Goal: Task Accomplishment & Management: Use online tool/utility

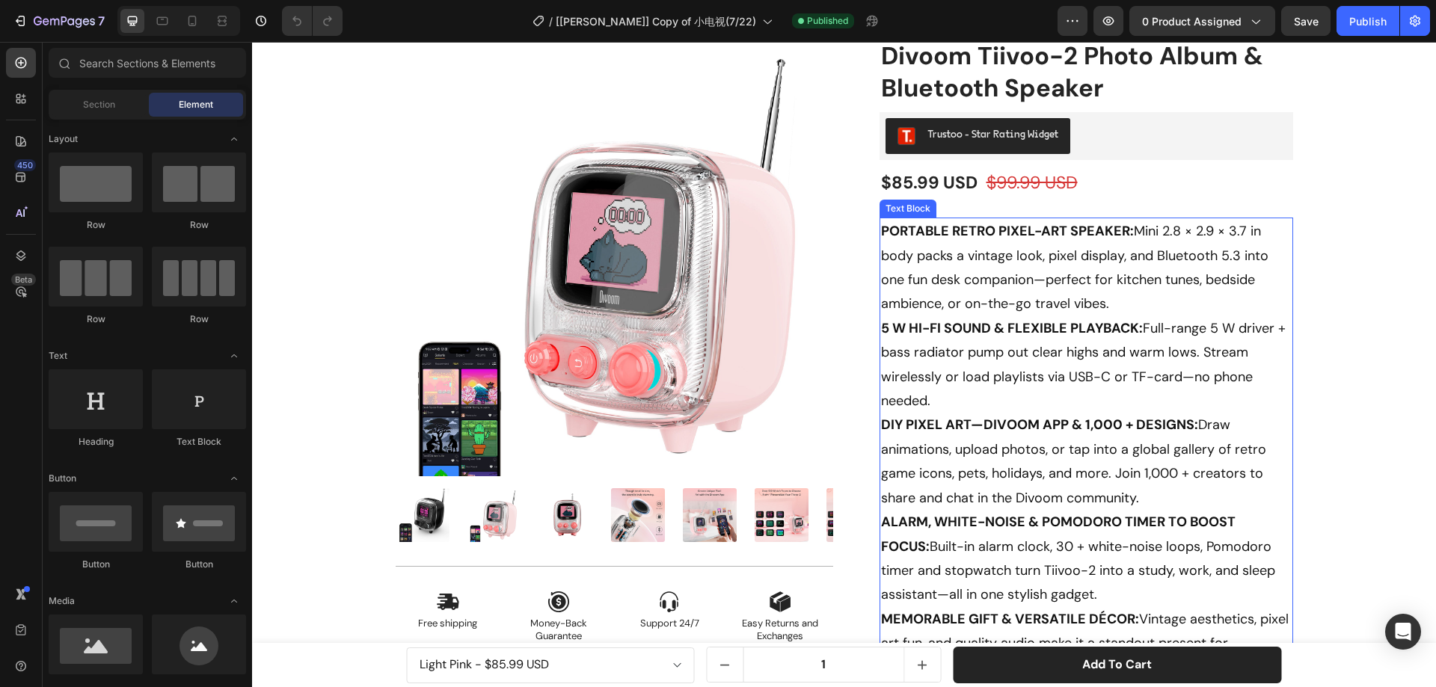
scroll to position [224, 0]
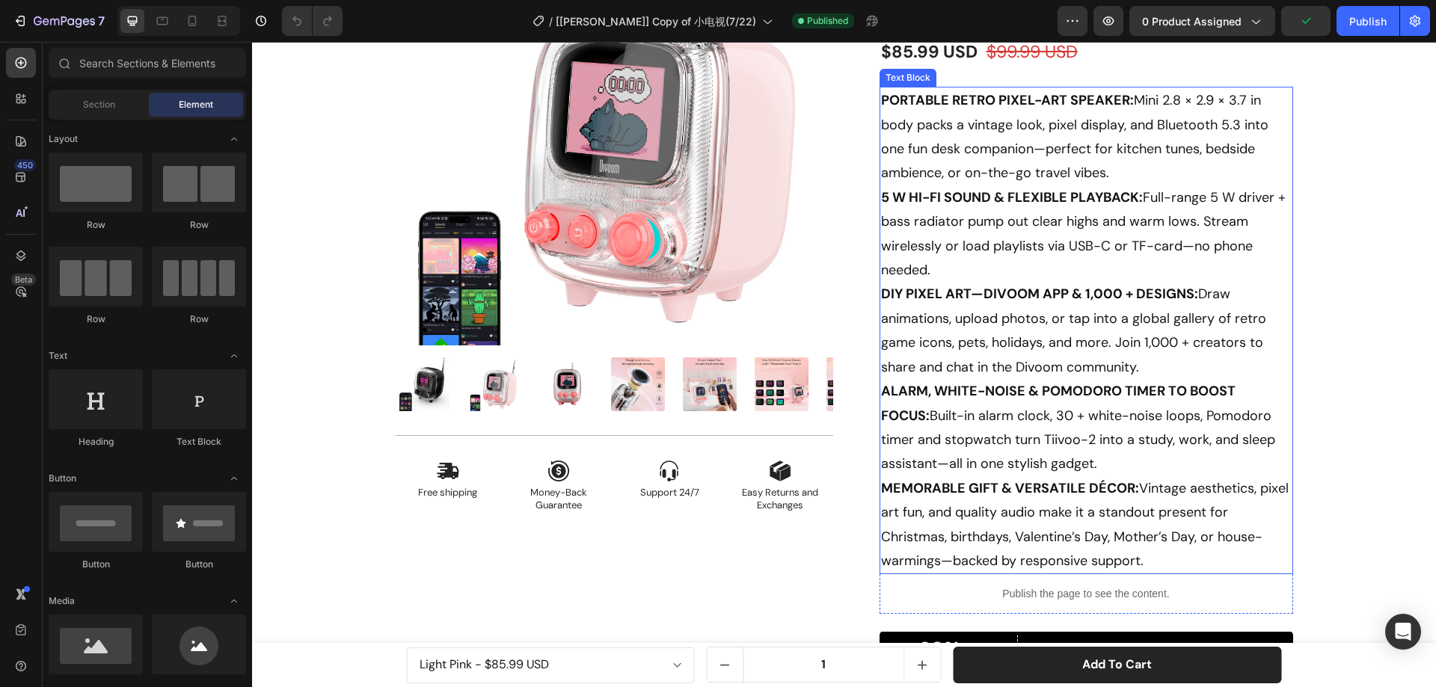
click at [1045, 269] on p "PORTABLE RETRO PIXEL-ART SPEAKER: Mini 2.8 × 2.9 × 3.7 in body packs a vintage …" at bounding box center [1086, 330] width 411 height 485
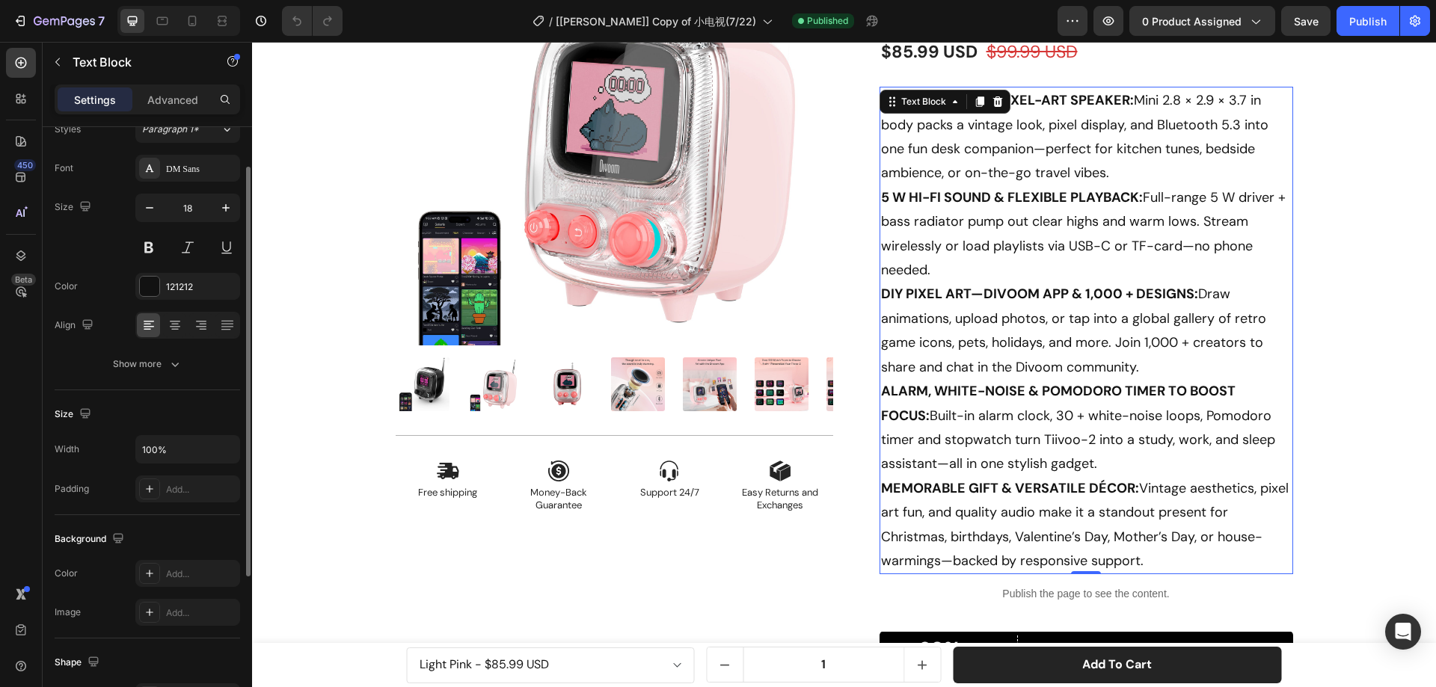
scroll to position [0, 0]
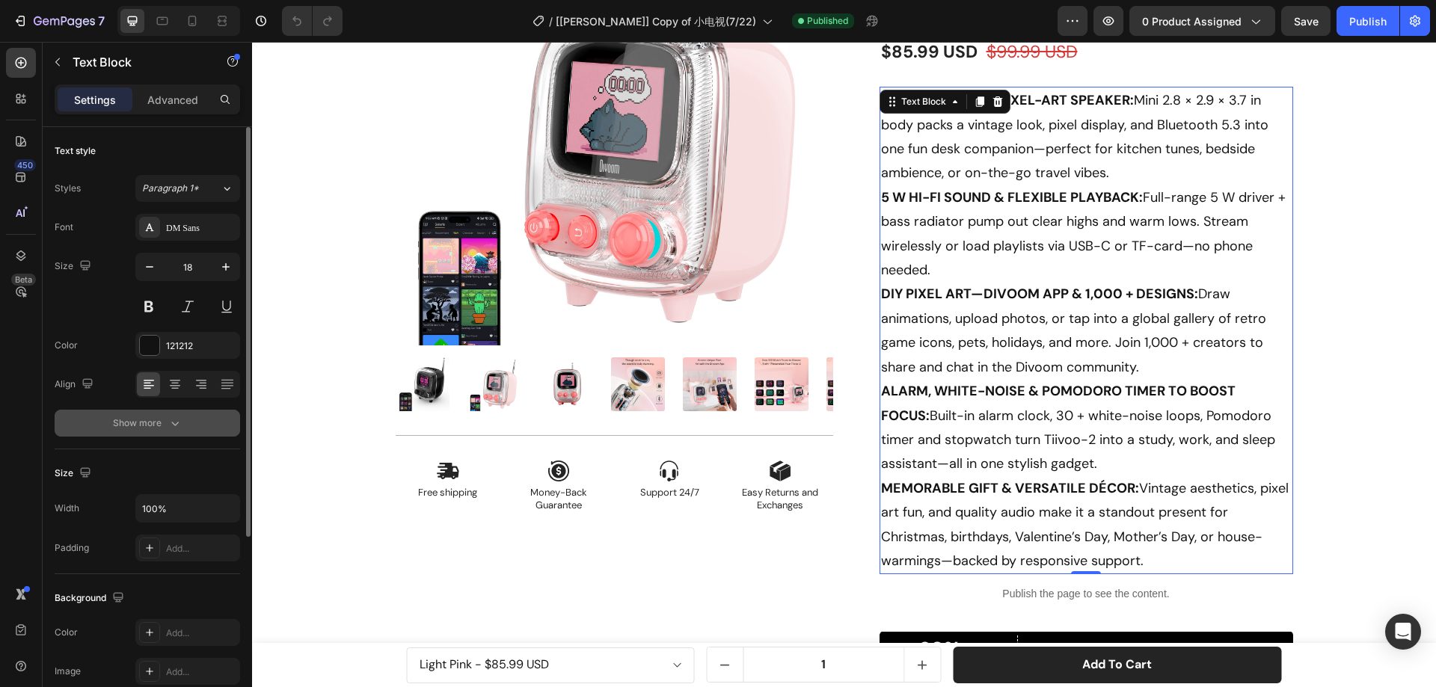
click at [155, 424] on div "Show more" at bounding box center [148, 423] width 70 height 15
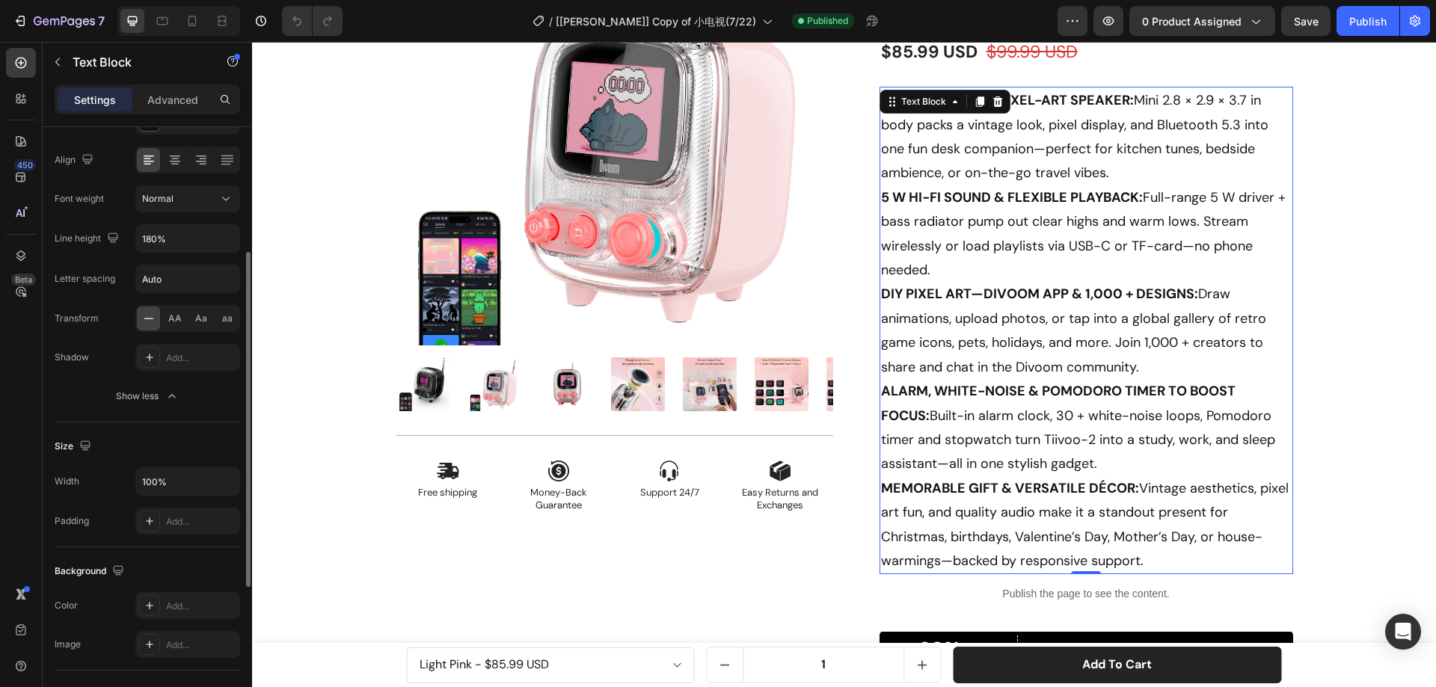
scroll to position [481, 0]
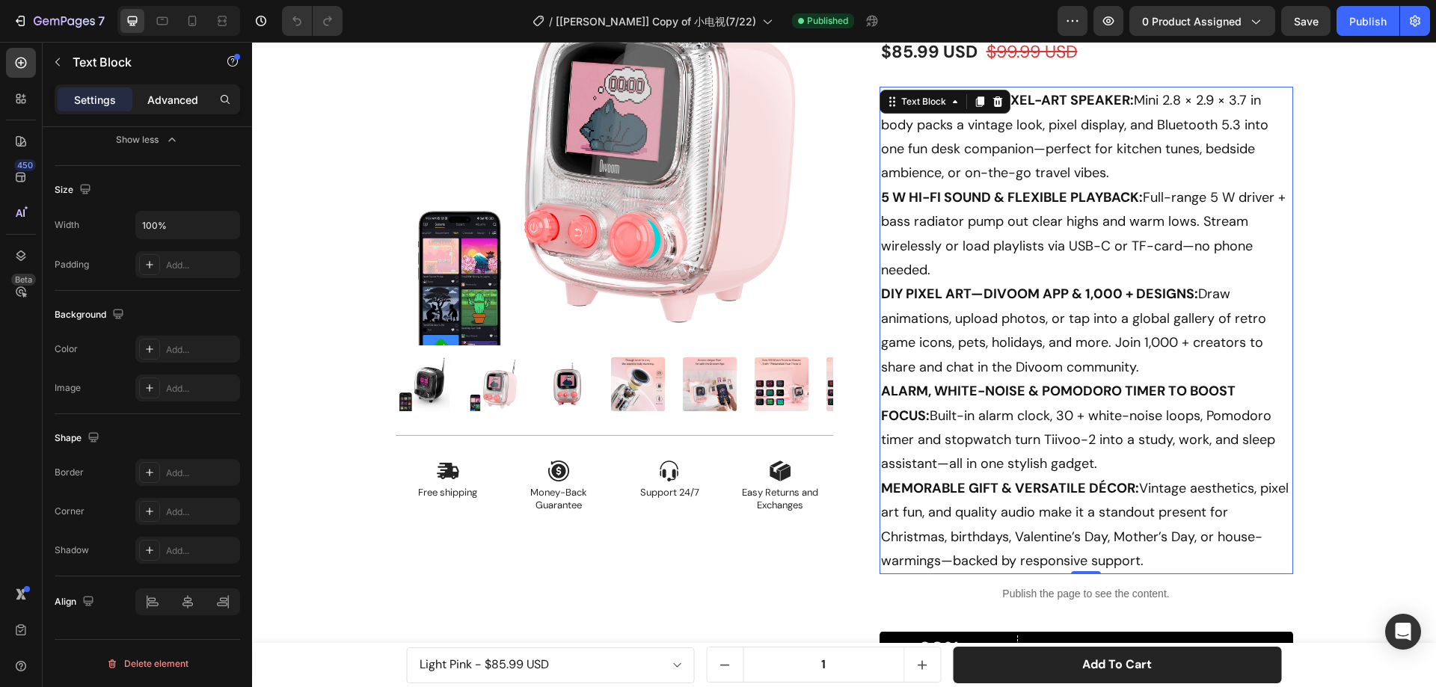
click at [171, 101] on p "Advanced" at bounding box center [172, 100] width 51 height 16
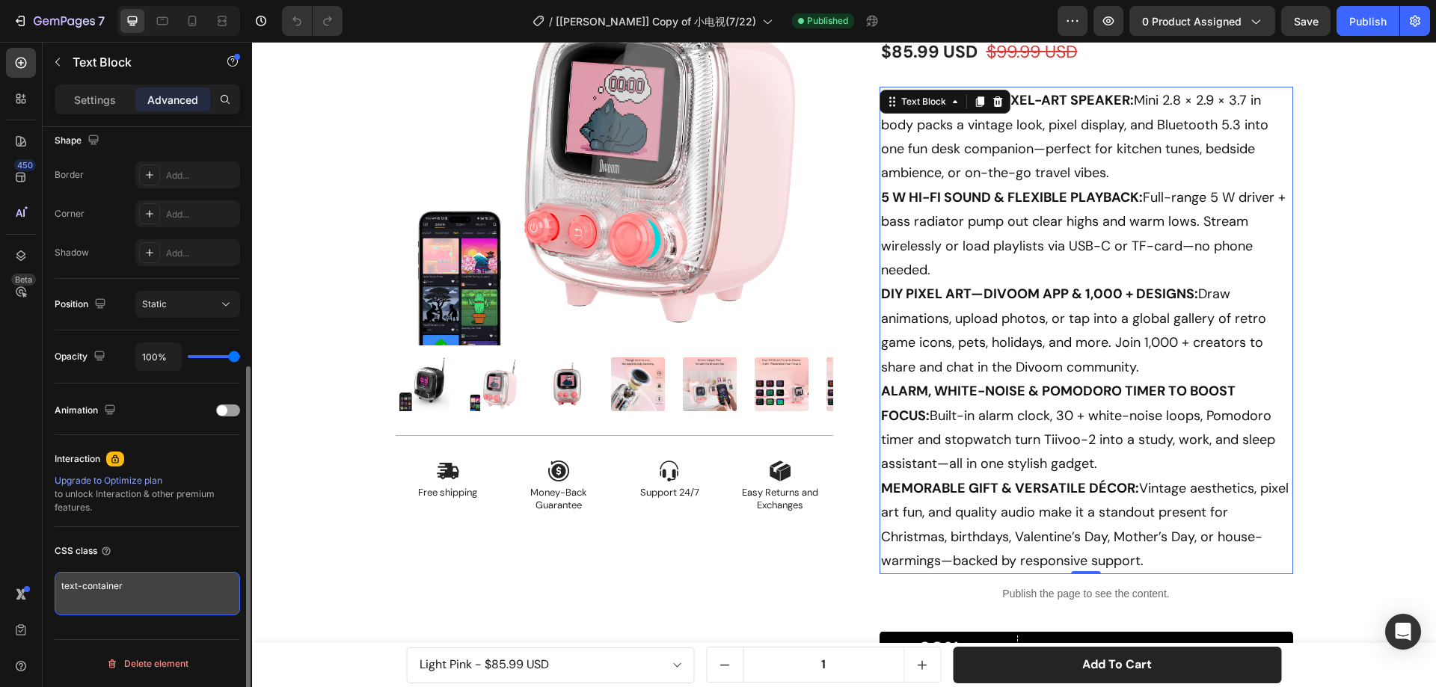
click at [137, 587] on textarea "text-container" at bounding box center [148, 593] width 186 height 43
drag, startPoint x: 143, startPoint y: 587, endPoint x: 58, endPoint y: 580, distance: 84.9
click at [58, 580] on textarea "text-container" at bounding box center [148, 593] width 186 height 43
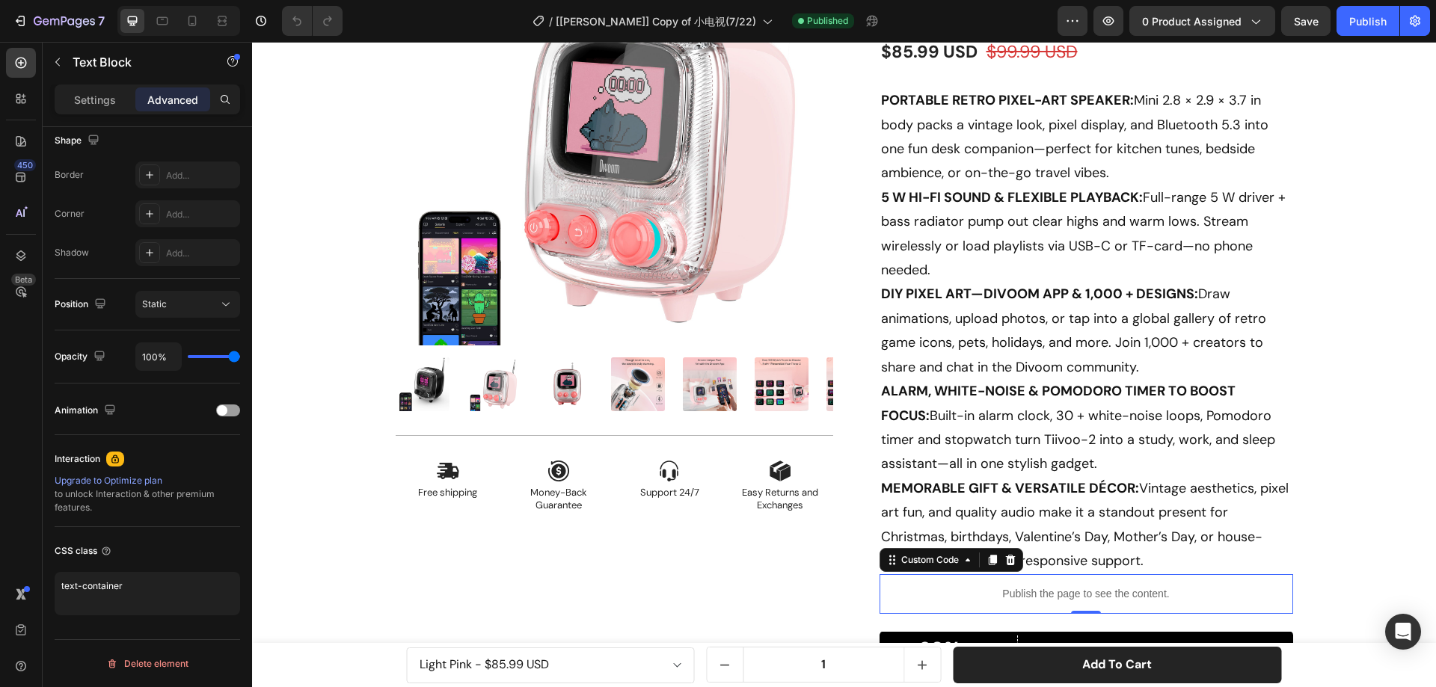
click at [945, 592] on p "Publish the page to see the content." at bounding box center [1087, 594] width 414 height 16
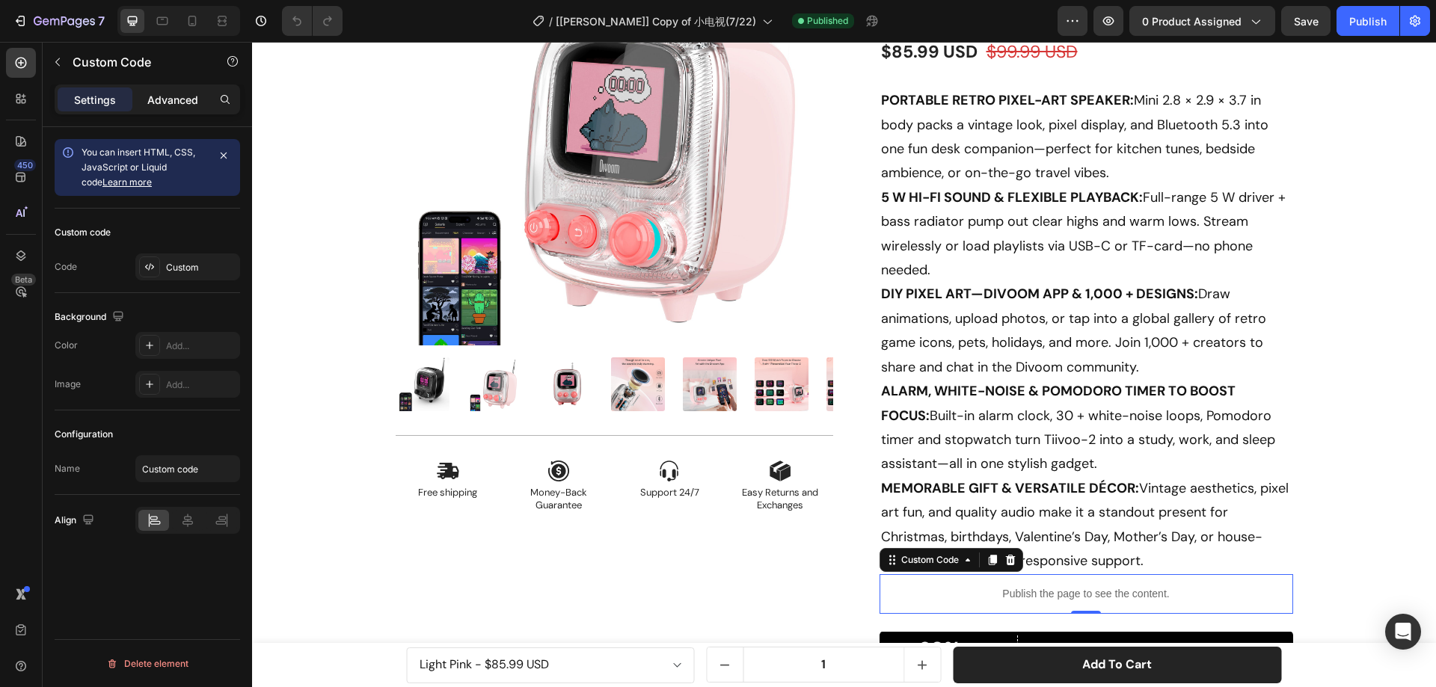
click at [174, 97] on p "Advanced" at bounding box center [172, 100] width 51 height 16
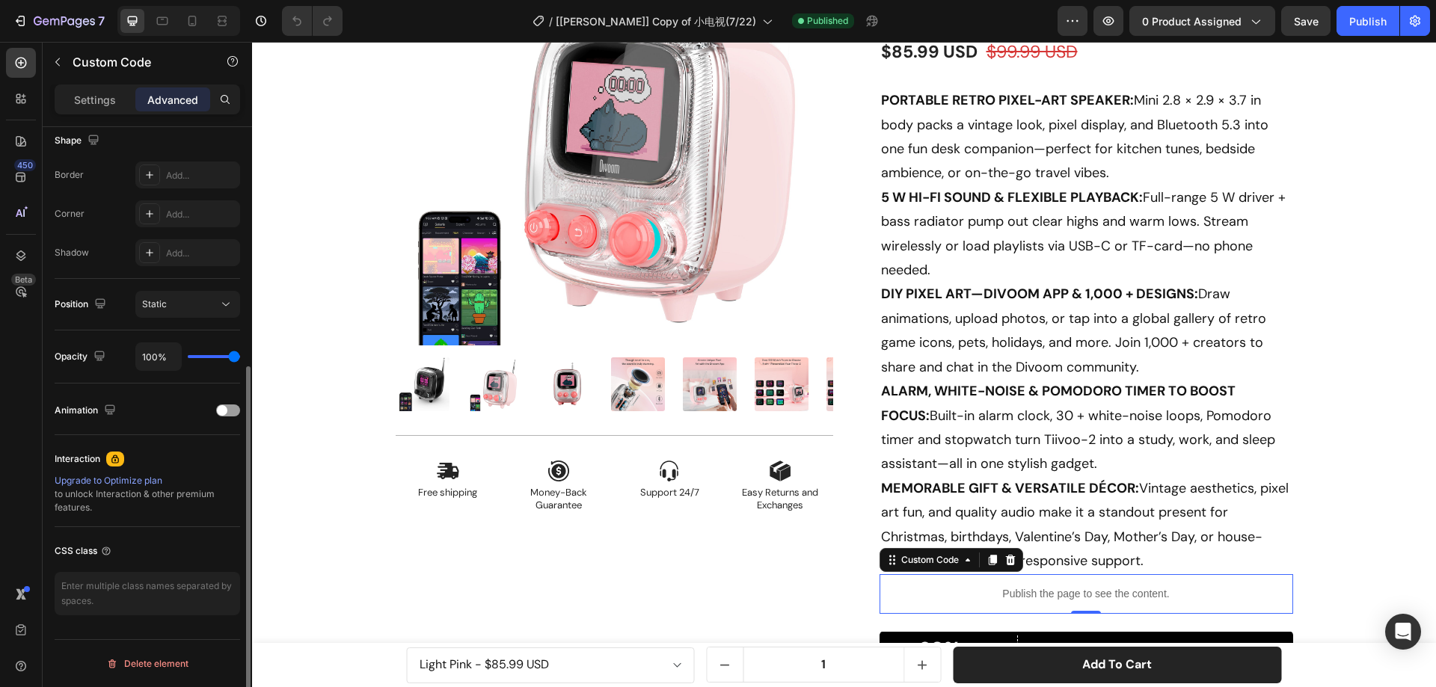
scroll to position [171, 0]
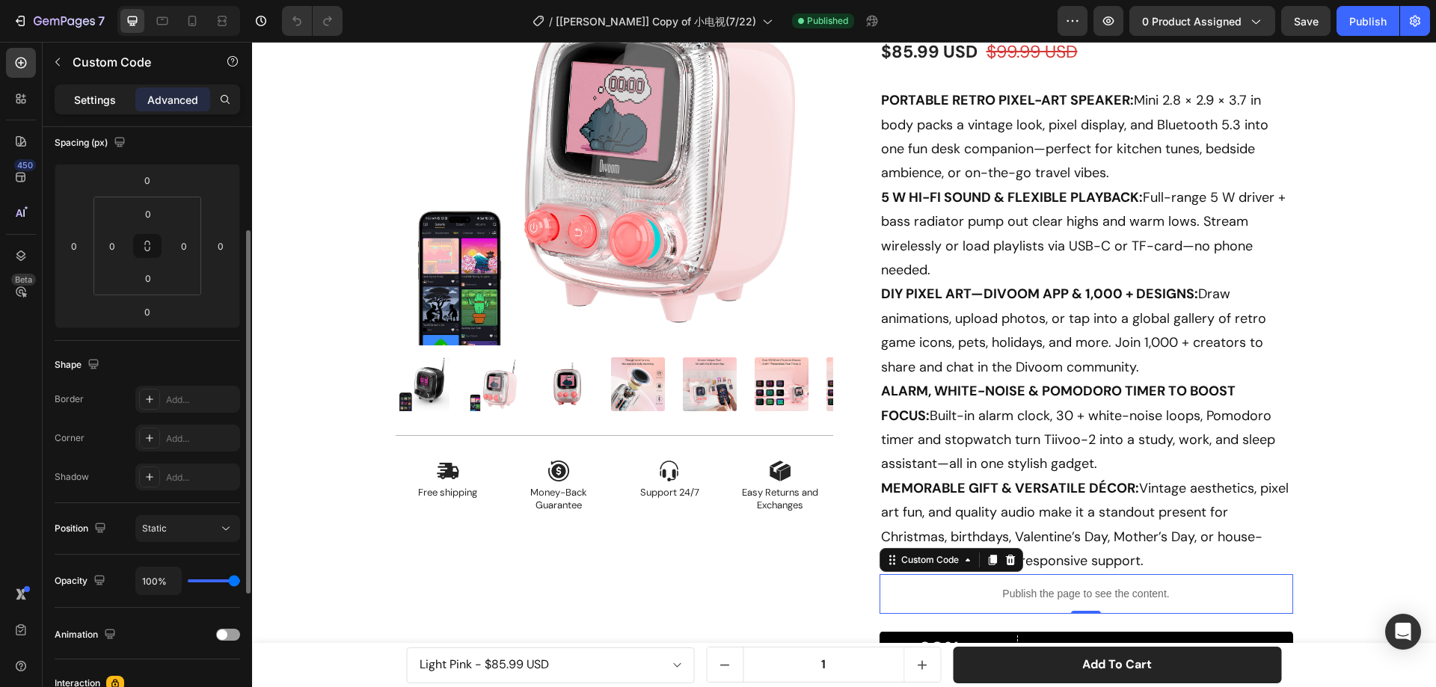
click at [102, 92] on p "Settings" at bounding box center [95, 100] width 42 height 16
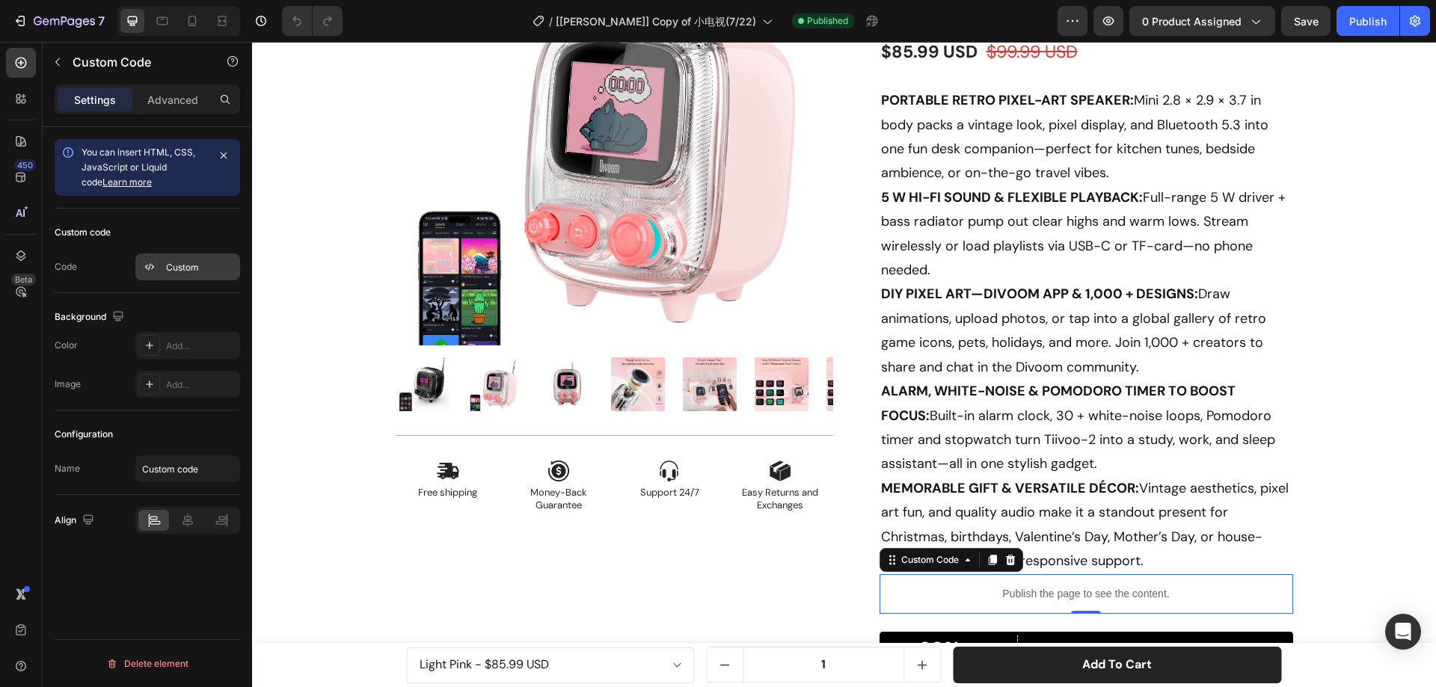
click at [184, 268] on div "Custom" at bounding box center [201, 267] width 70 height 13
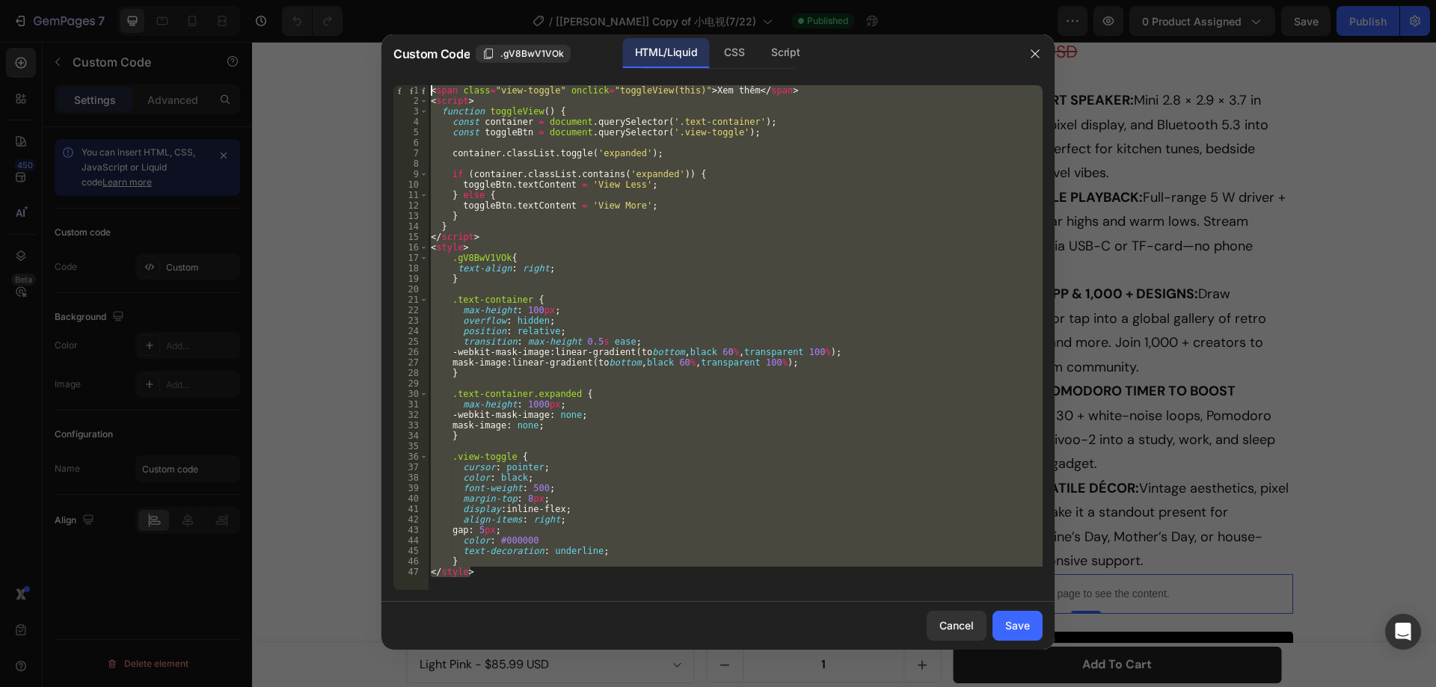
drag, startPoint x: 482, startPoint y: 579, endPoint x: 494, endPoint y: 221, distance: 358.5
click at [405, 37] on div "Custom Code .gV8BwV1VOk HTML/Liquid CSS Script </style> 1 2 3 4 5 6 7 8 9 10 11…" at bounding box center [717, 342] width 673 height 616
type textarea "<span class="view-toggle" onclick="toggleView(this)">Xem thêm</span> <script>"
drag, startPoint x: 1033, startPoint y: 49, endPoint x: 1029, endPoint y: 57, distance: 8.7
click at [1033, 49] on icon "button" at bounding box center [1035, 54] width 12 height 12
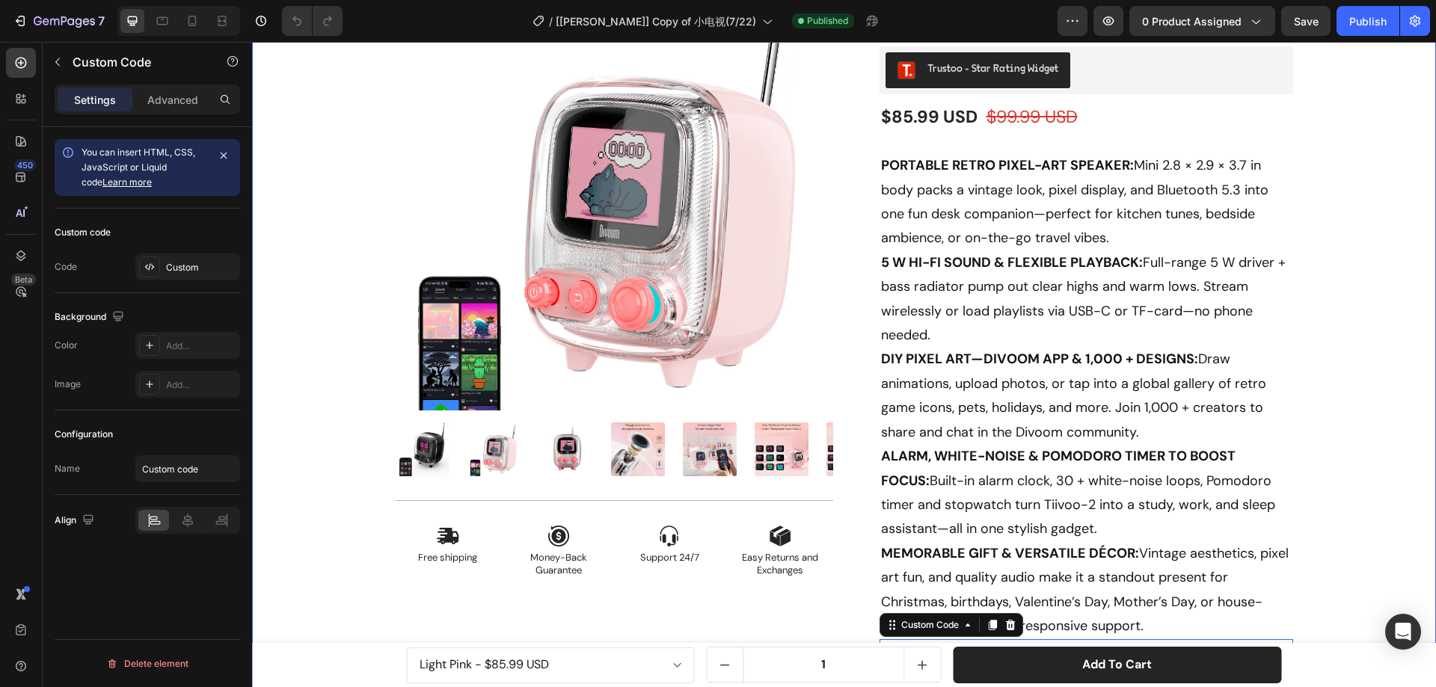
scroll to position [150, 0]
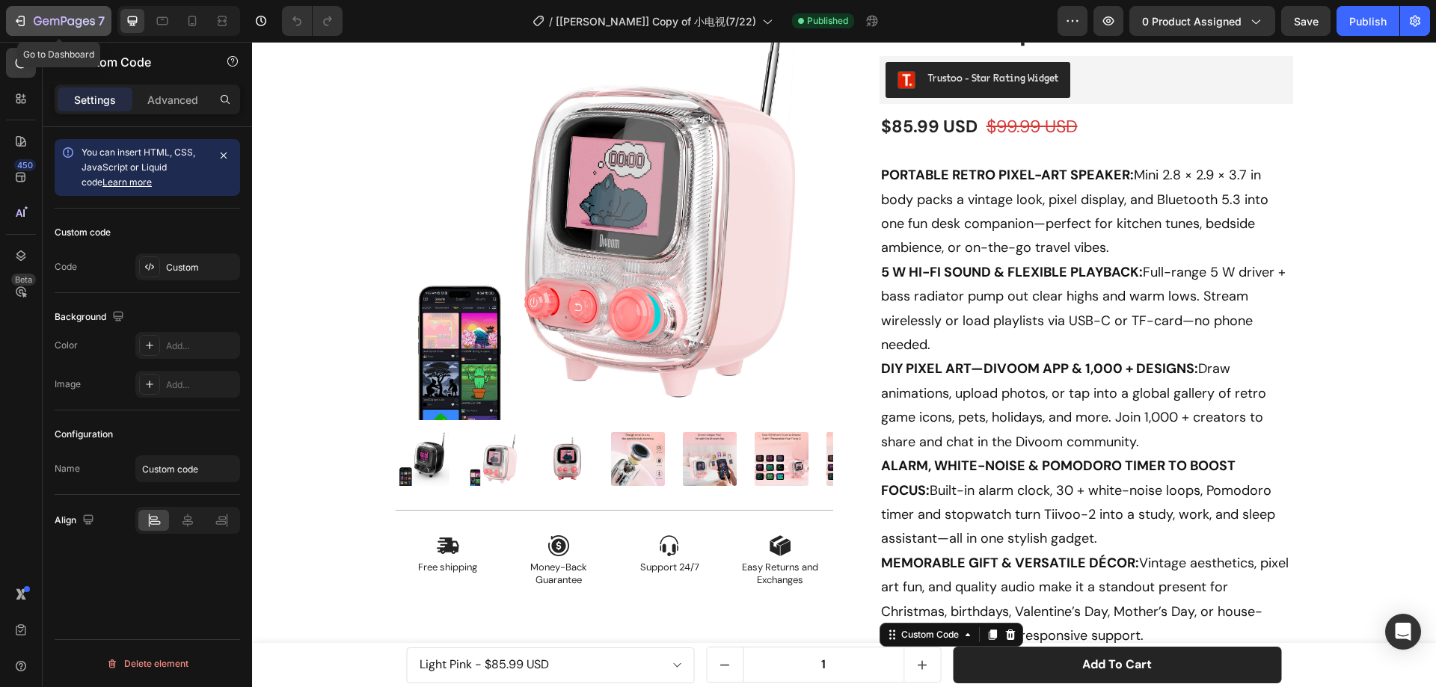
click at [22, 17] on icon "button" at bounding box center [20, 20] width 15 height 15
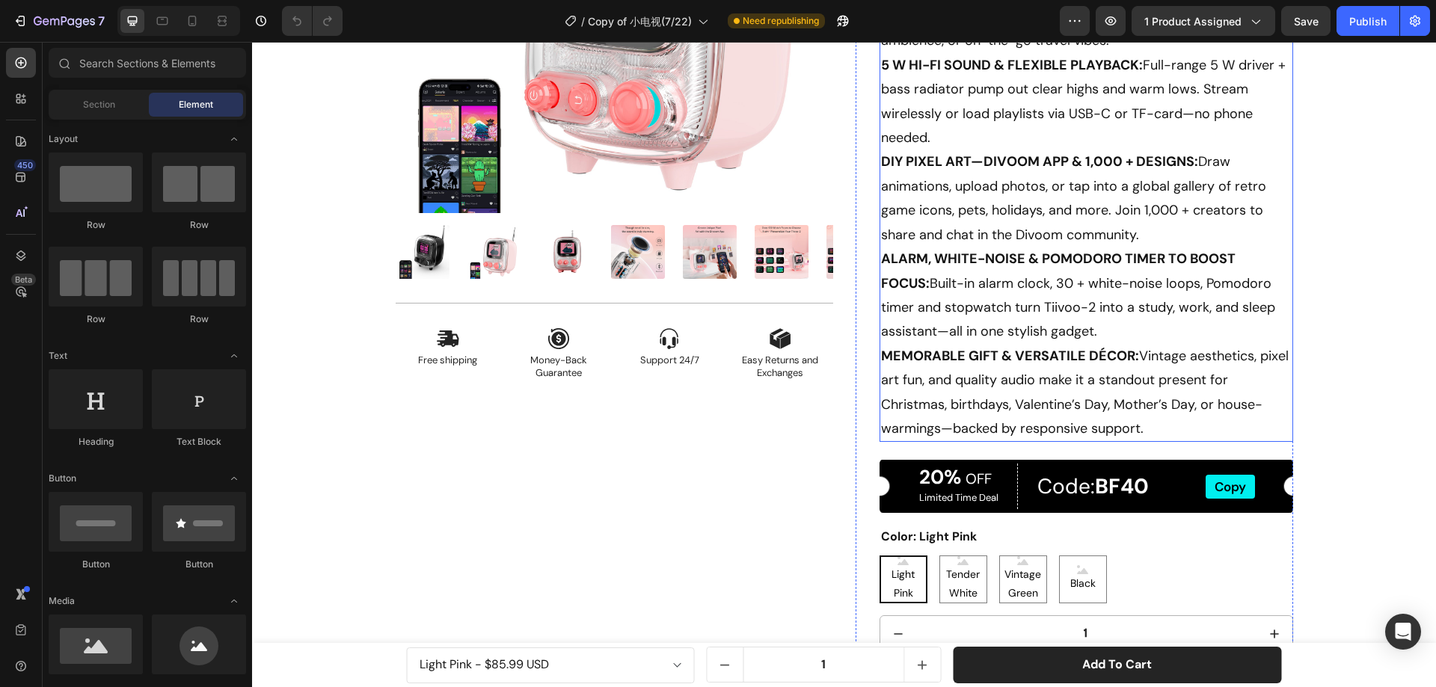
scroll to position [374, 0]
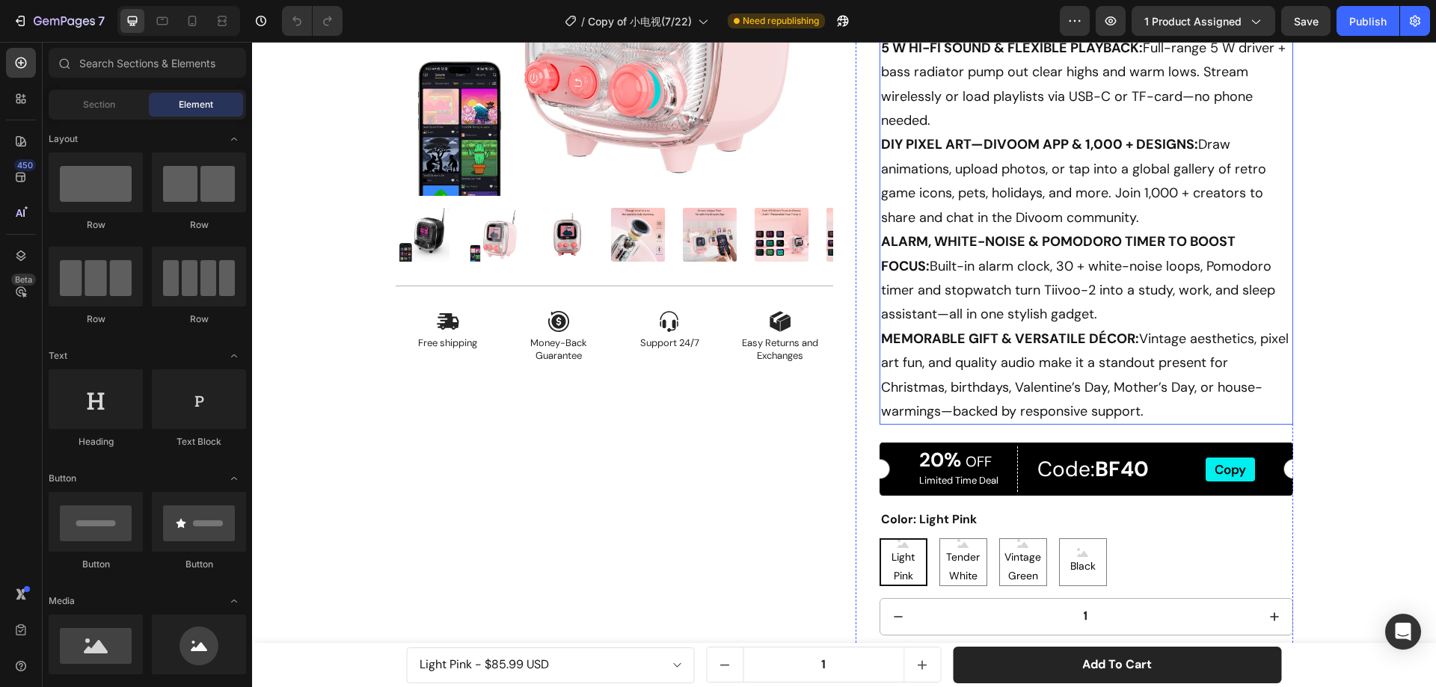
click at [1025, 416] on p "PORTABLE RETRO PIXEL-ART SPEAKER: Mini 2.8 × 2.9 × 3.7 in body packs a vintage …" at bounding box center [1086, 181] width 411 height 485
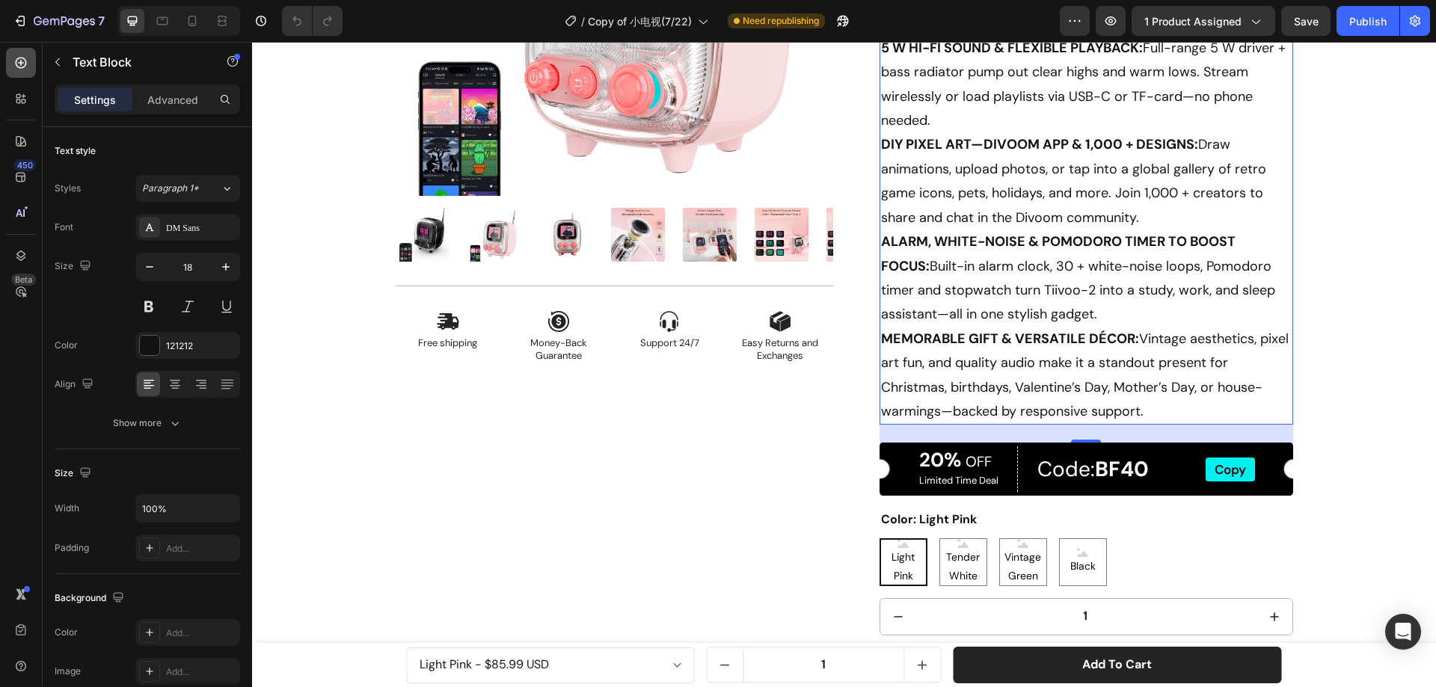
click at [24, 69] on icon at bounding box center [20, 62] width 15 height 15
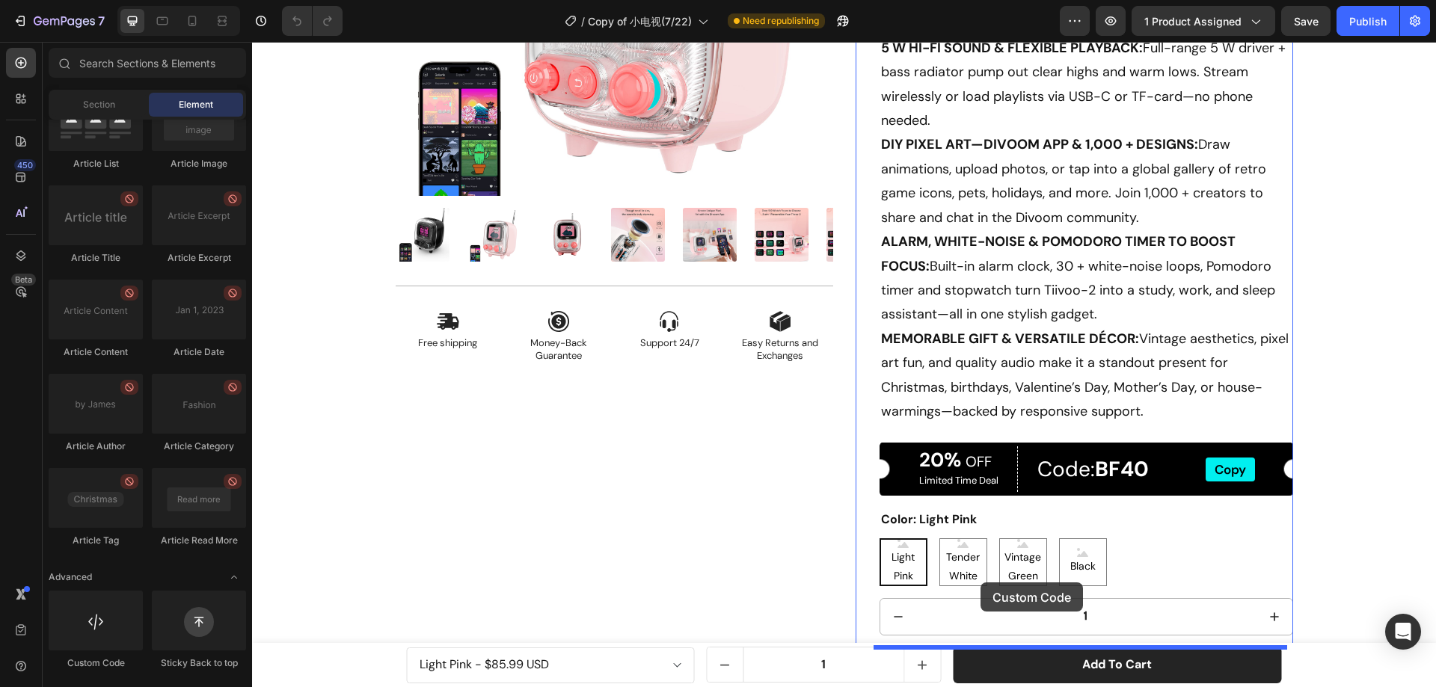
scroll to position [384, 0]
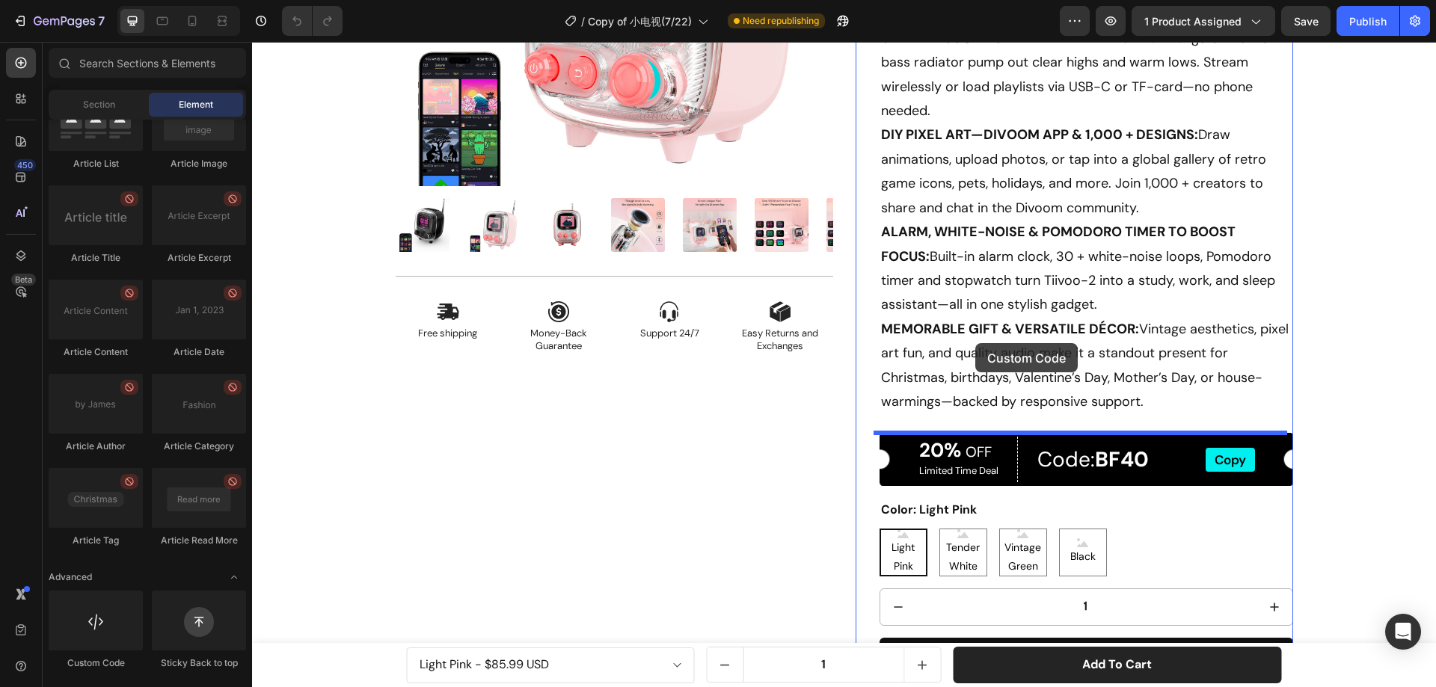
drag, startPoint x: 352, startPoint y: 672, endPoint x: 975, endPoint y: 343, distance: 704.7
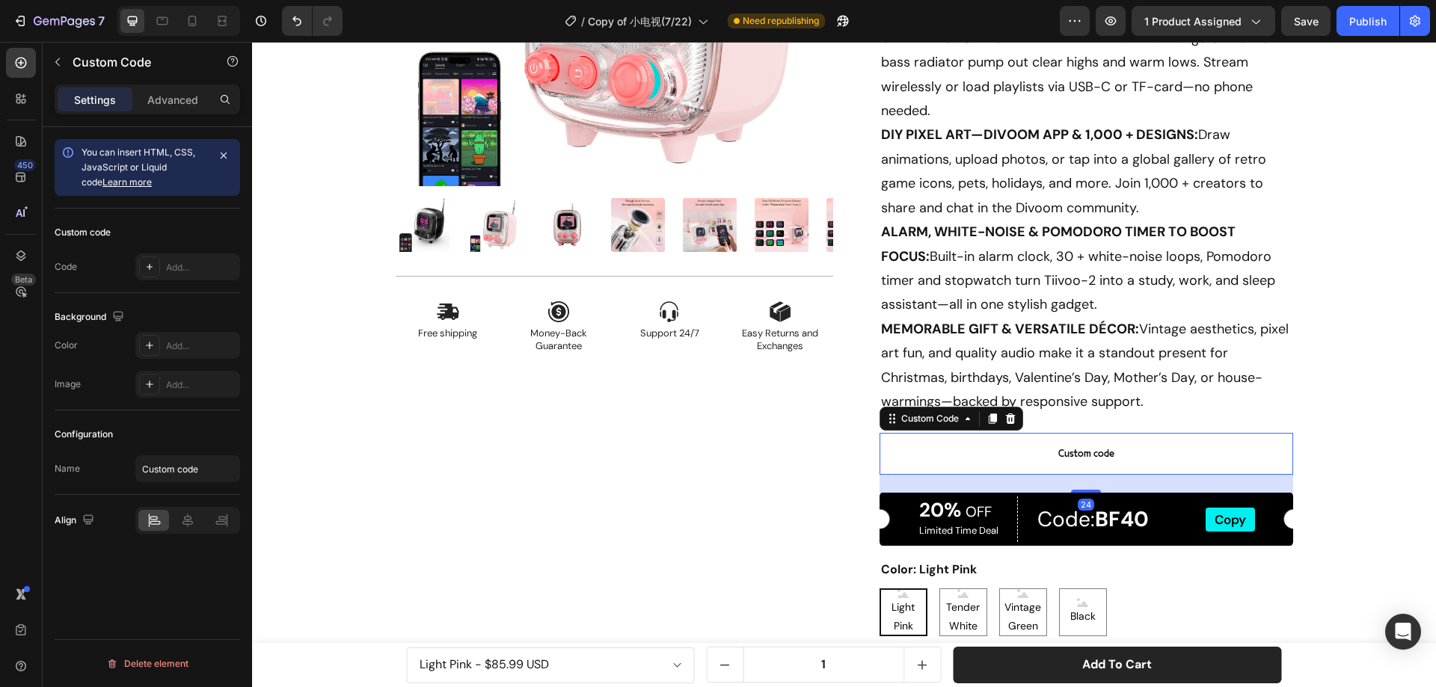
click at [1059, 452] on span "Custom code" at bounding box center [1087, 454] width 414 height 18
click at [197, 261] on div "Add..." at bounding box center [201, 267] width 70 height 13
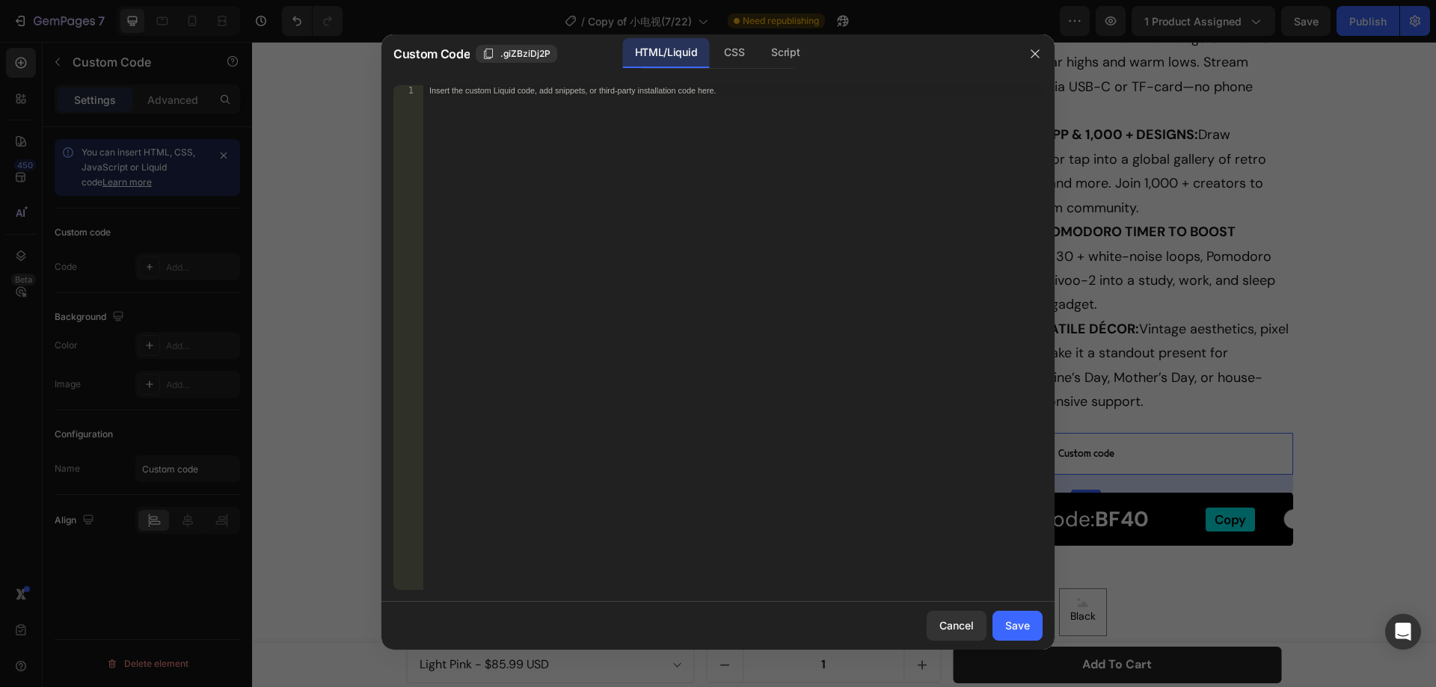
click at [540, 108] on div "Insert the custom Liquid code, add snippets, or third-party installation code h…" at bounding box center [732, 348] width 619 height 526
click at [509, 90] on div "Insert the custom Liquid code, add snippets, or third-party installation code h…" at bounding box center [701, 91] width 545 height 10
paste textarea "</style>"
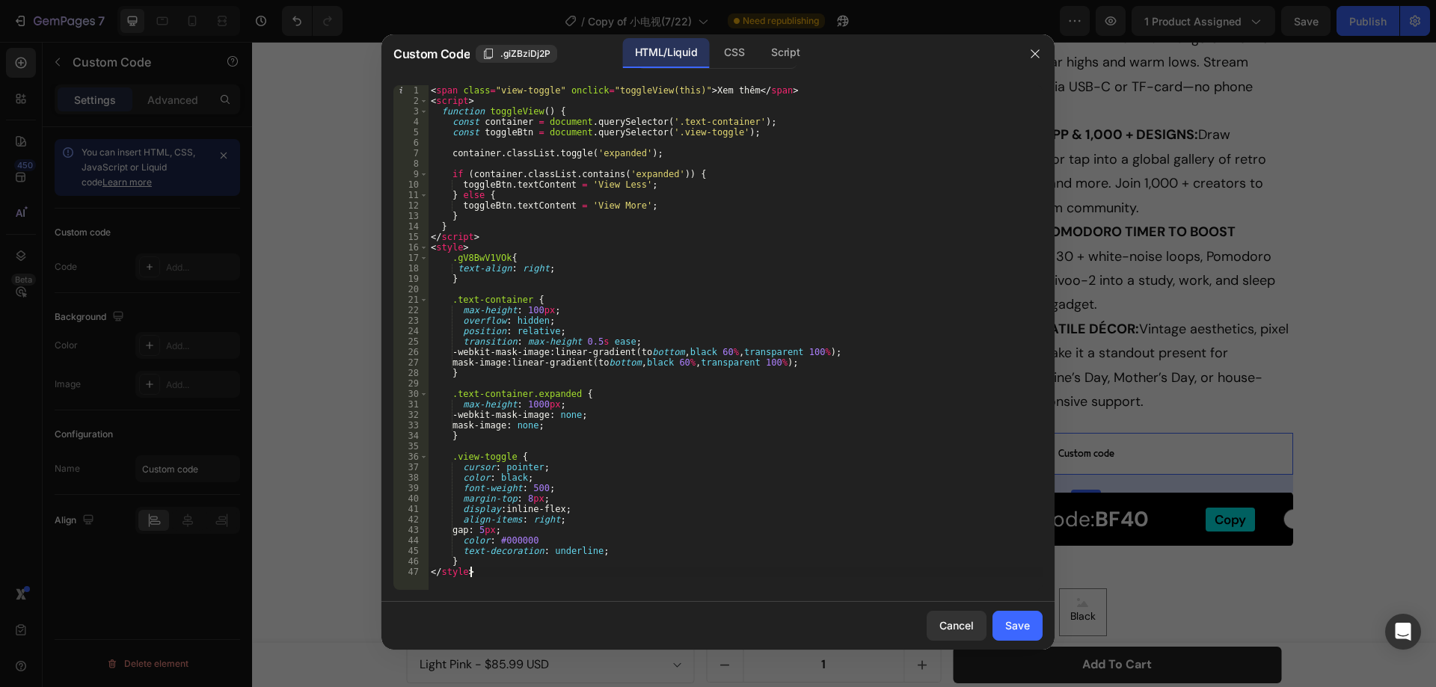
click at [541, 542] on div "< span class = "view-toggle" onclick = "toggleView(this)" > Xem thêm </ span > …" at bounding box center [735, 348] width 615 height 526
type textarea "color: #000000"
click at [1017, 629] on div "Save" at bounding box center [1017, 626] width 25 height 16
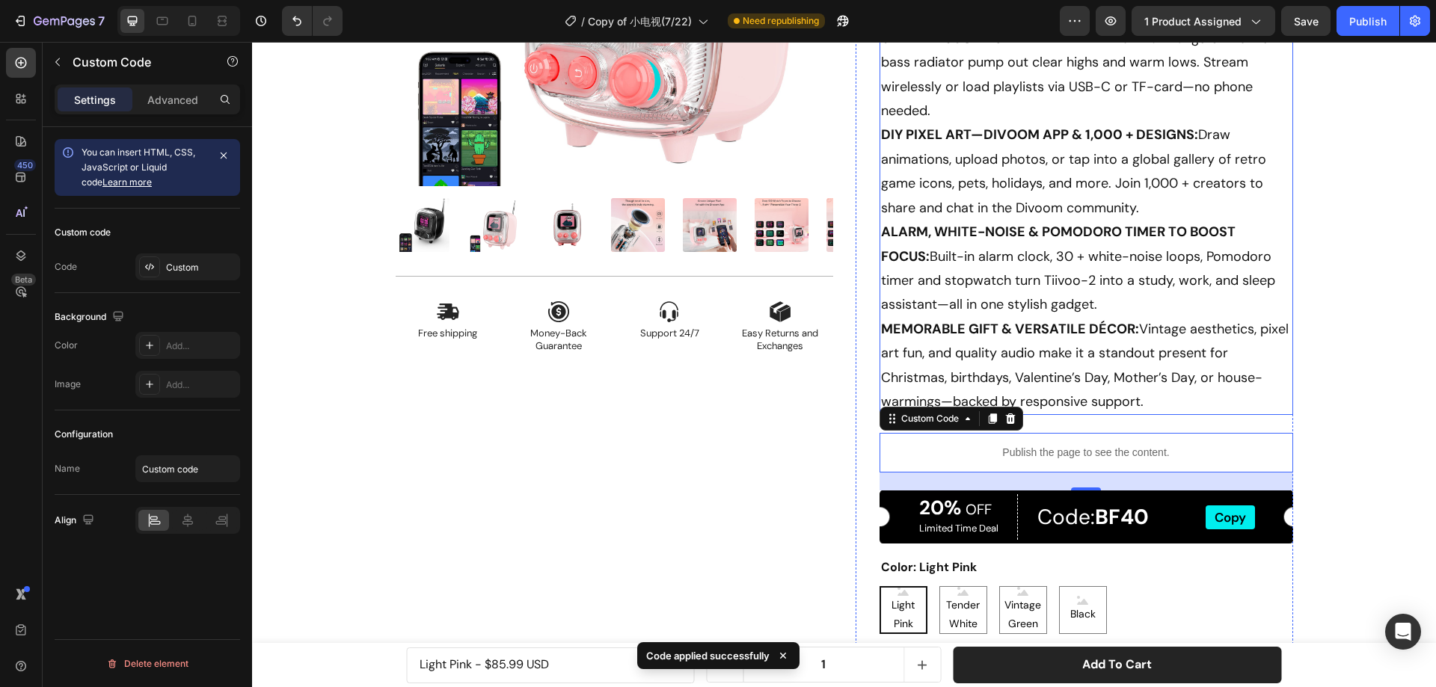
click at [1055, 201] on p "PORTABLE RETRO PIXEL-ART SPEAKER: Mini 2.8 × 2.9 × 3.7 in body packs a vintage …" at bounding box center [1086, 171] width 411 height 485
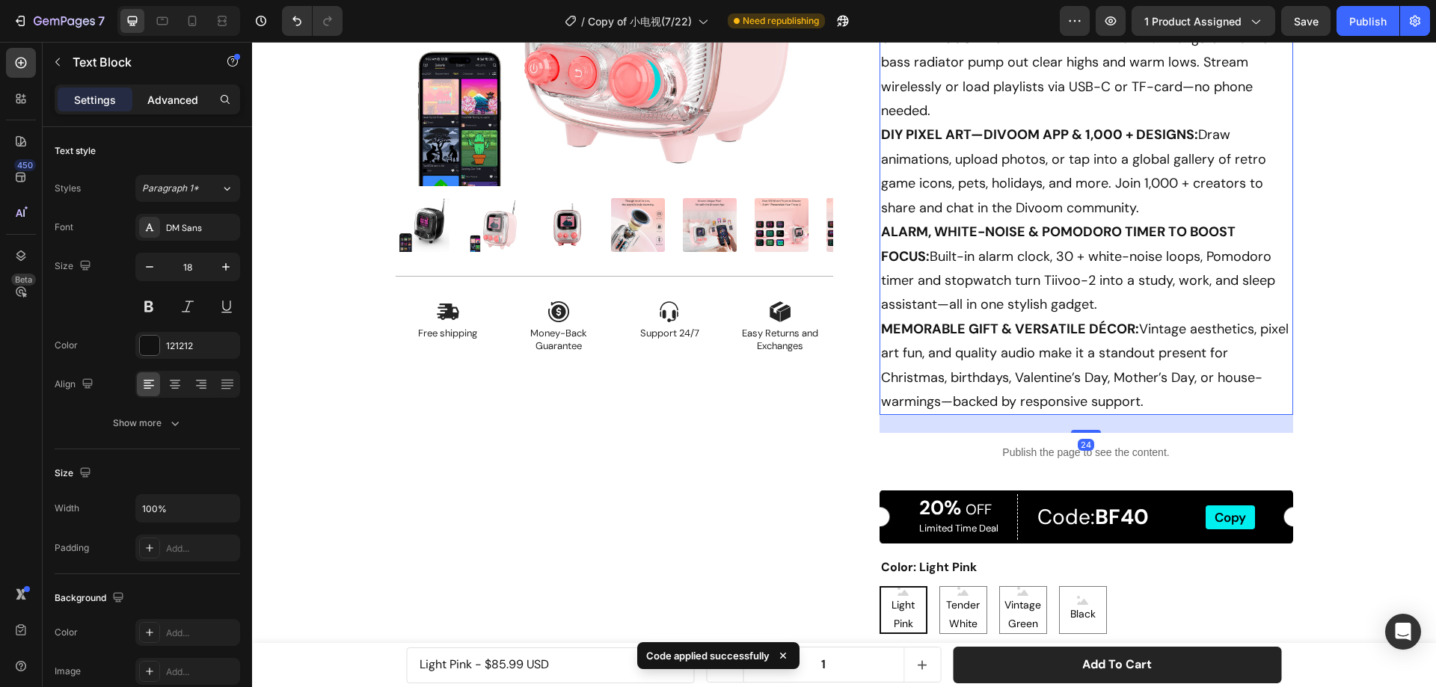
click at [176, 102] on p "Advanced" at bounding box center [172, 100] width 51 height 16
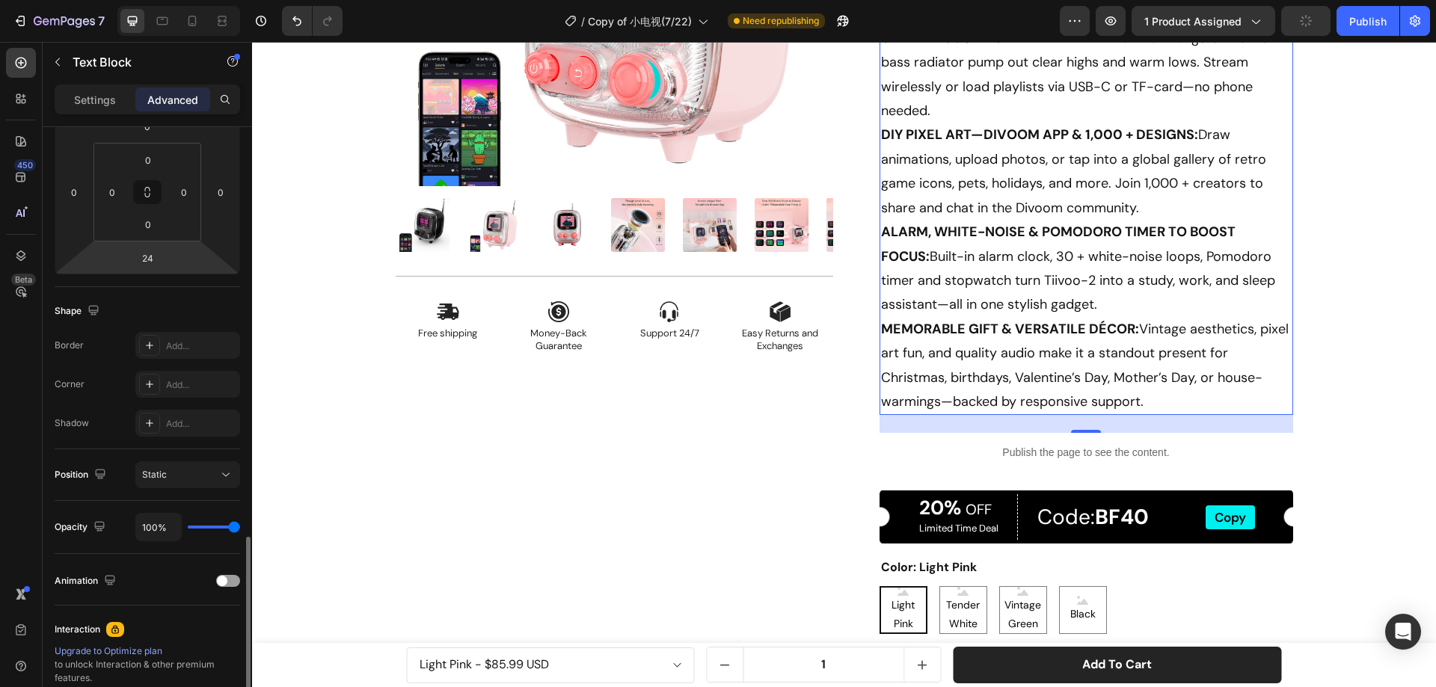
scroll to position [395, 0]
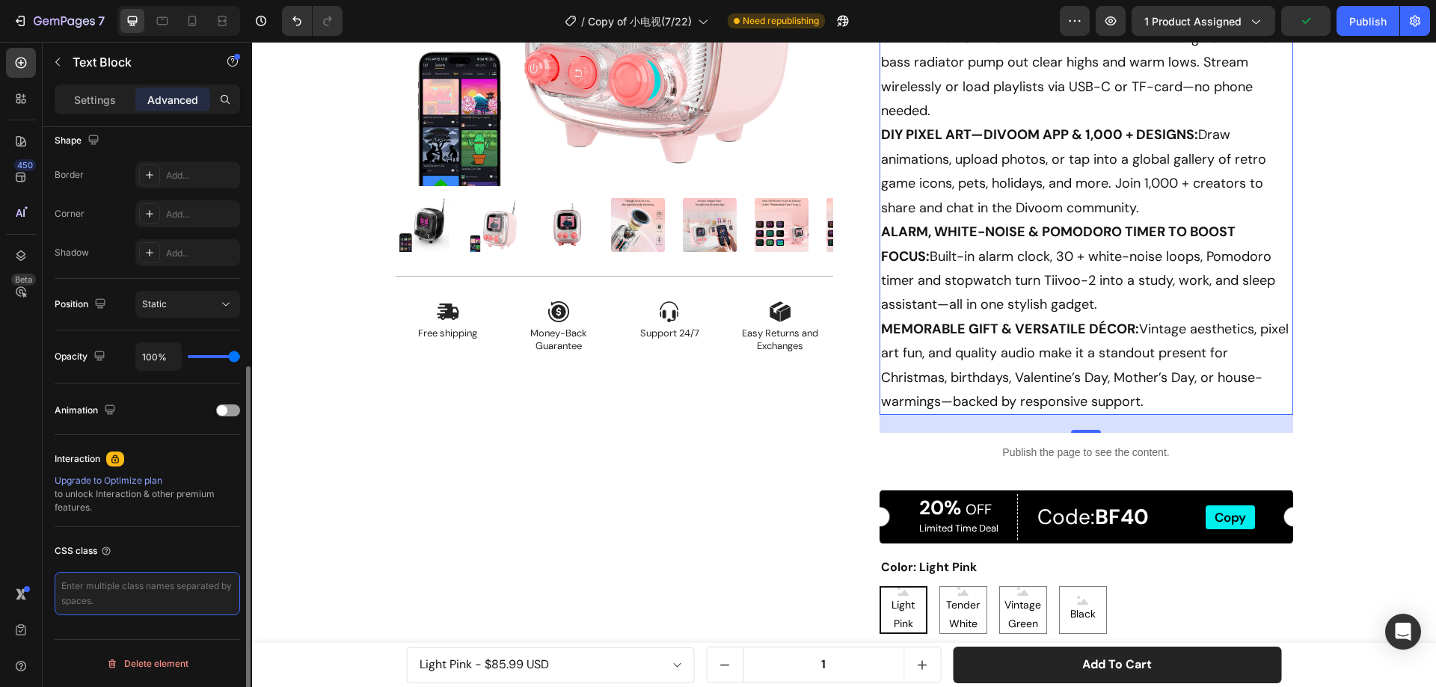
click at [125, 585] on textarea at bounding box center [148, 593] width 186 height 43
paste textarea "text-container"
type textarea "text-container"
click at [1185, 447] on p "Publish the page to see the content." at bounding box center [1087, 453] width 414 height 16
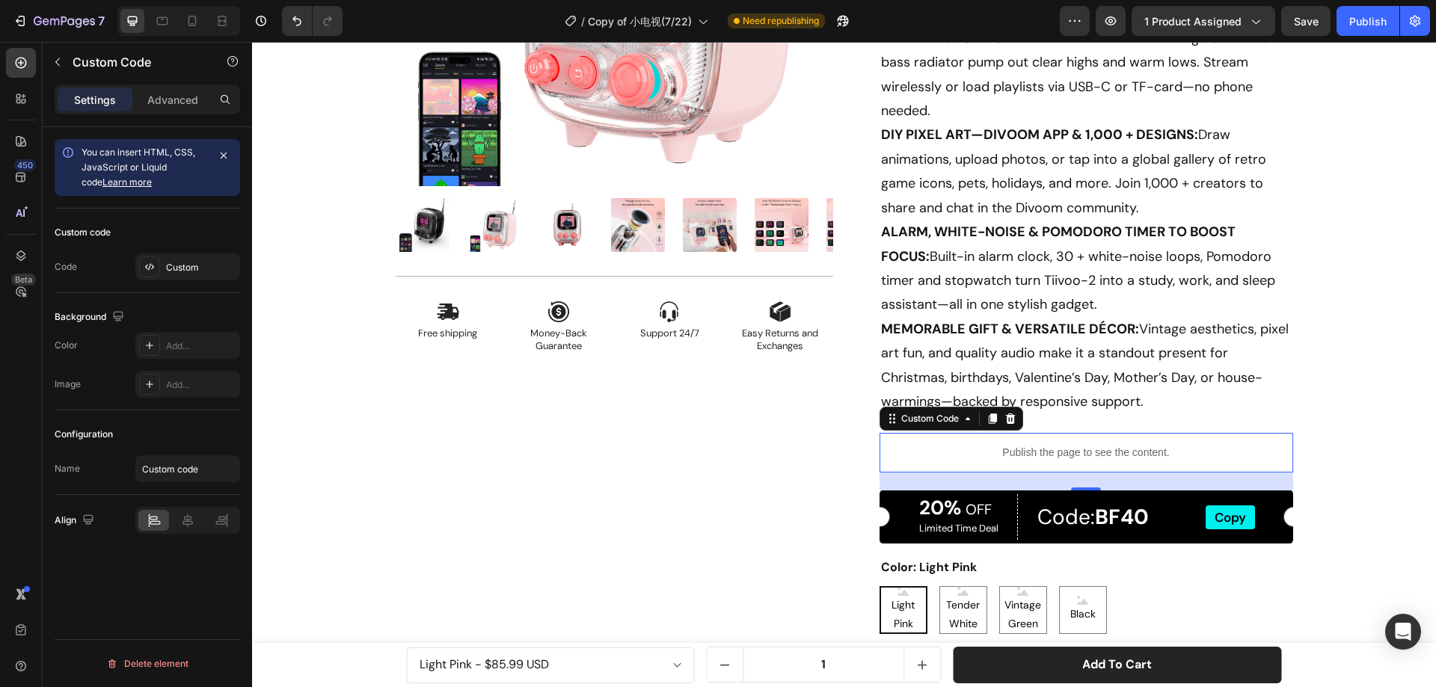
scroll to position [0, 0]
click at [186, 272] on div "Custom" at bounding box center [201, 267] width 70 height 13
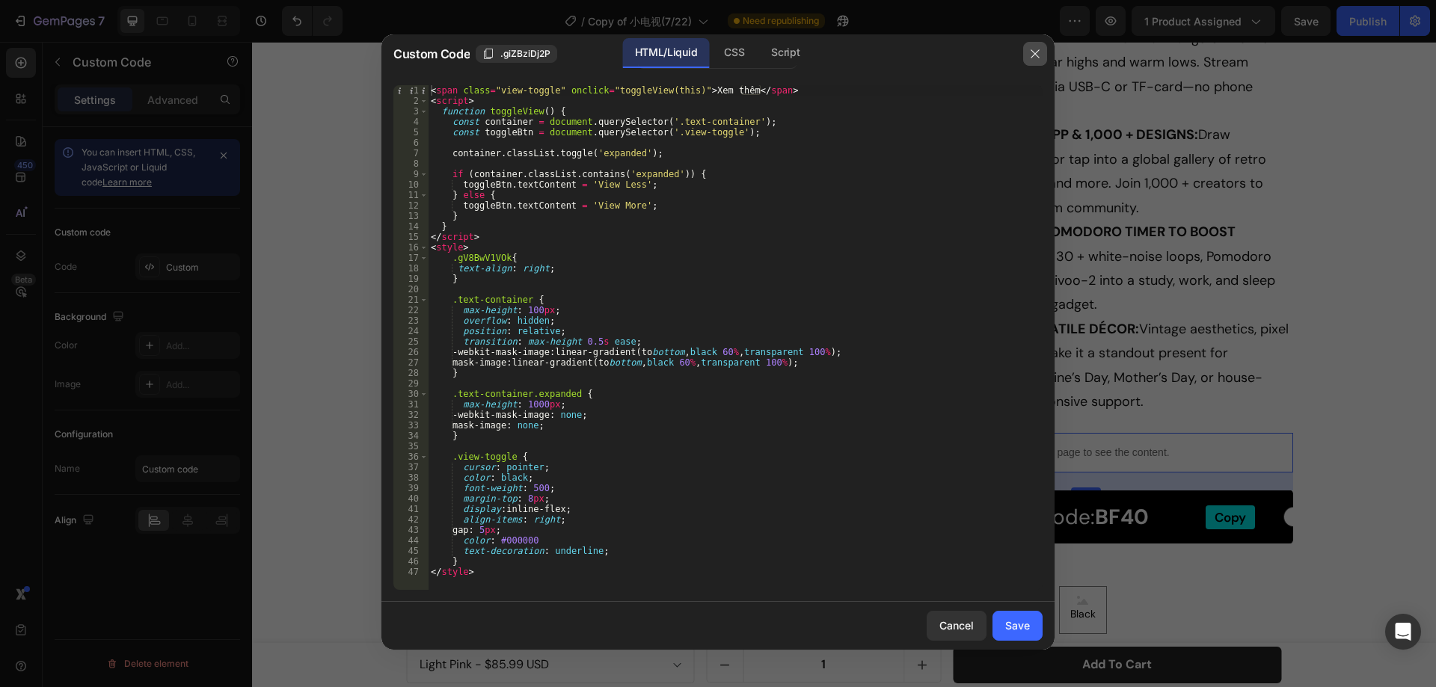
click at [1031, 56] on icon "button" at bounding box center [1035, 54] width 12 height 12
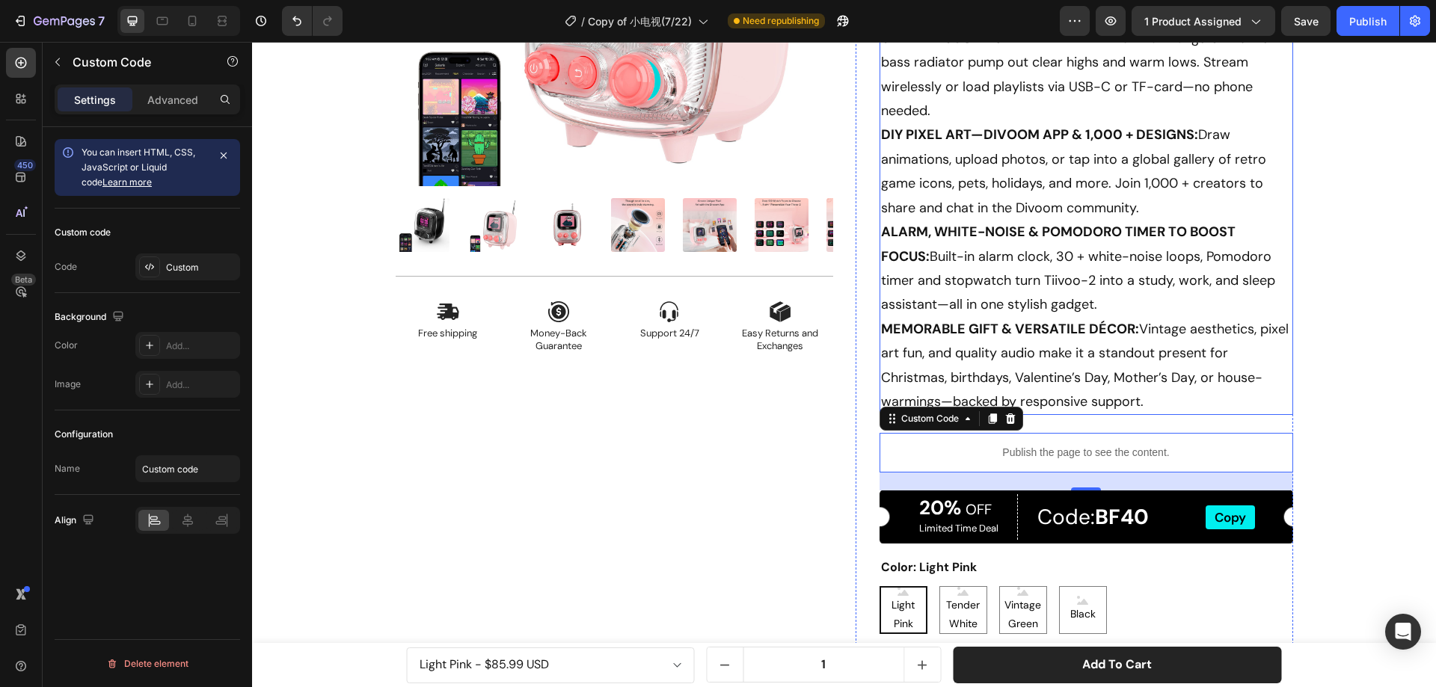
click at [981, 352] on p "PORTABLE RETRO PIXEL-ART SPEAKER: Mini 2.8 × 2.9 × 3.7 in body packs a vintage …" at bounding box center [1086, 171] width 411 height 485
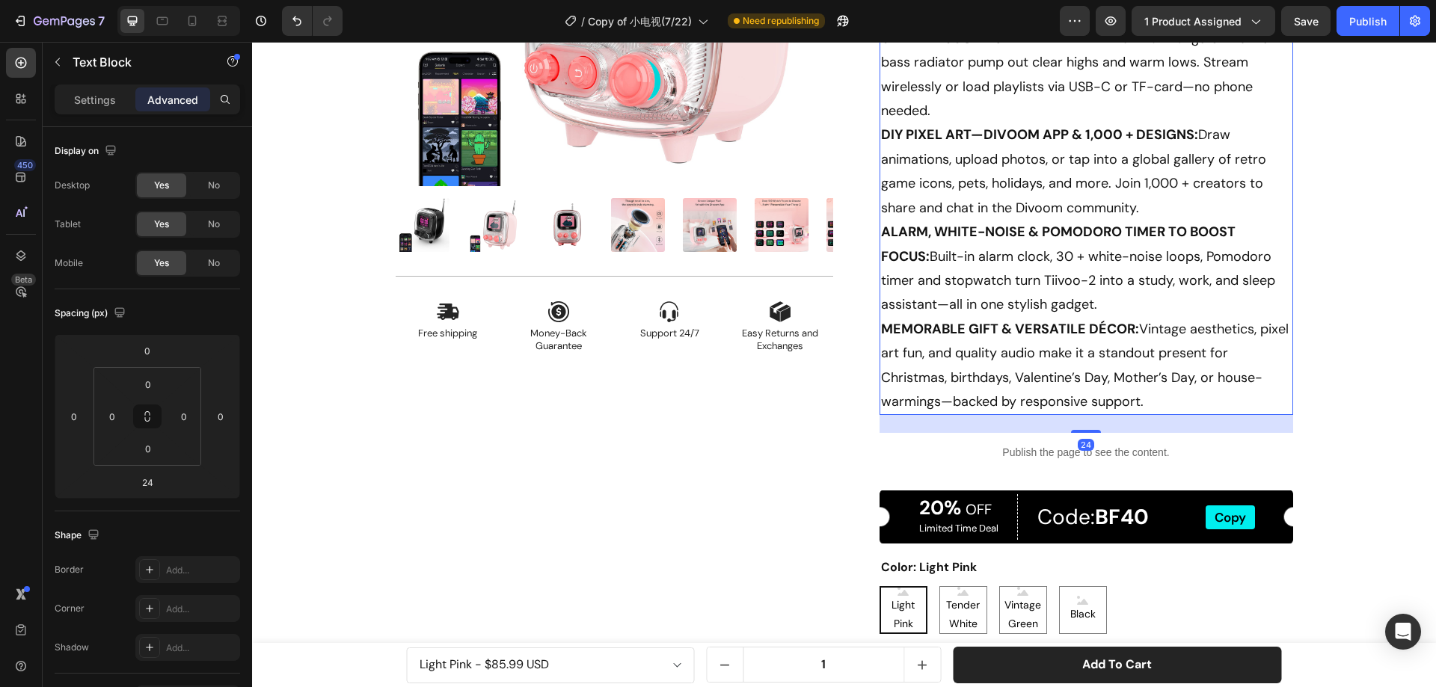
click at [95, 111] on div "Settings Advanced" at bounding box center [148, 100] width 186 height 30
click at [95, 102] on p "Settings" at bounding box center [95, 100] width 42 height 16
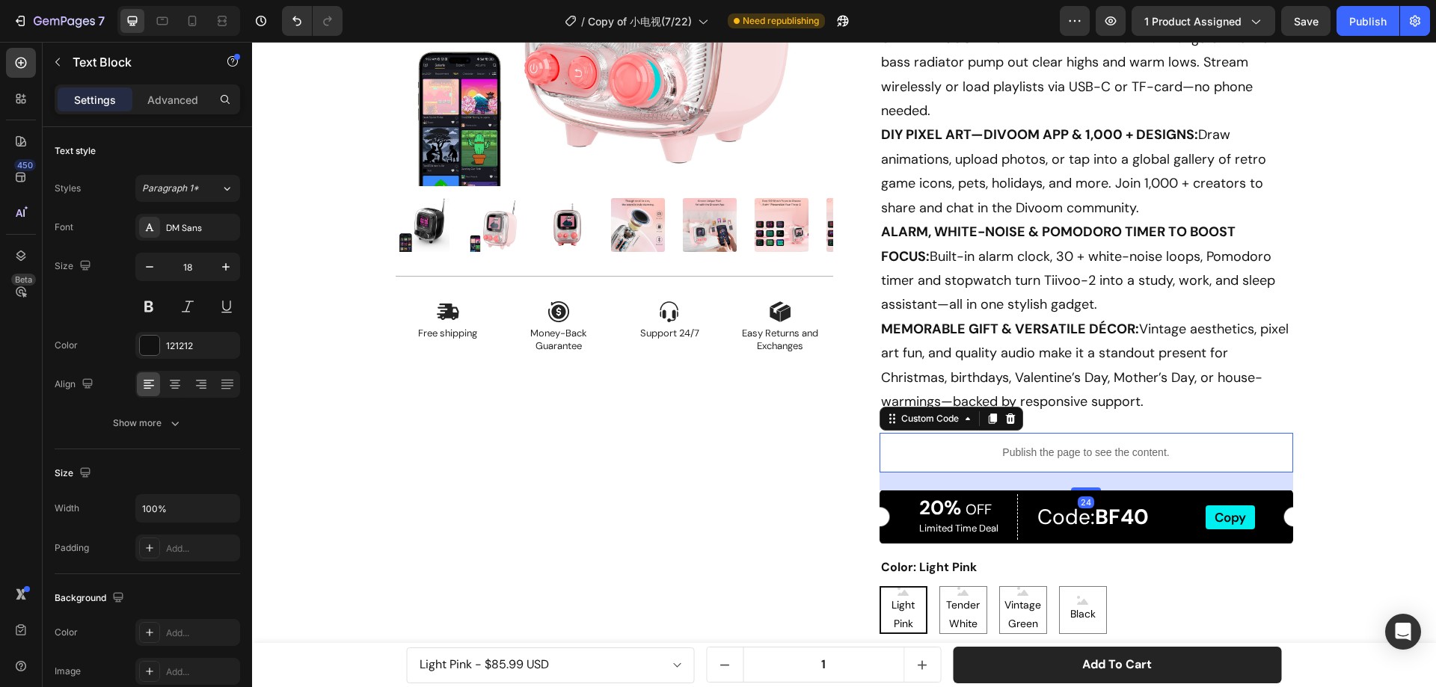
click at [1130, 454] on p "Publish the page to see the content." at bounding box center [1087, 453] width 414 height 16
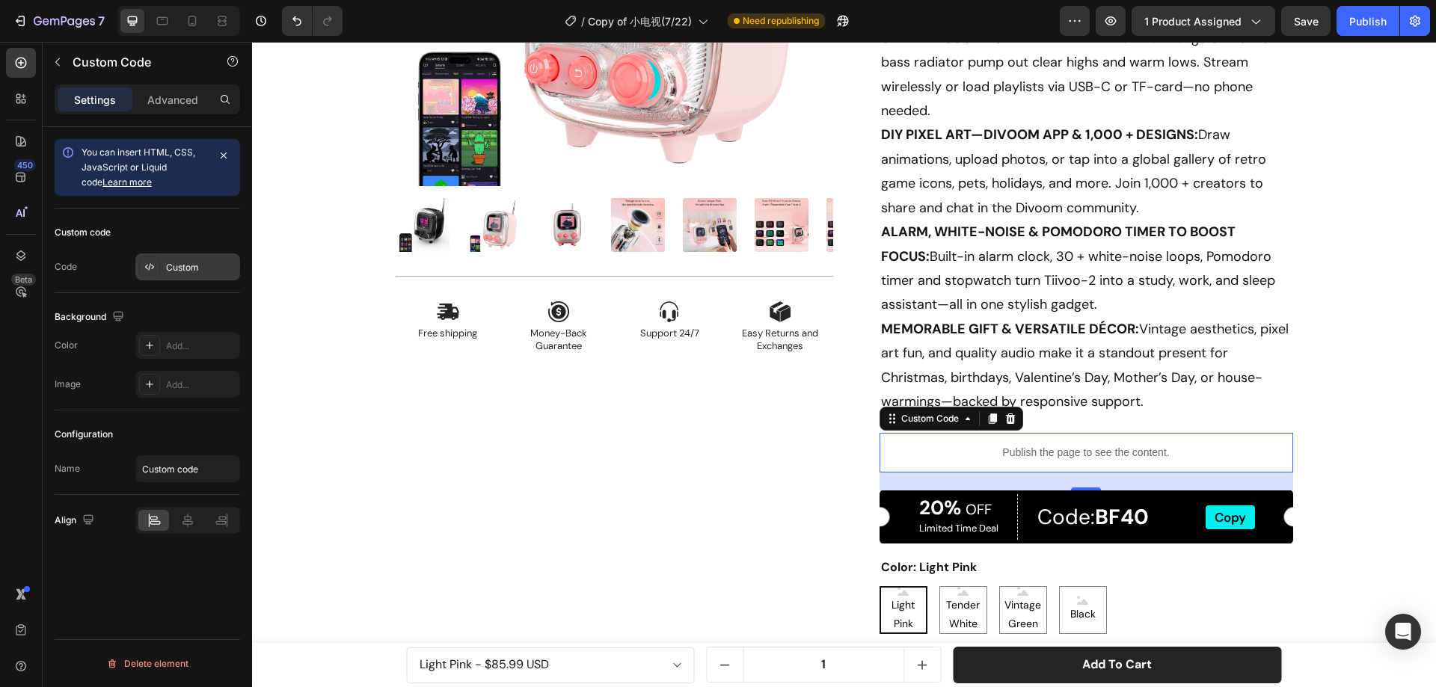
click at [177, 268] on div "Custom" at bounding box center [201, 267] width 70 height 13
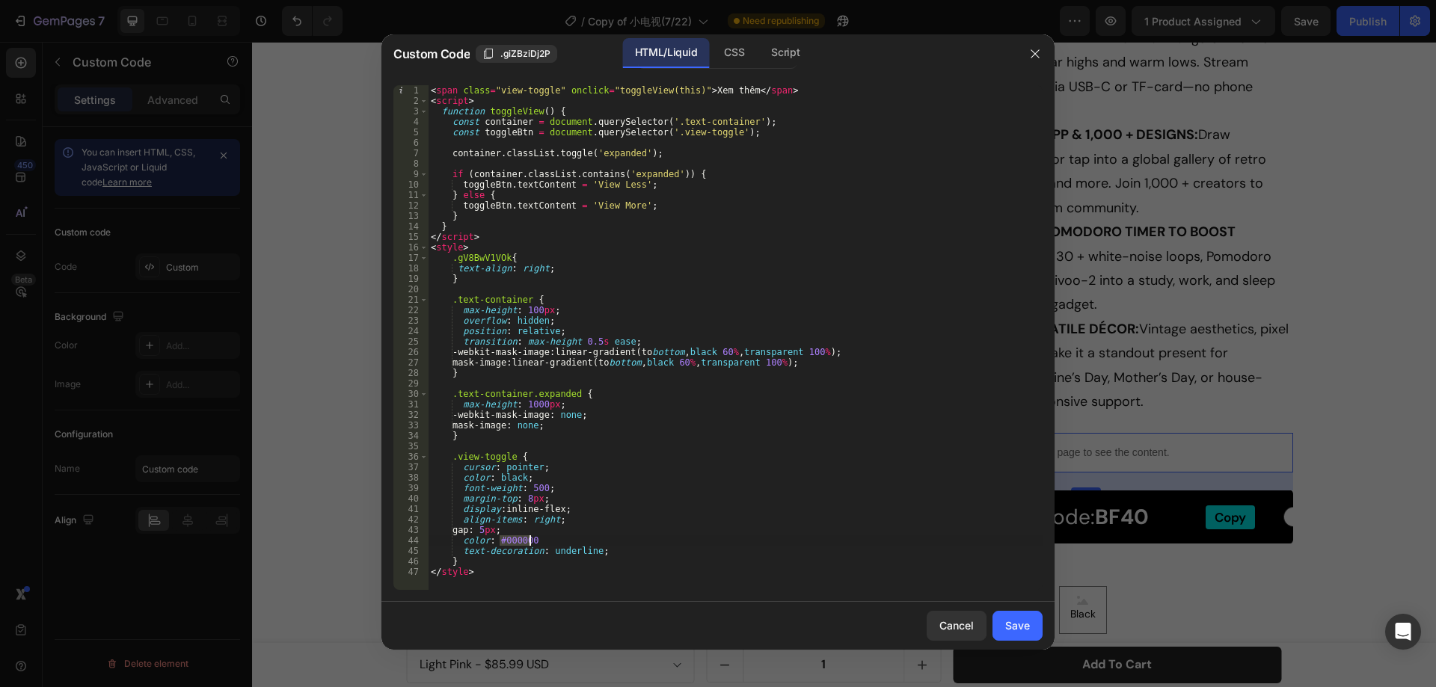
drag, startPoint x: 500, startPoint y: 542, endPoint x: 533, endPoint y: 541, distance: 32.2
click at [533, 541] on div "< span class = "view-toggle" onclick = "toggleView(this)" > Xem thêm </ span > …" at bounding box center [735, 348] width 615 height 526
type textarea "color: #121212"
drag, startPoint x: 1014, startPoint y: 631, endPoint x: 993, endPoint y: 625, distance: 21.8
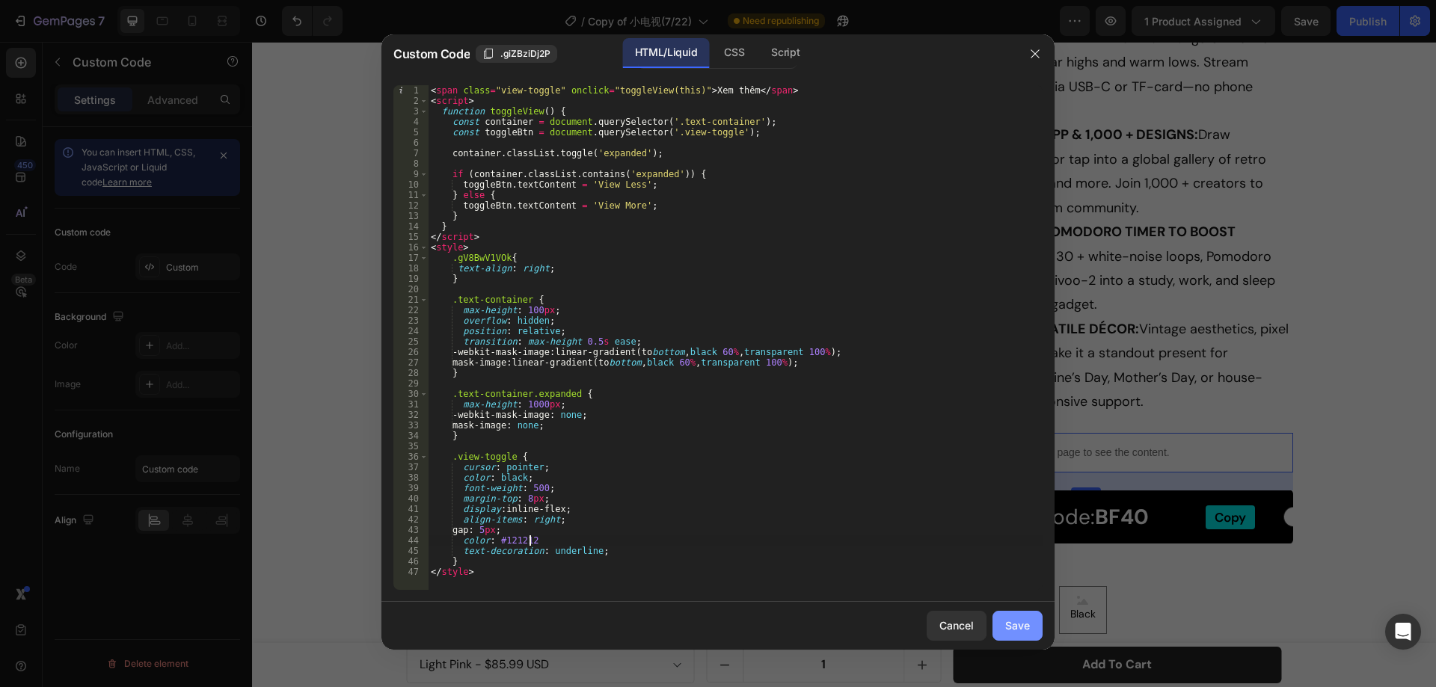
click at [1014, 631] on div "Save" at bounding box center [1017, 626] width 25 height 16
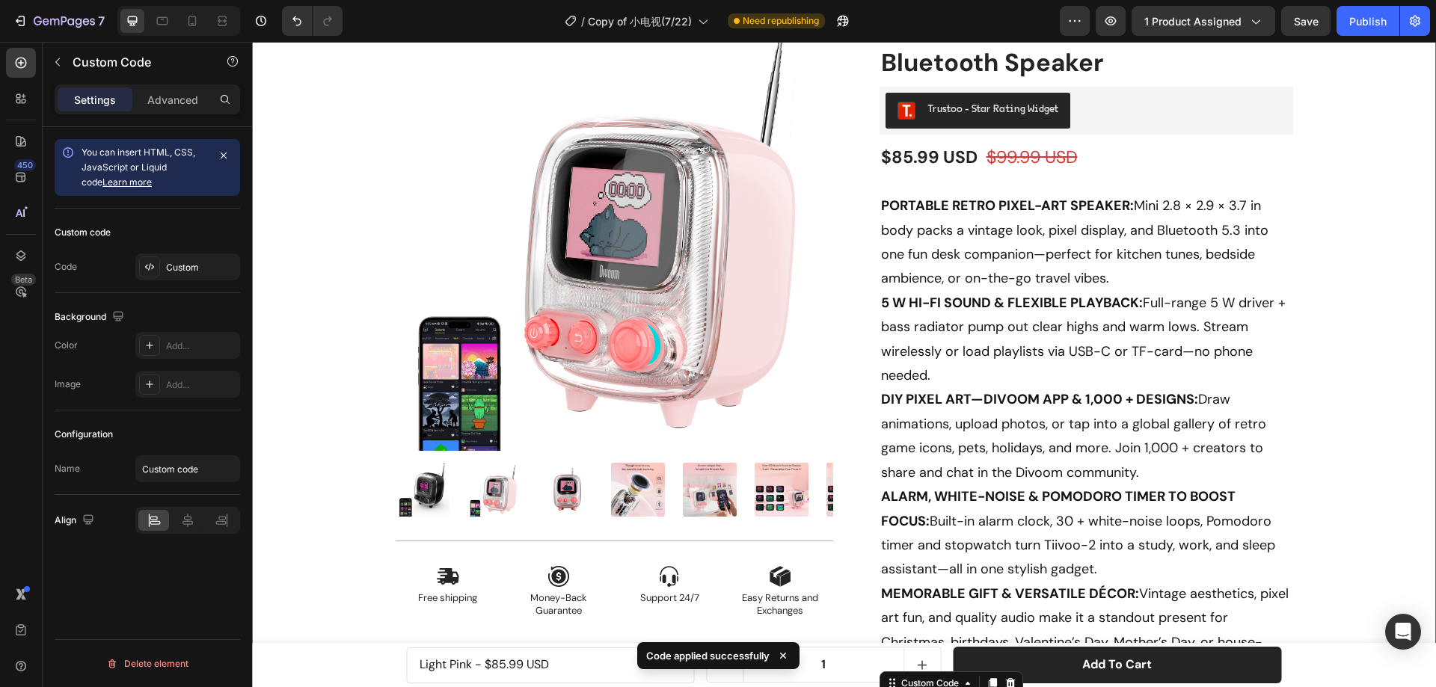
scroll to position [234, 0]
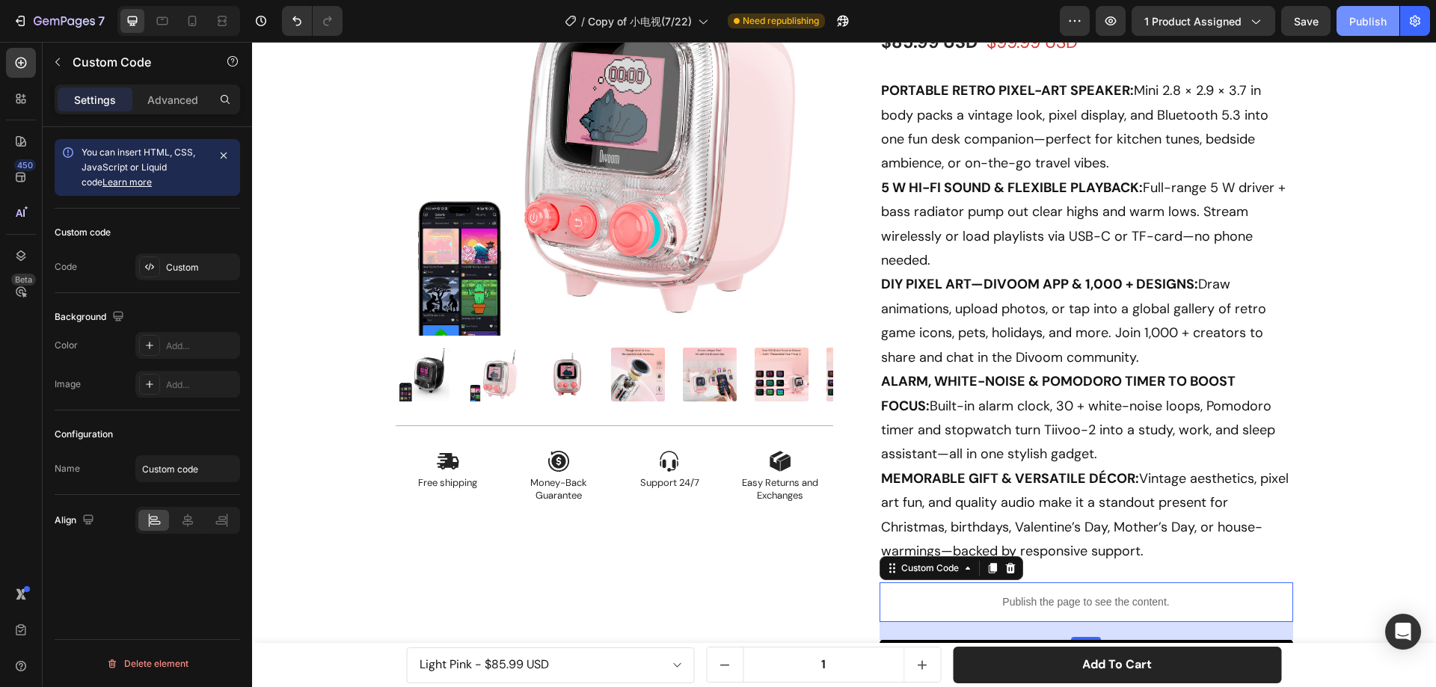
click at [1368, 19] on div "Publish" at bounding box center [1367, 21] width 37 height 16
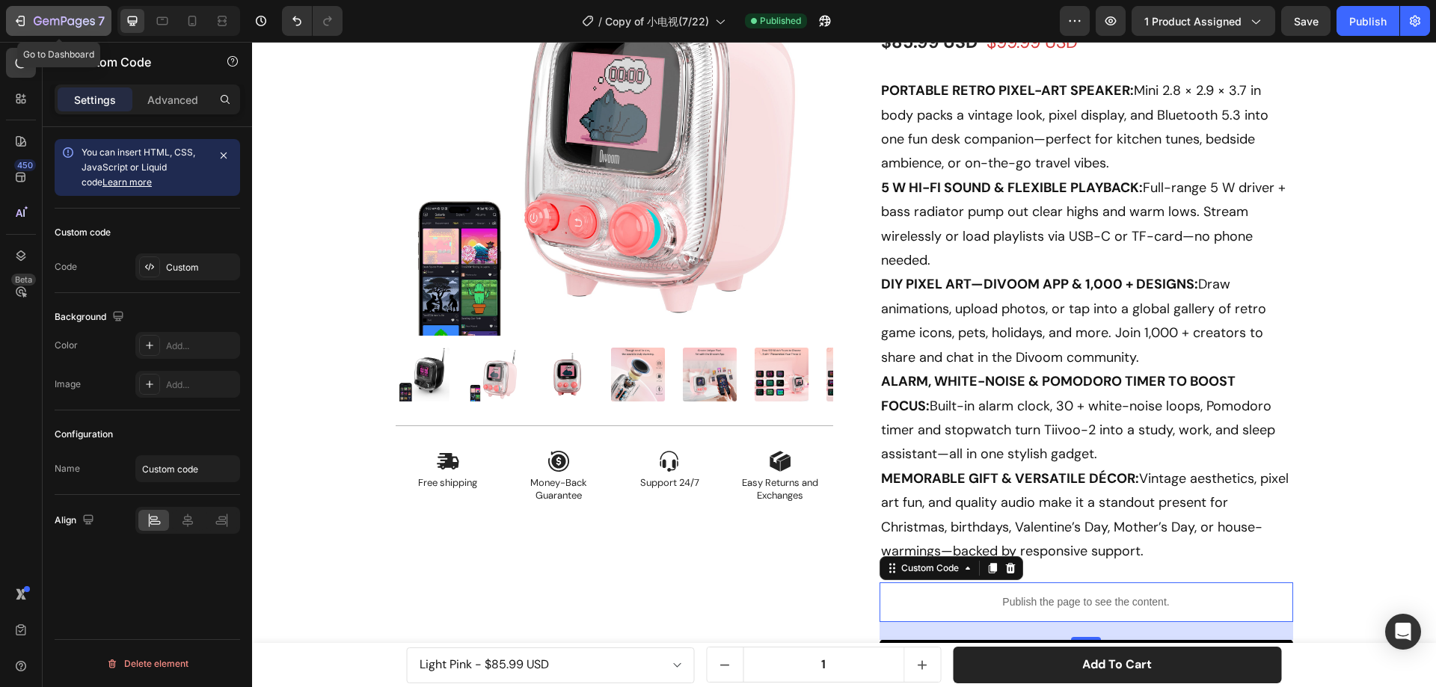
click at [21, 19] on icon "button" at bounding box center [20, 20] width 15 height 15
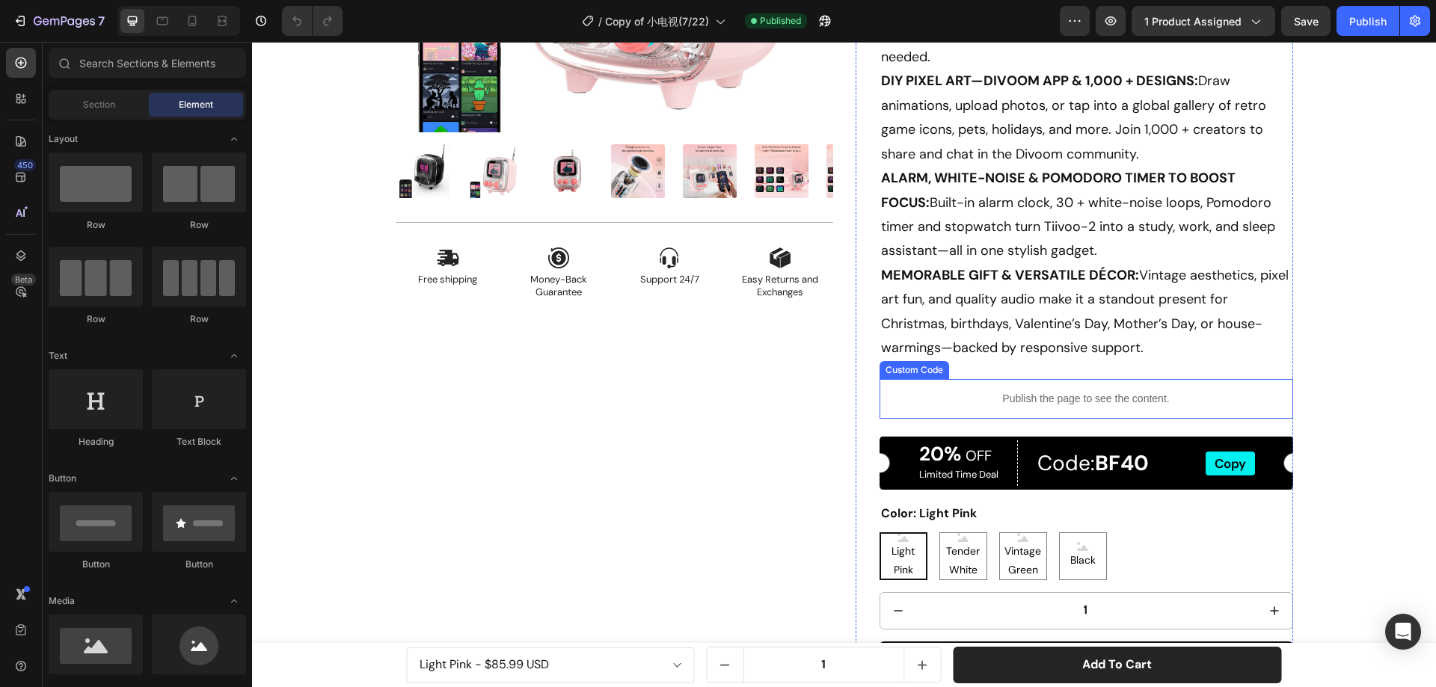
scroll to position [524, 0]
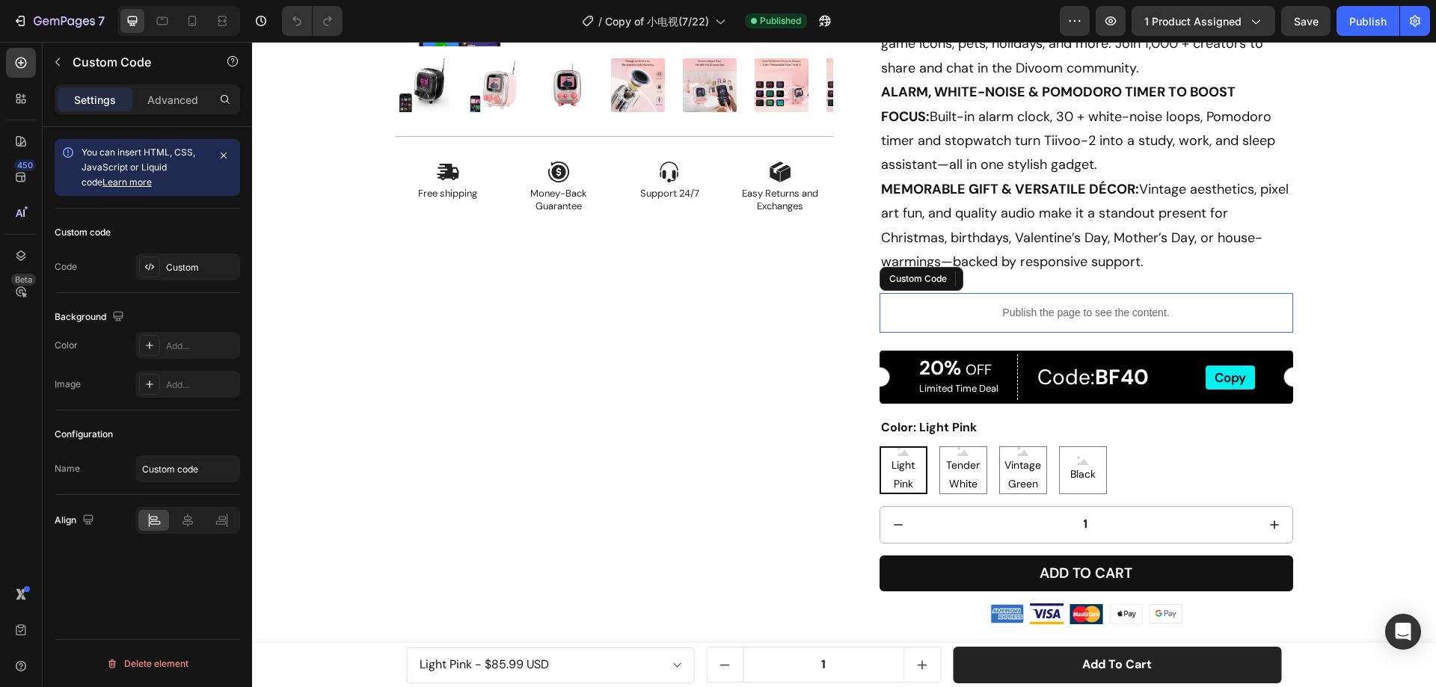
click at [927, 305] on p "Publish the page to see the content." at bounding box center [1087, 313] width 414 height 16
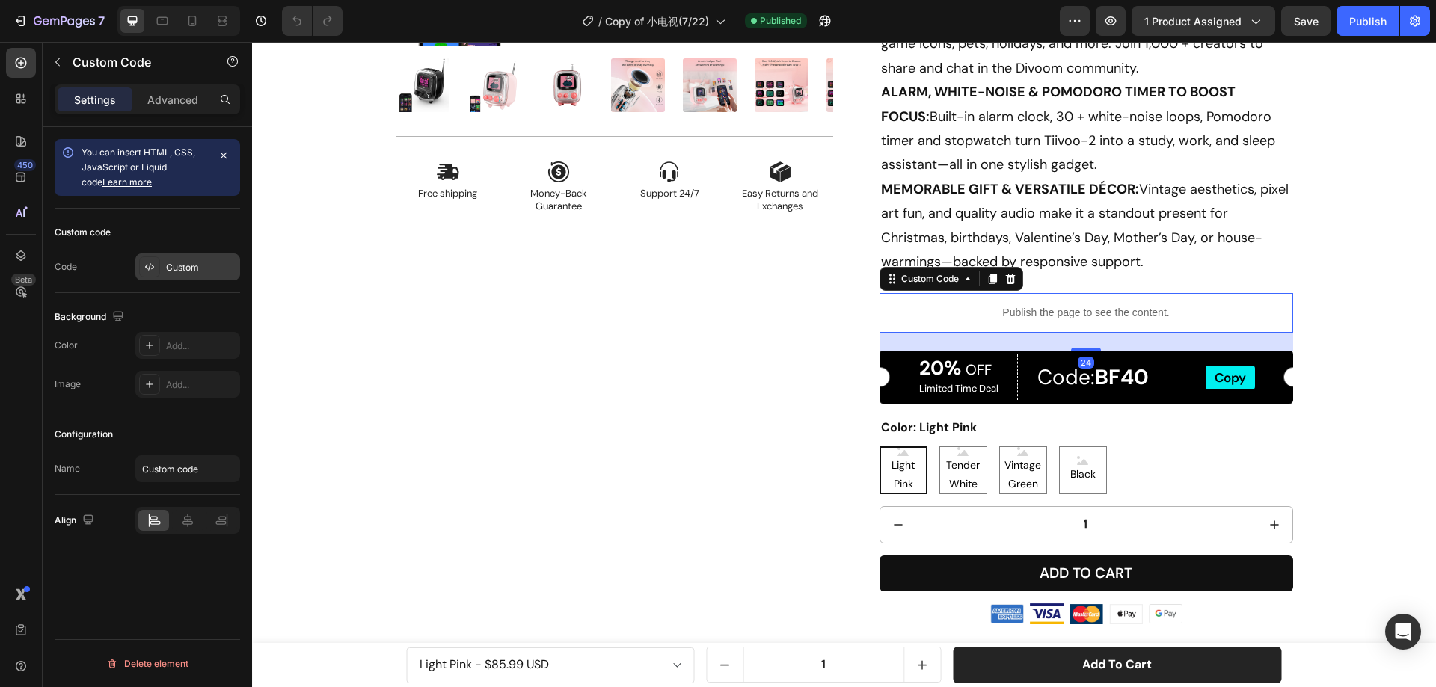
click at [194, 263] on div "Custom" at bounding box center [201, 267] width 70 height 13
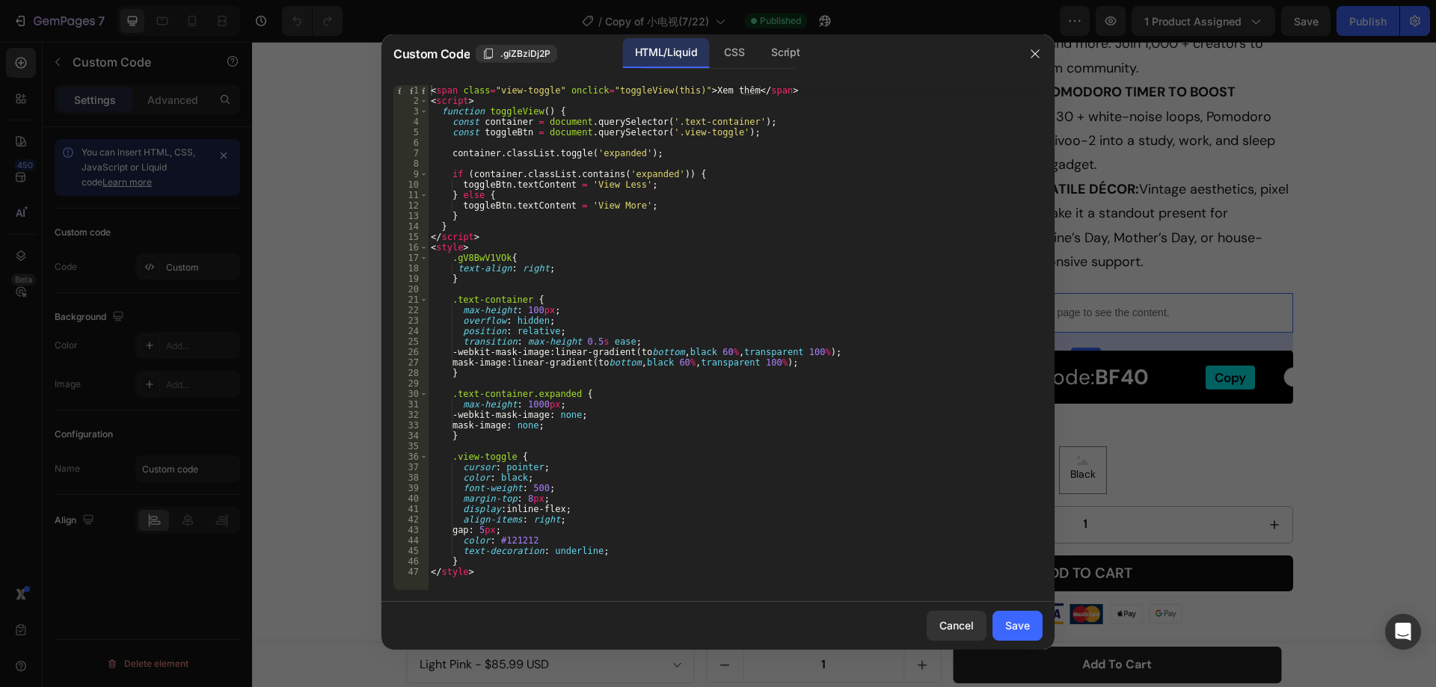
click at [629, 186] on div "< span class = "view-toggle" onclick = "toggleView(this)" > Xem thêm </ span > …" at bounding box center [735, 348] width 615 height 526
paste textarea "︿"
click at [627, 207] on div "< span class = "view-toggle" onclick = "toggleView(this)" > Xem thêm </ span > …" at bounding box center [735, 348] width 615 height 526
paste textarea "﹀"
type textarea "toggleBtn.textContent = 'View More﹀';"
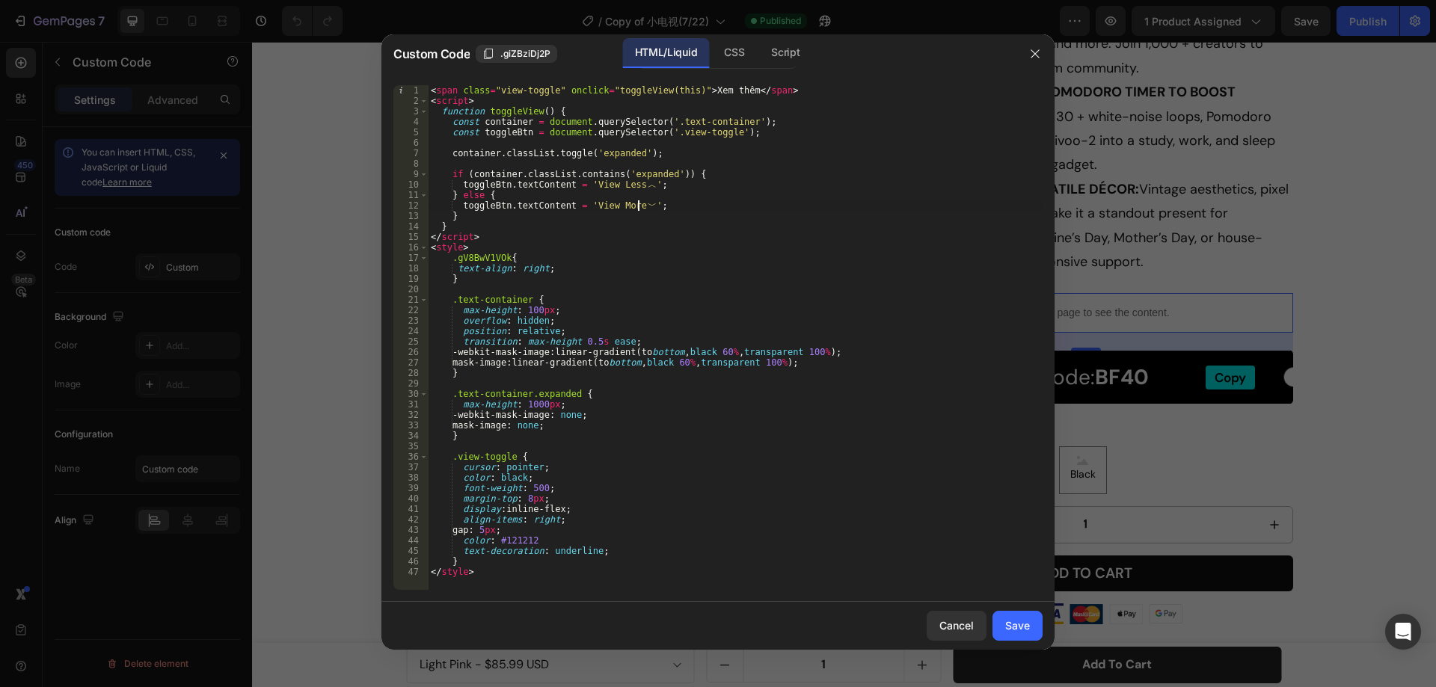
click at [666, 203] on div "< span class = "view-toggle" onclick = "toggleView(this)" > Xem thêm </ span > …" at bounding box center [735, 348] width 615 height 526
click at [1019, 626] on div "Save" at bounding box center [1017, 626] width 25 height 16
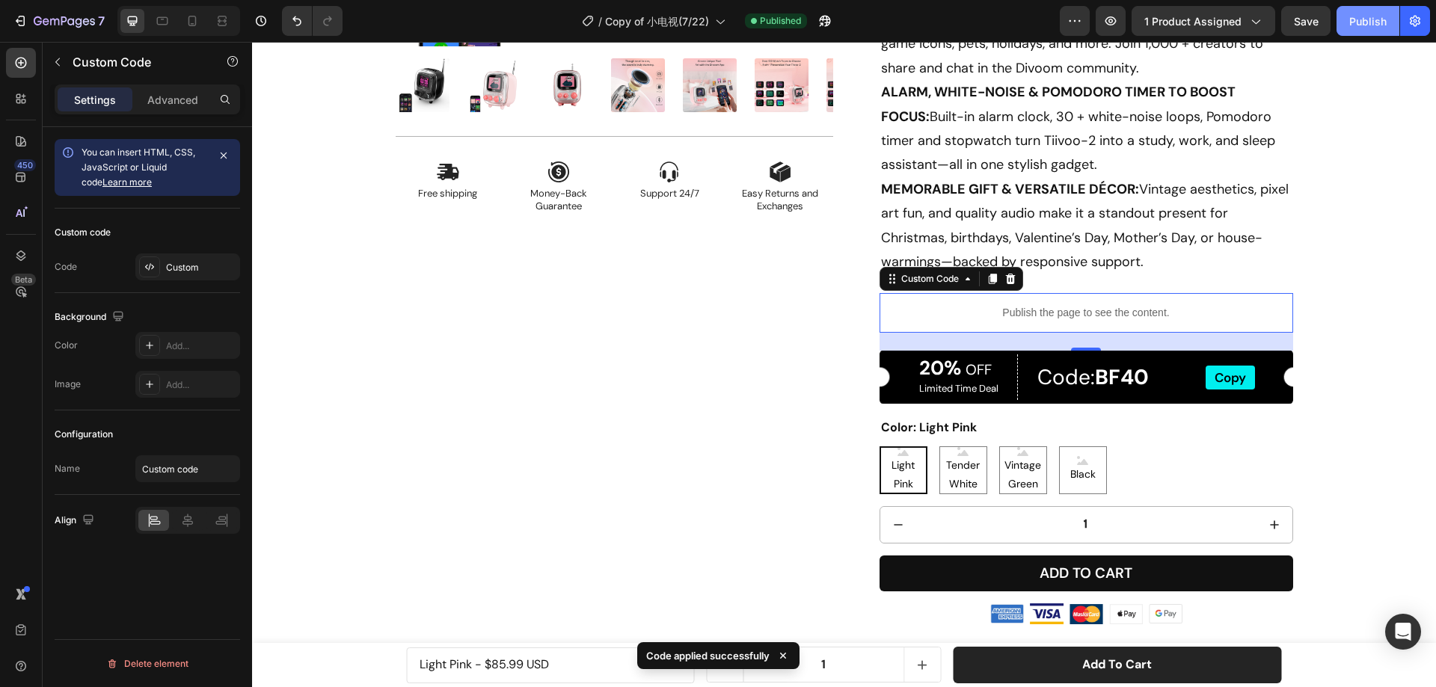
click at [1365, 21] on div "Publish" at bounding box center [1367, 21] width 37 height 16
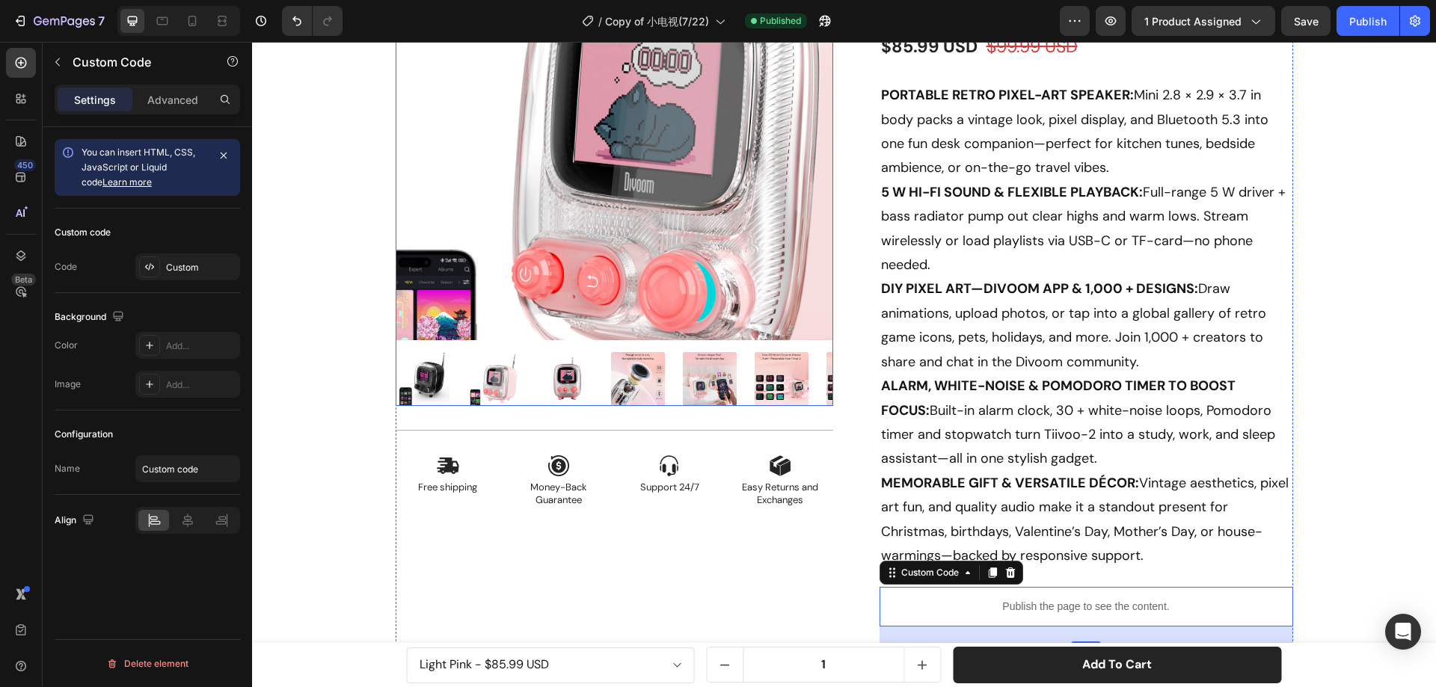
scroll to position [224, 0]
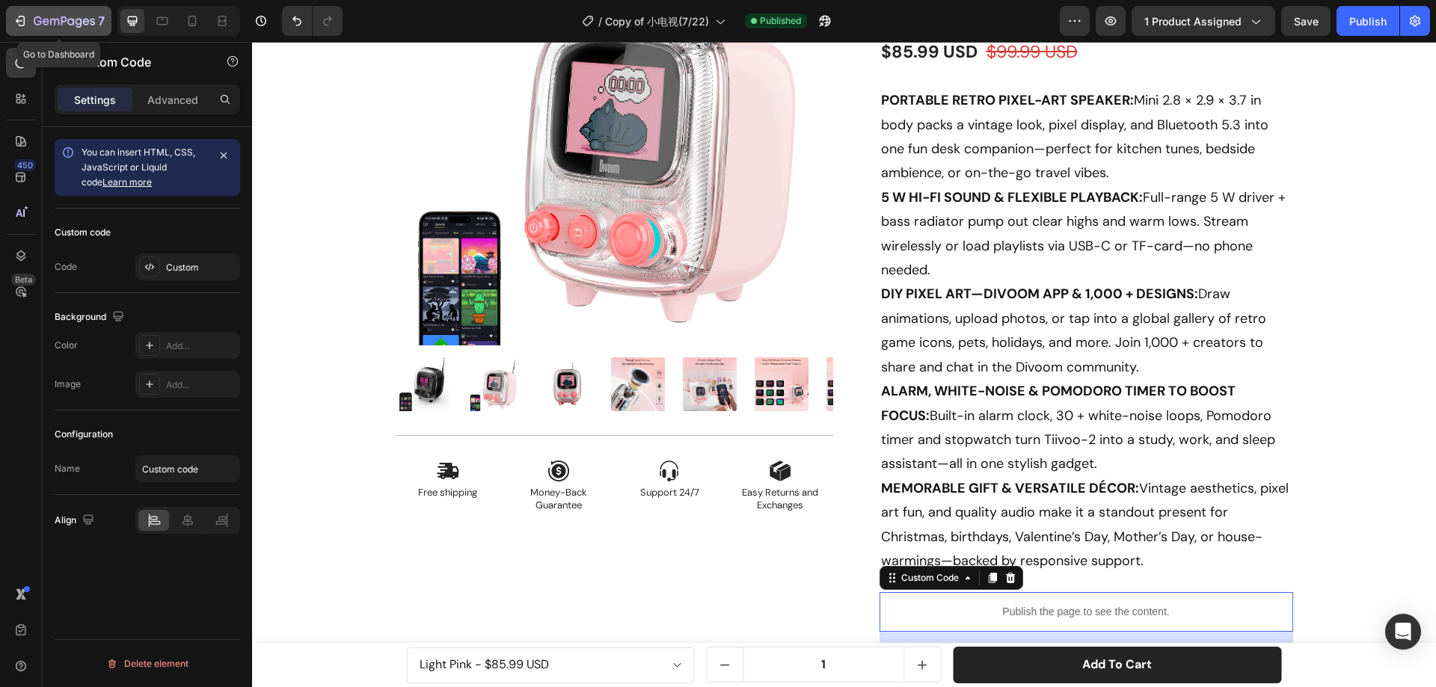
click at [38, 16] on icon "button" at bounding box center [64, 22] width 61 height 13
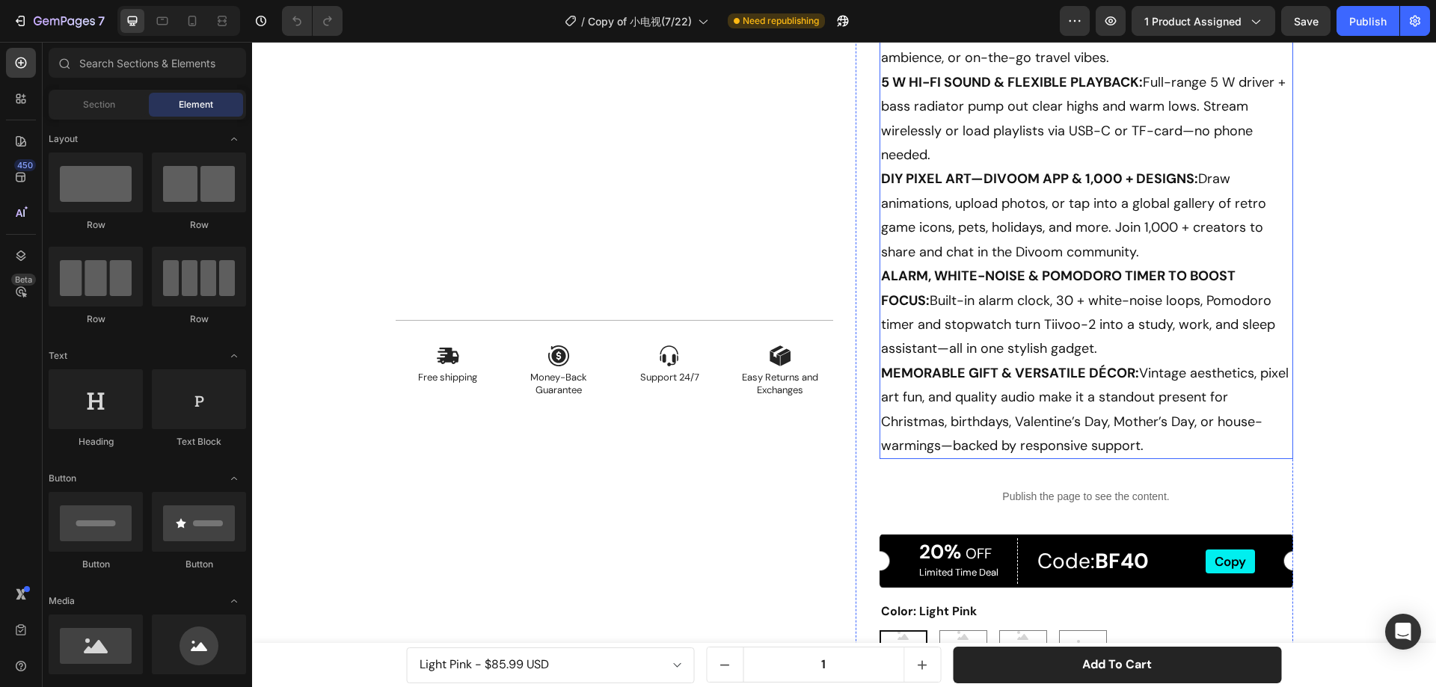
scroll to position [374, 0]
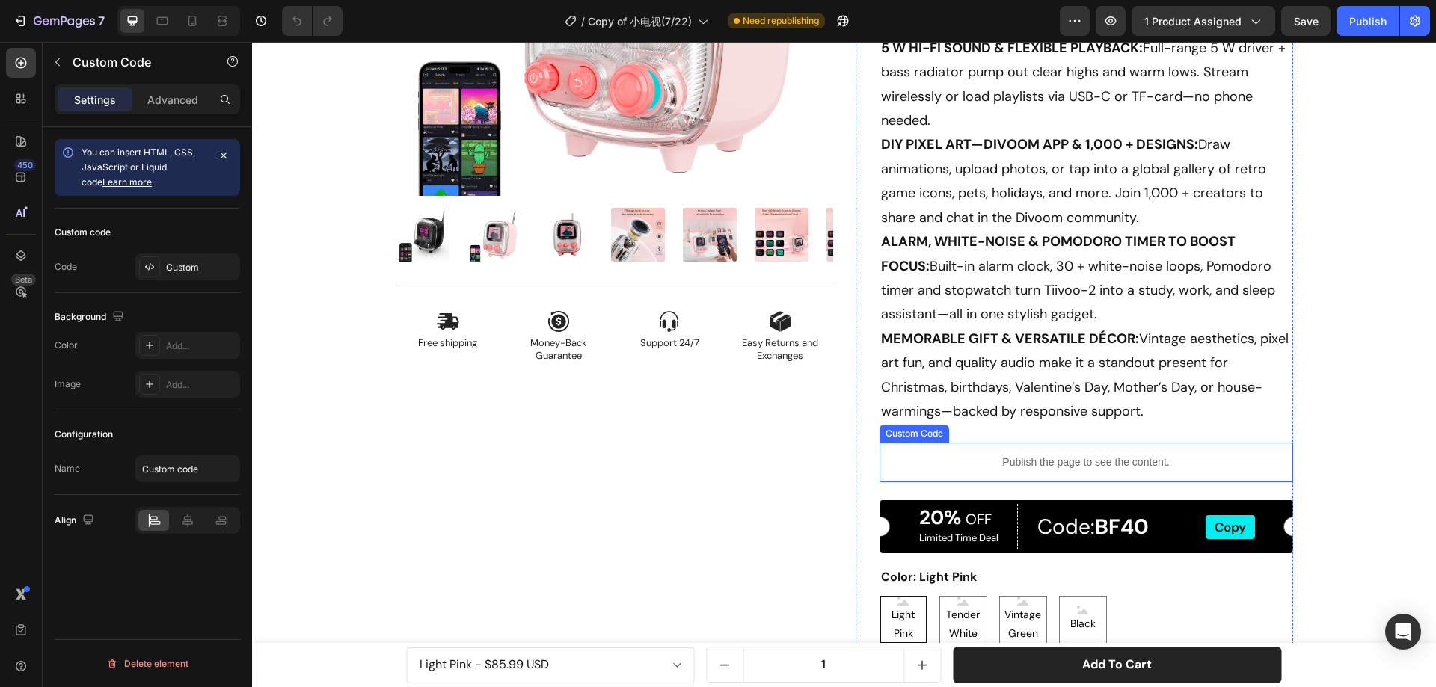
click at [1092, 452] on div "Publish the page to see the content." at bounding box center [1087, 463] width 414 height 40
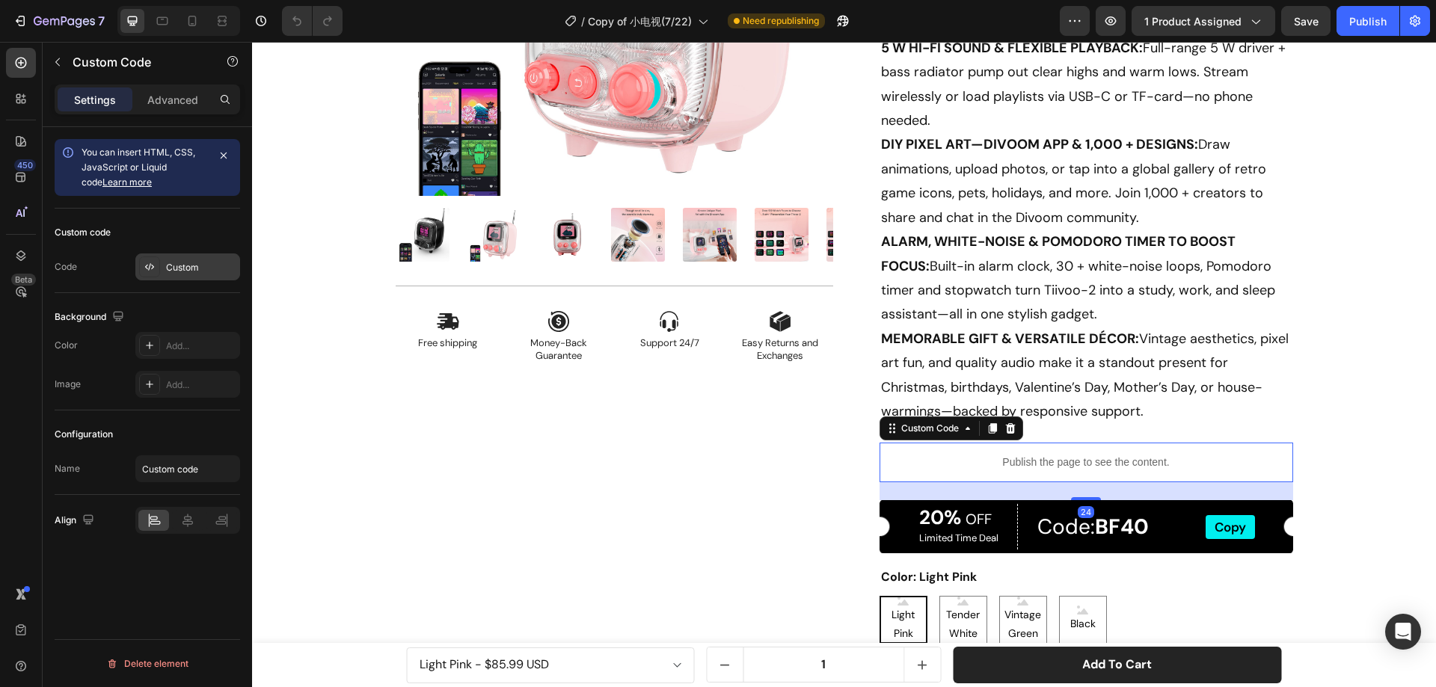
click at [183, 269] on div "Custom" at bounding box center [201, 267] width 70 height 13
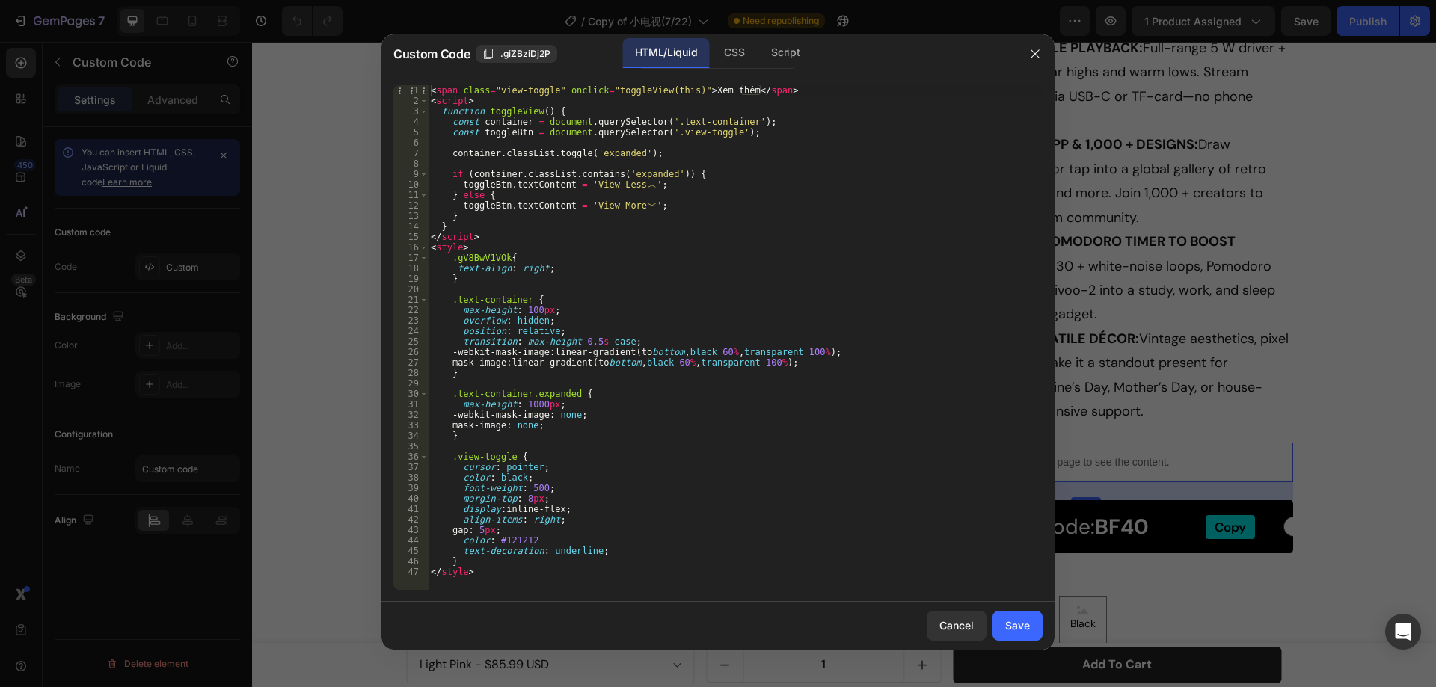
click at [636, 187] on div "< span class = "view-toggle" onclick = "toggleView(this)" > Xem thêm </ span > …" at bounding box center [735, 348] width 615 height 526
click at [640, 209] on div "< span class = "view-toggle" onclick = "toggleView(this)" > Xem thêm </ span > …" at bounding box center [735, 348] width 615 height 526
click at [638, 209] on div "< span class = "view-toggle" onclick = "toggleView(this)" > Xem thêm </ span > …" at bounding box center [735, 348] width 615 height 526
drag, startPoint x: 696, startPoint y: 89, endPoint x: 712, endPoint y: 89, distance: 15.7
click at [712, 89] on div "< span class = "view-toggle" onclick = "toggleView(this)" > Xem thêm </ span > …" at bounding box center [735, 348] width 615 height 526
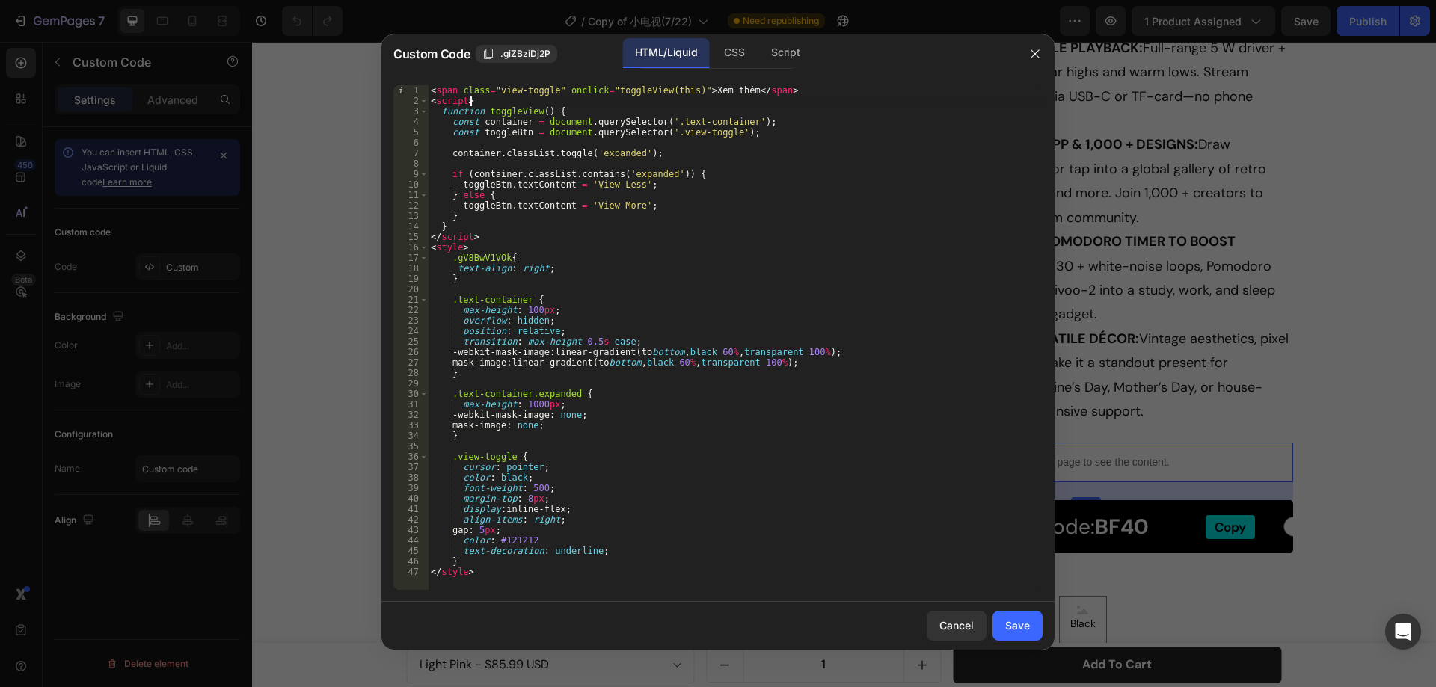
click at [738, 96] on div "< span class = "view-toggle" onclick = "toggleView(this)" > Xem thêm </ span > …" at bounding box center [735, 348] width 615 height 526
drag, startPoint x: 695, startPoint y: 89, endPoint x: 731, endPoint y: 89, distance: 35.9
click at [731, 89] on div "< span class = "view-toggle" onclick = "toggleView(this)" > Xem thêm </ span > …" at bounding box center [735, 348] width 615 height 526
click at [690, 131] on div "< span class = "view-toggle" onclick = "toggleView(this)" > Xem thêm </ span > …" at bounding box center [735, 348] width 615 height 526
click at [722, 92] on div "< span class = "view-toggle" onclick = "toggleView(this)" > Xem thêm </ span > …" at bounding box center [735, 348] width 615 height 526
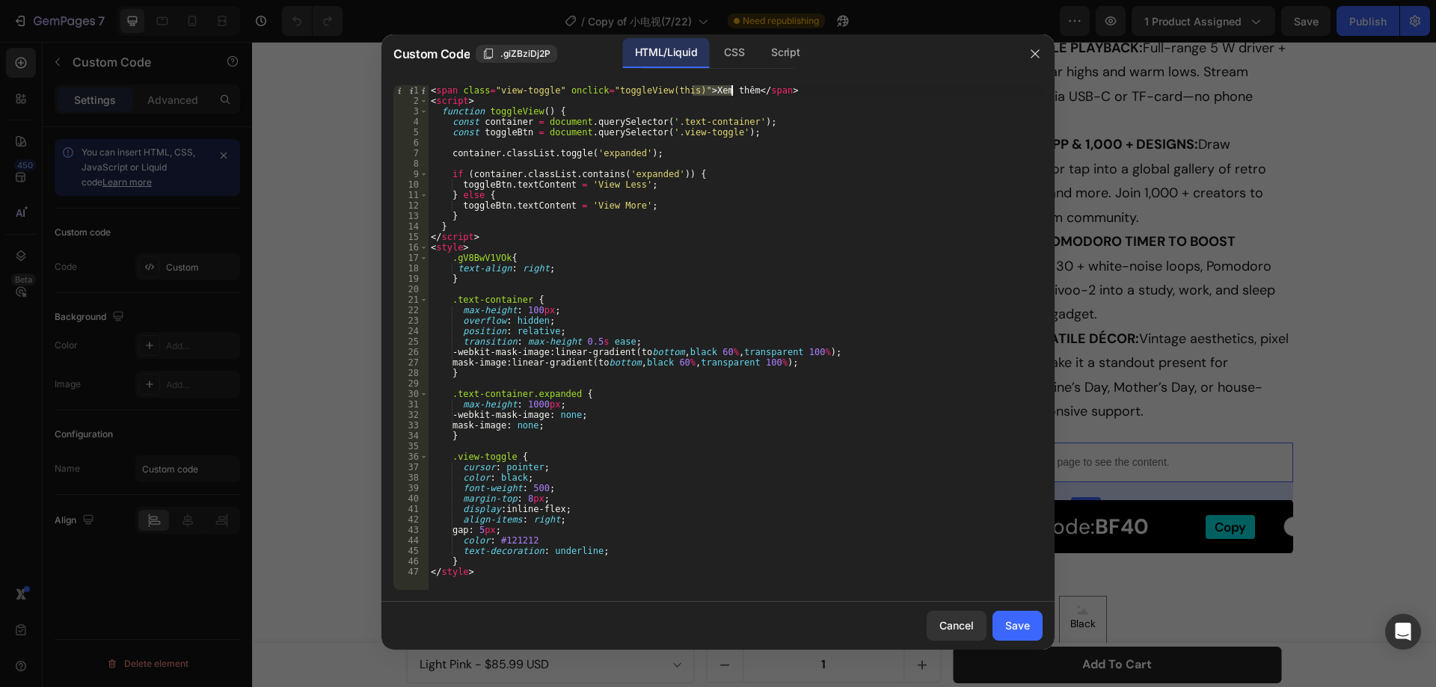
drag, startPoint x: 694, startPoint y: 90, endPoint x: 731, endPoint y: 88, distance: 36.7
click at [731, 88] on div "< span class = "view-toggle" onclick = "toggleView(this)" > Xem thêm </ span > …" at bounding box center [735, 348] width 615 height 526
paste textarea "See more"
click at [717, 87] on div "< span class = "view-toggle" onclick = "toggleView(this)" > See more </ span > …" at bounding box center [735, 348] width 615 height 526
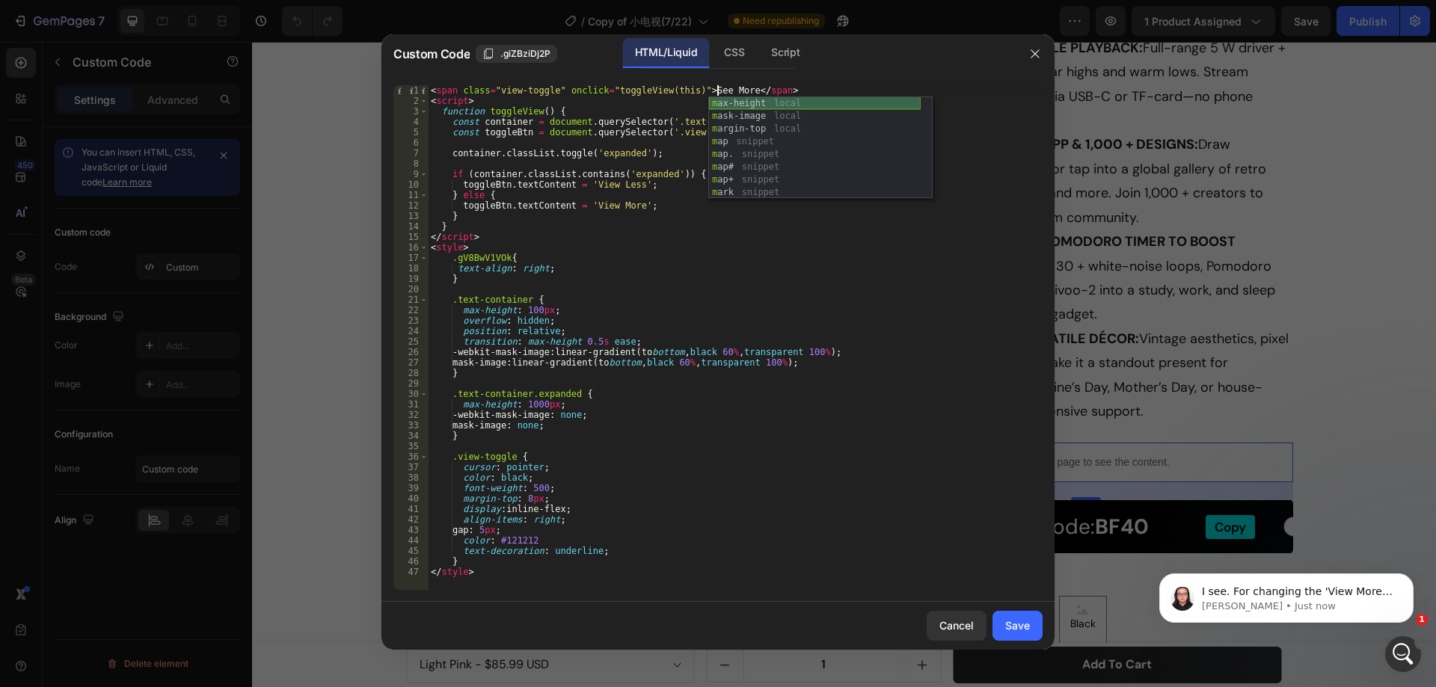
scroll to position [0, 0]
click at [768, 85] on div "< span class = "view-toggle" onclick = "toggleView(this)" > See More </ span > …" at bounding box center [735, 337] width 615 height 505
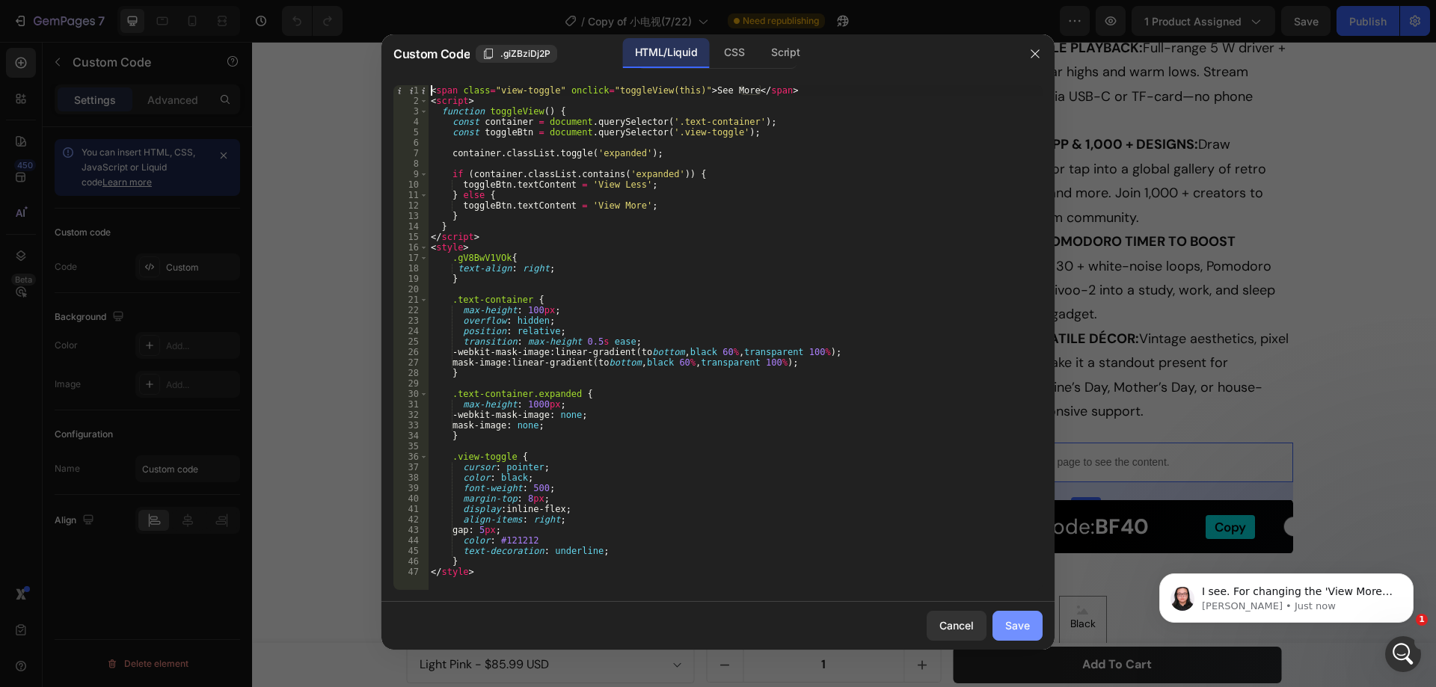
type textarea "<span class="view-toggle" onclick="toggleView(this)">See More</span>"
click at [1021, 629] on div "Save" at bounding box center [1017, 626] width 25 height 16
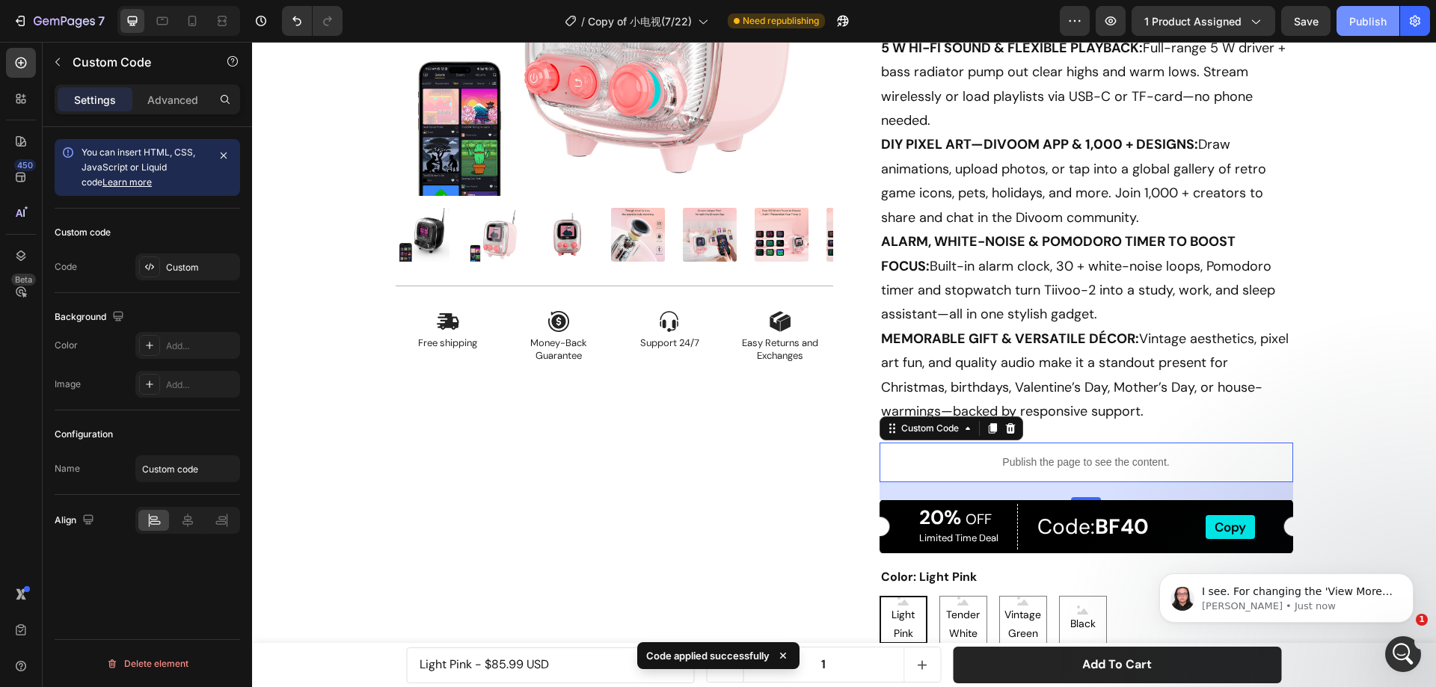
click at [1358, 22] on div "Publish" at bounding box center [1367, 21] width 37 height 16
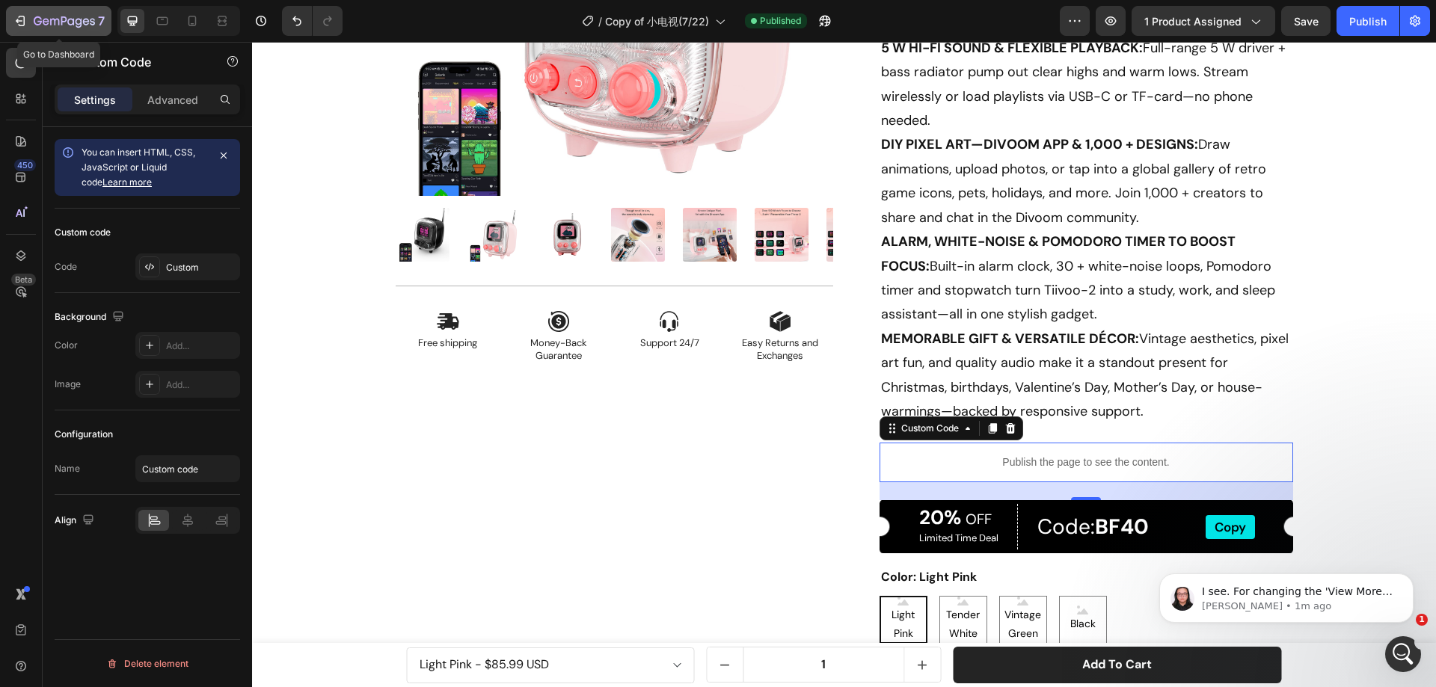
click at [18, 24] on icon "button" at bounding box center [20, 20] width 15 height 15
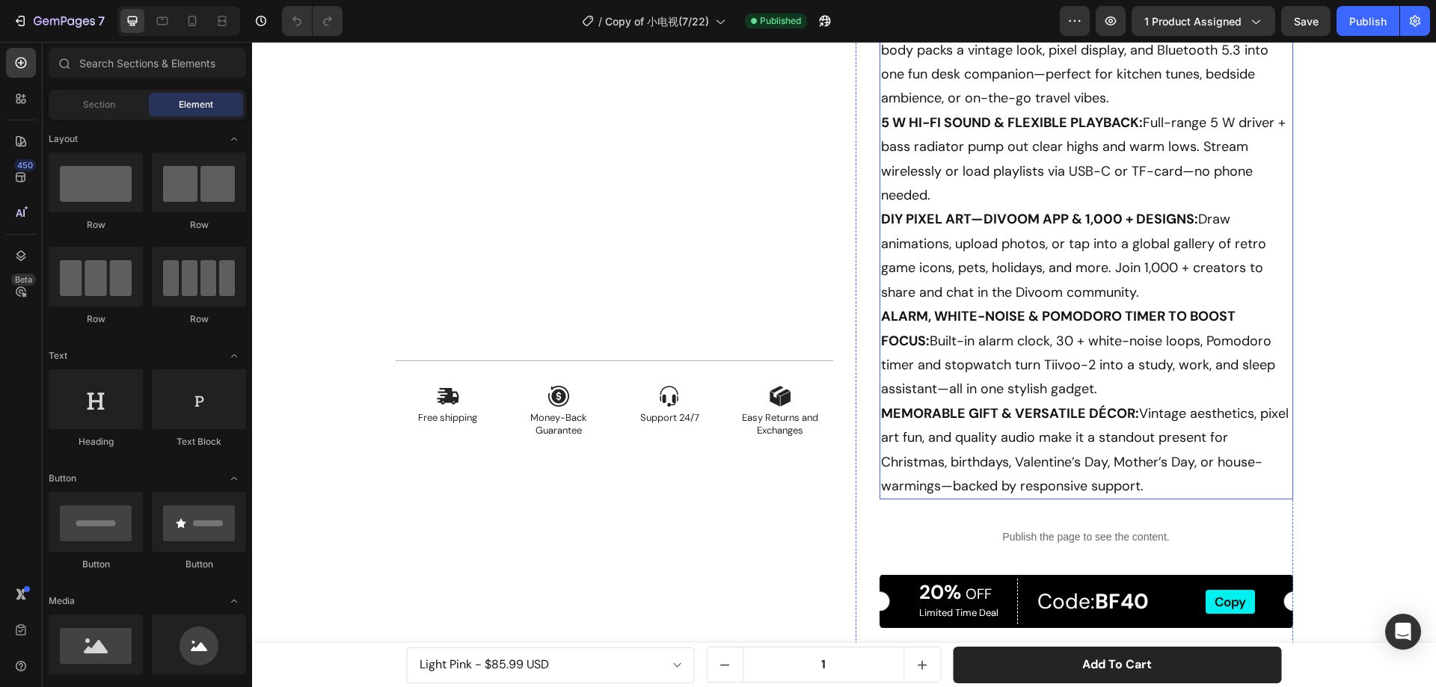
scroll to position [449, 0]
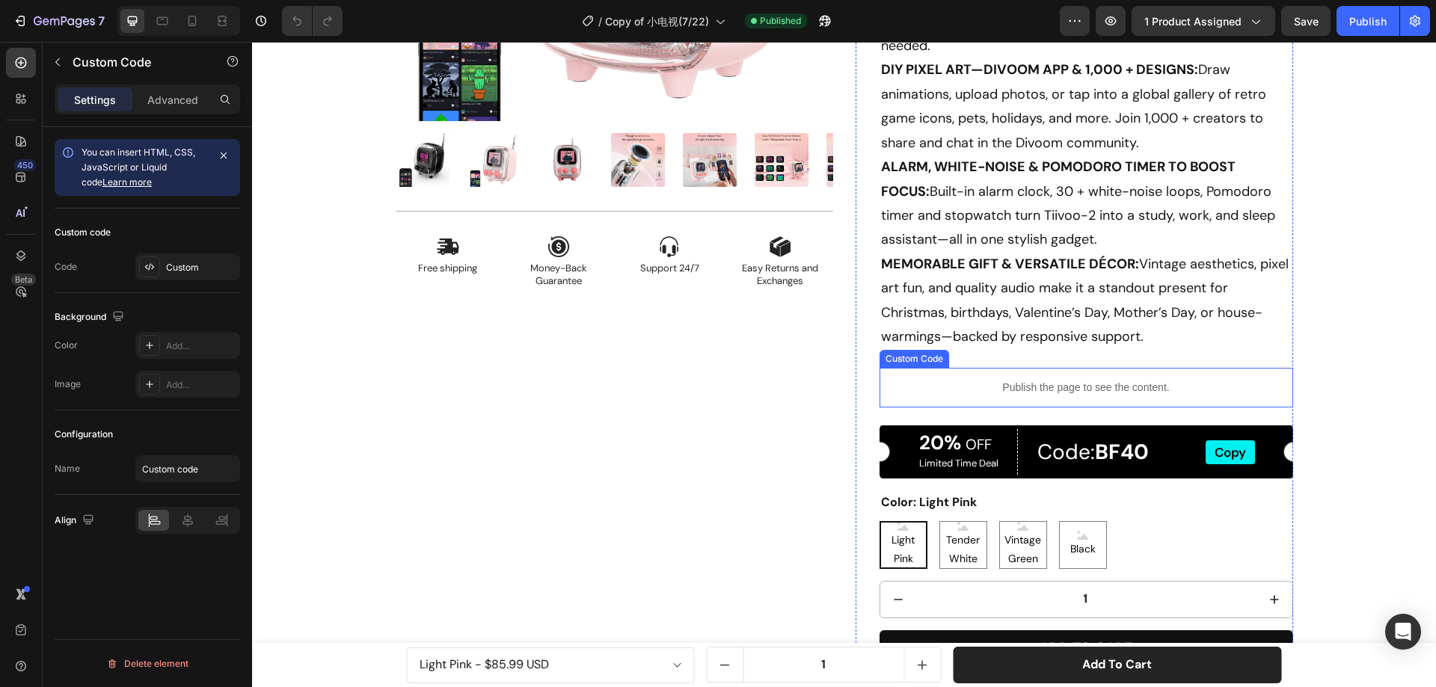
click at [960, 382] on p "Publish the page to see the content." at bounding box center [1087, 388] width 414 height 16
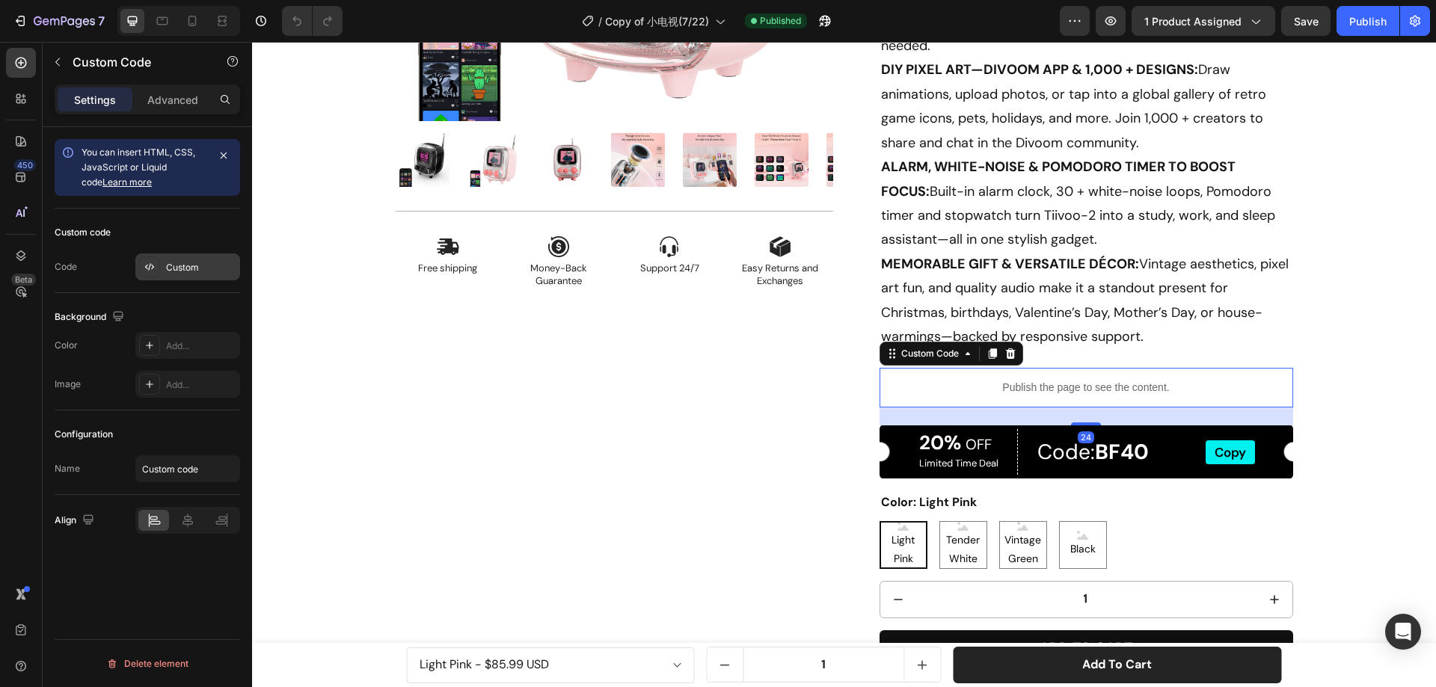
click at [201, 272] on div "Custom" at bounding box center [201, 267] width 70 height 13
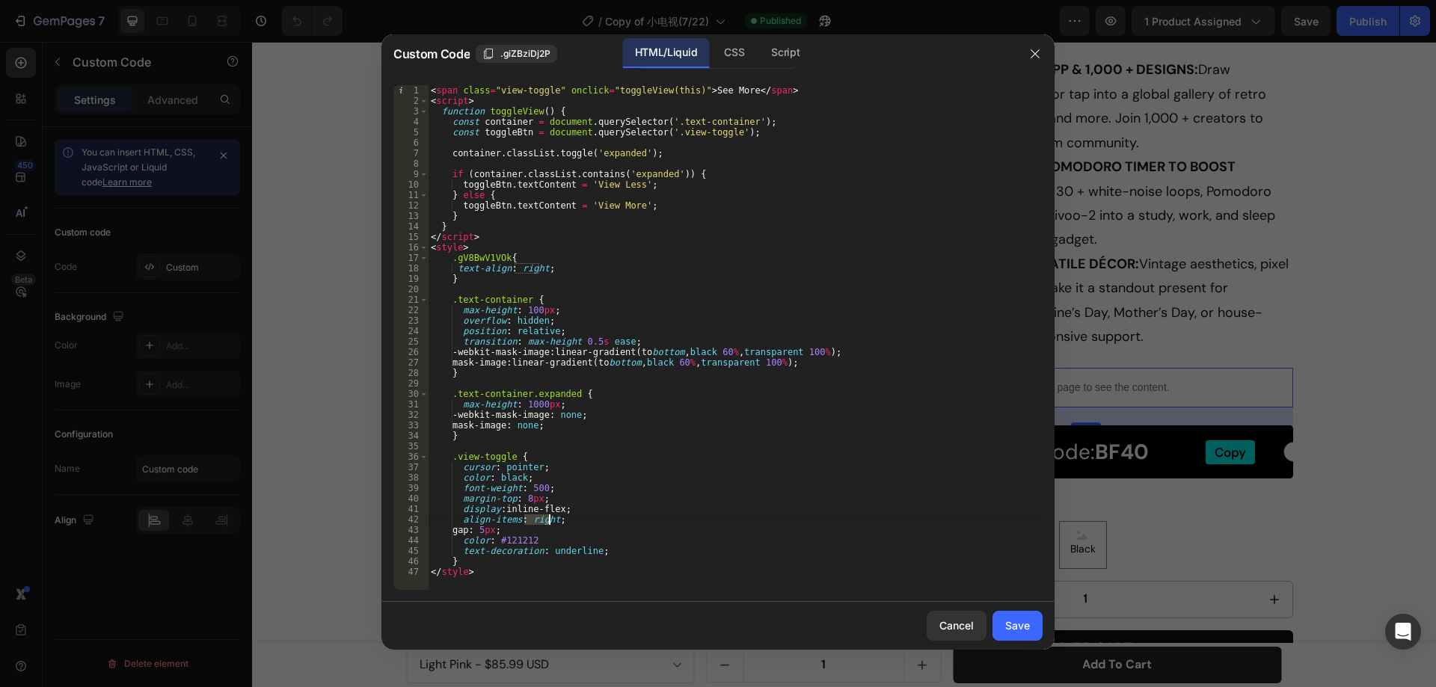
drag, startPoint x: 523, startPoint y: 523, endPoint x: 548, endPoint y: 523, distance: 24.7
click at [548, 523] on div "< span class = "view-toggle" onclick = "toggleView(this)" > See More </ span > …" at bounding box center [735, 348] width 615 height 526
click at [655, 395] on div "< span class = "view-toggle" onclick = "toggleView(this)" > See More </ span > …" at bounding box center [735, 348] width 615 height 526
type textarea ".text-container.expanded {"
click at [1038, 52] on icon "button" at bounding box center [1035, 54] width 12 height 12
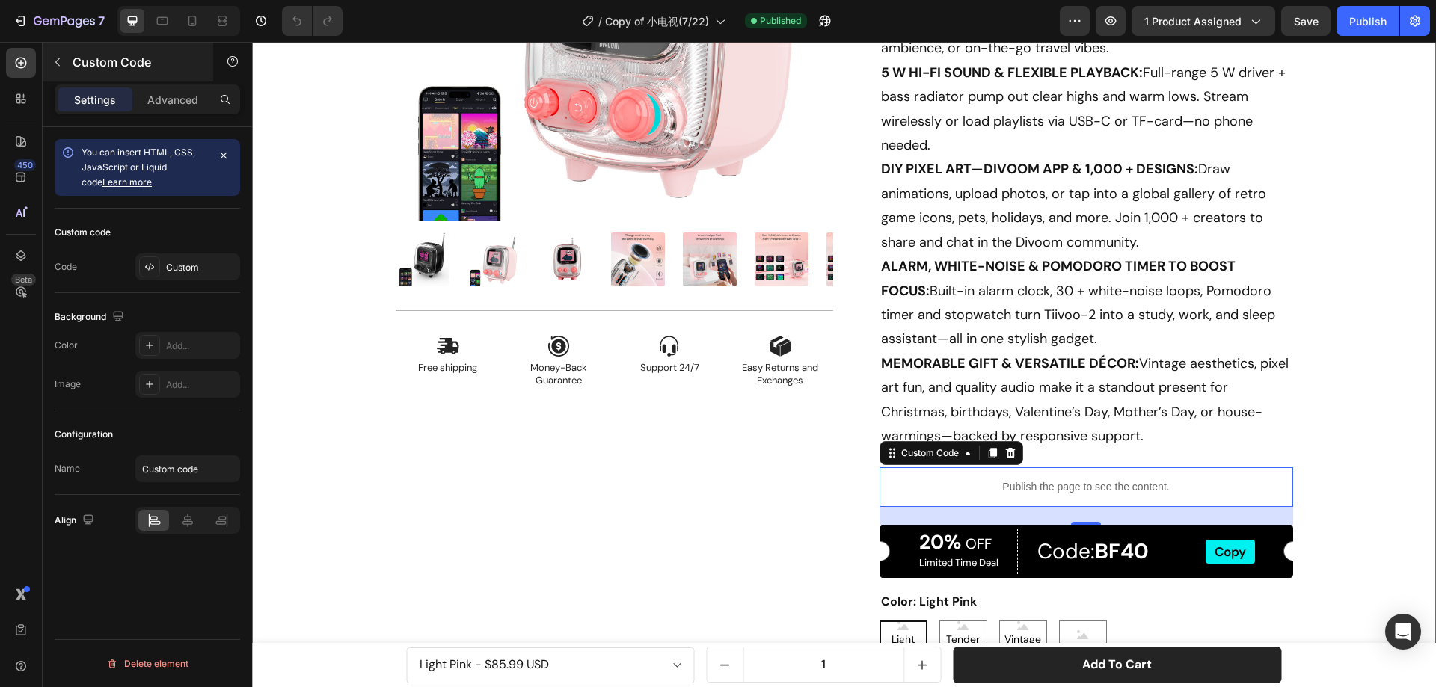
scroll to position [224, 0]
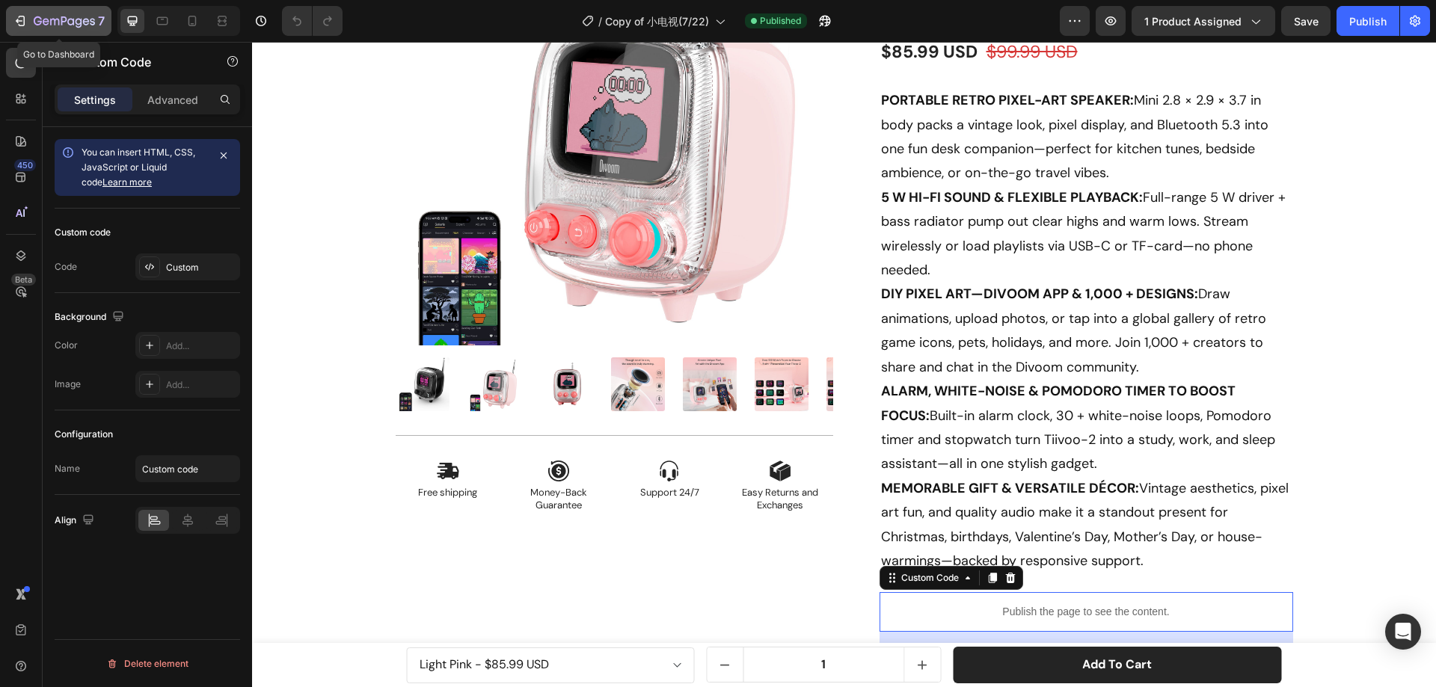
click at [42, 17] on icon "button" at bounding box center [64, 22] width 61 height 13
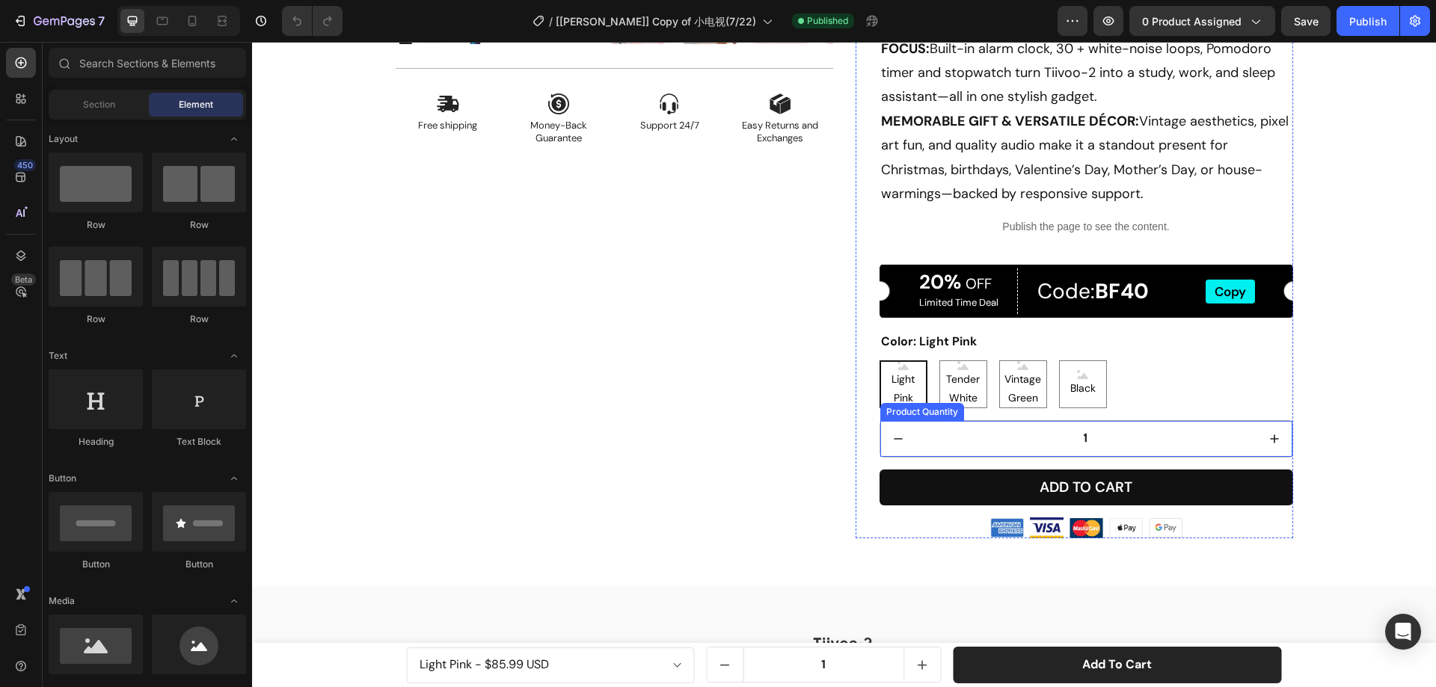
scroll to position [598, 0]
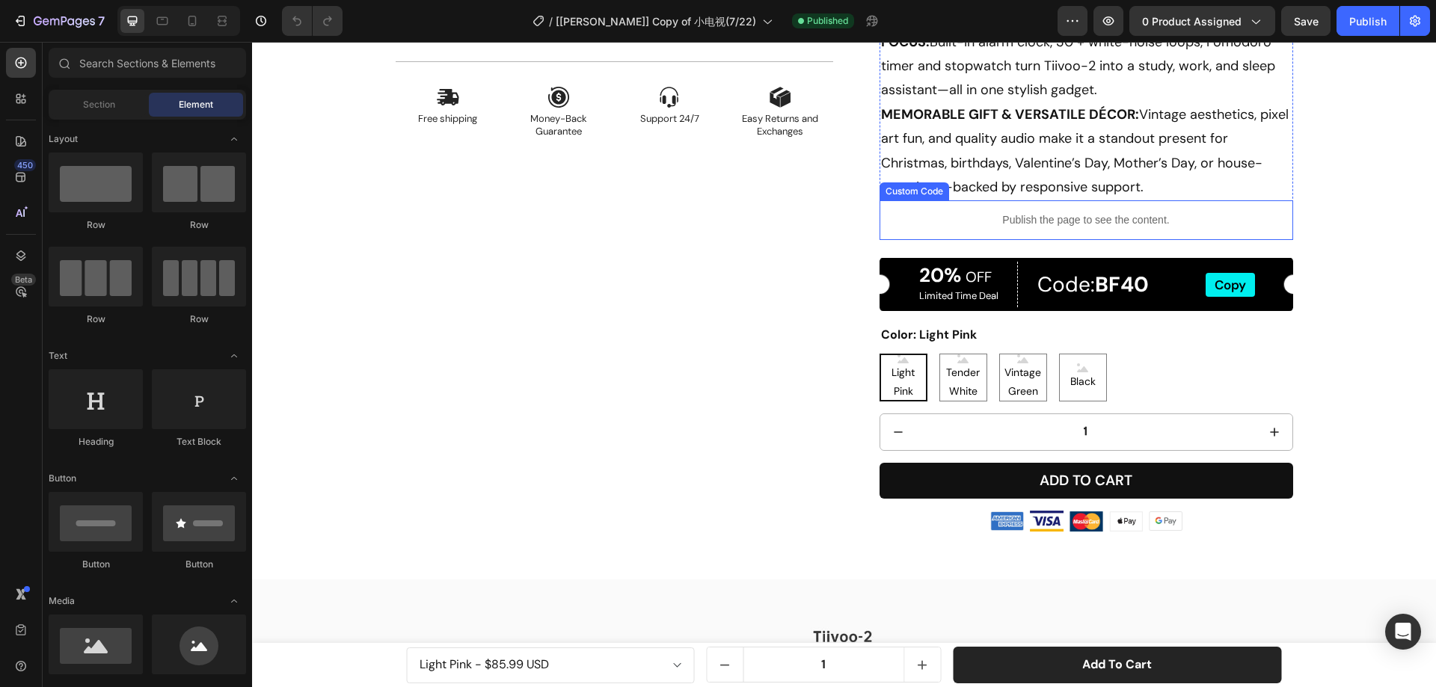
click at [1043, 227] on p "Publish the page to see the content." at bounding box center [1087, 220] width 414 height 16
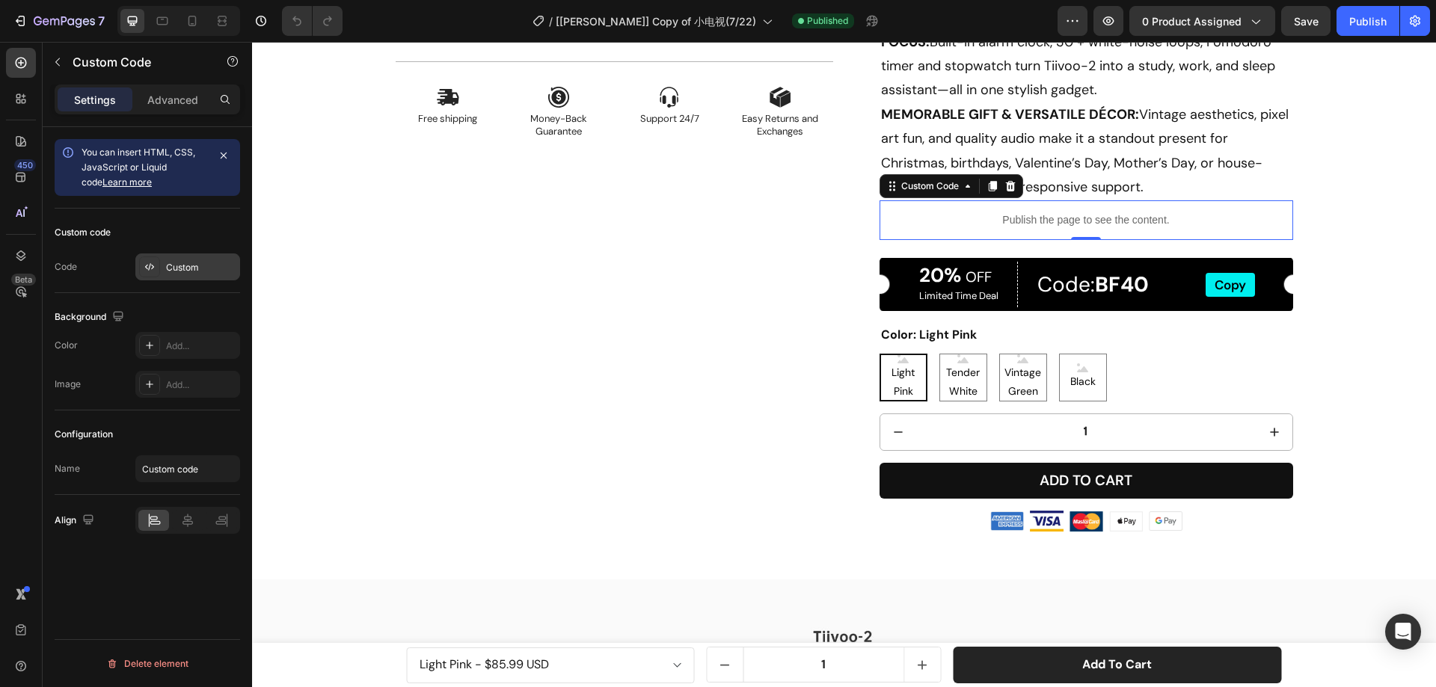
click at [191, 271] on div "Custom" at bounding box center [201, 267] width 70 height 13
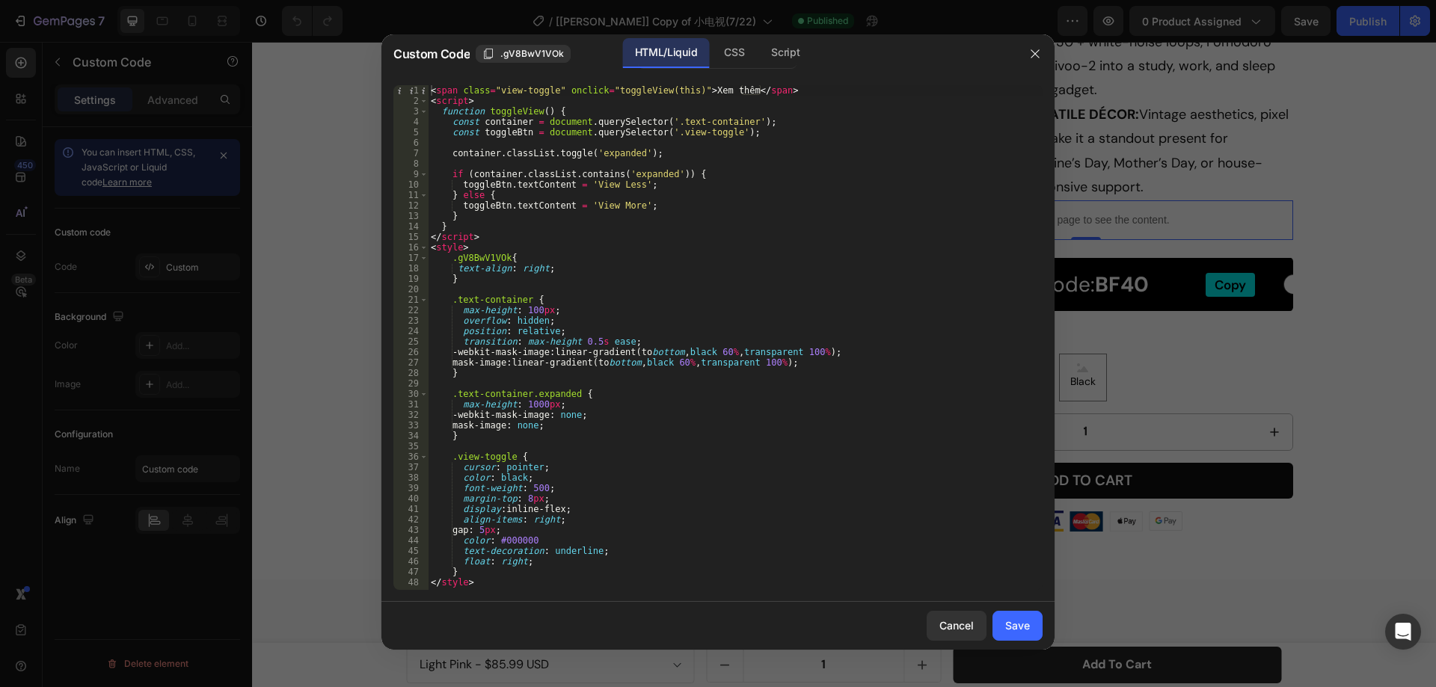
click at [717, 358] on div "< span class = "view-toggle" onclick = "toggleView(this)" > Xem thêm </ span > …" at bounding box center [735, 348] width 615 height 526
click at [589, 214] on div "< span class = "view-toggle" onclick = "toggleView(this)" > Xem thêm </ span > …" at bounding box center [735, 348] width 615 height 526
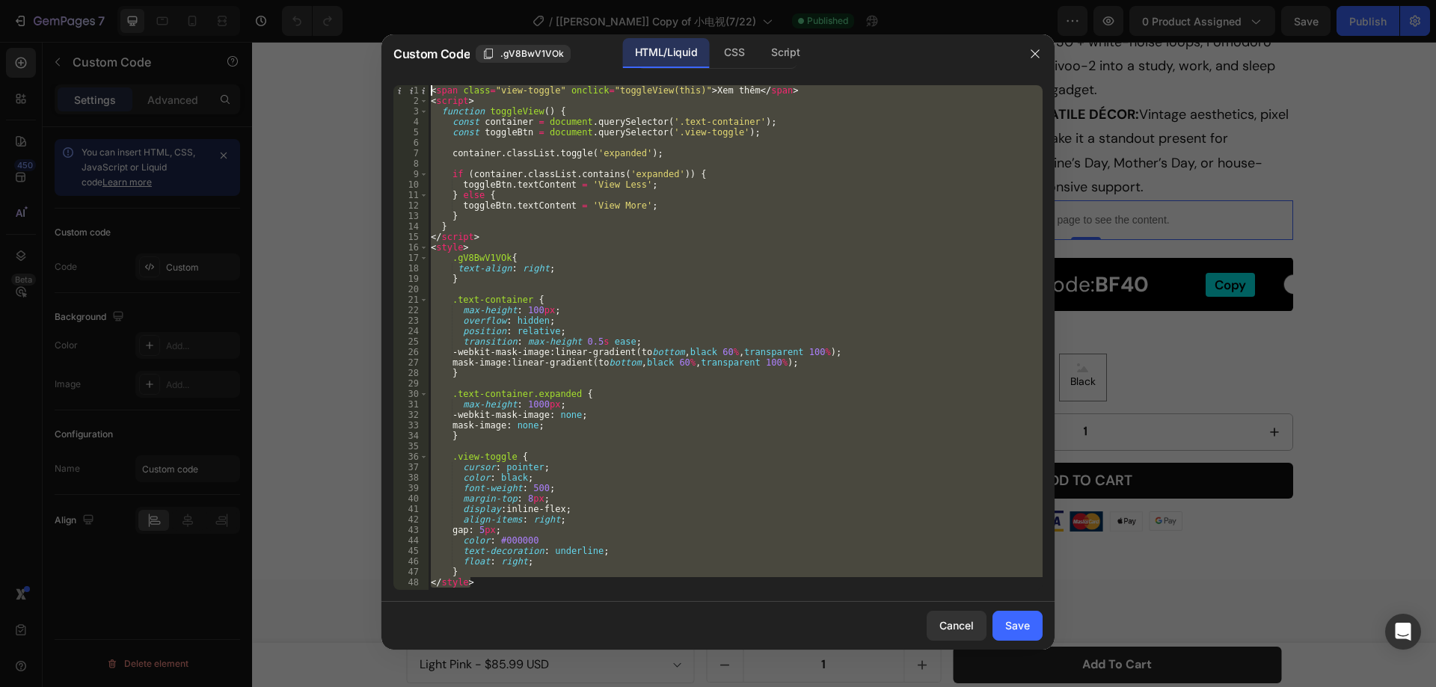
drag, startPoint x: 491, startPoint y: 588, endPoint x: 414, endPoint y: 79, distance: 515.2
click at [414, 79] on div "} 1 2 3 4 5 6 7 8 9 10 11 12 13 14 15 16 17 18 19 20 21 22 23 24 25 26 27 28 29…" at bounding box center [717, 337] width 673 height 529
type textarea "<span class="view-toggle" onclick="toggleView(this)">Xem thêm</span> <script>"
click at [537, 285] on div "< span class = "view-toggle" onclick = "toggleView(this)" > Xem thêm </ span > …" at bounding box center [735, 337] width 615 height 505
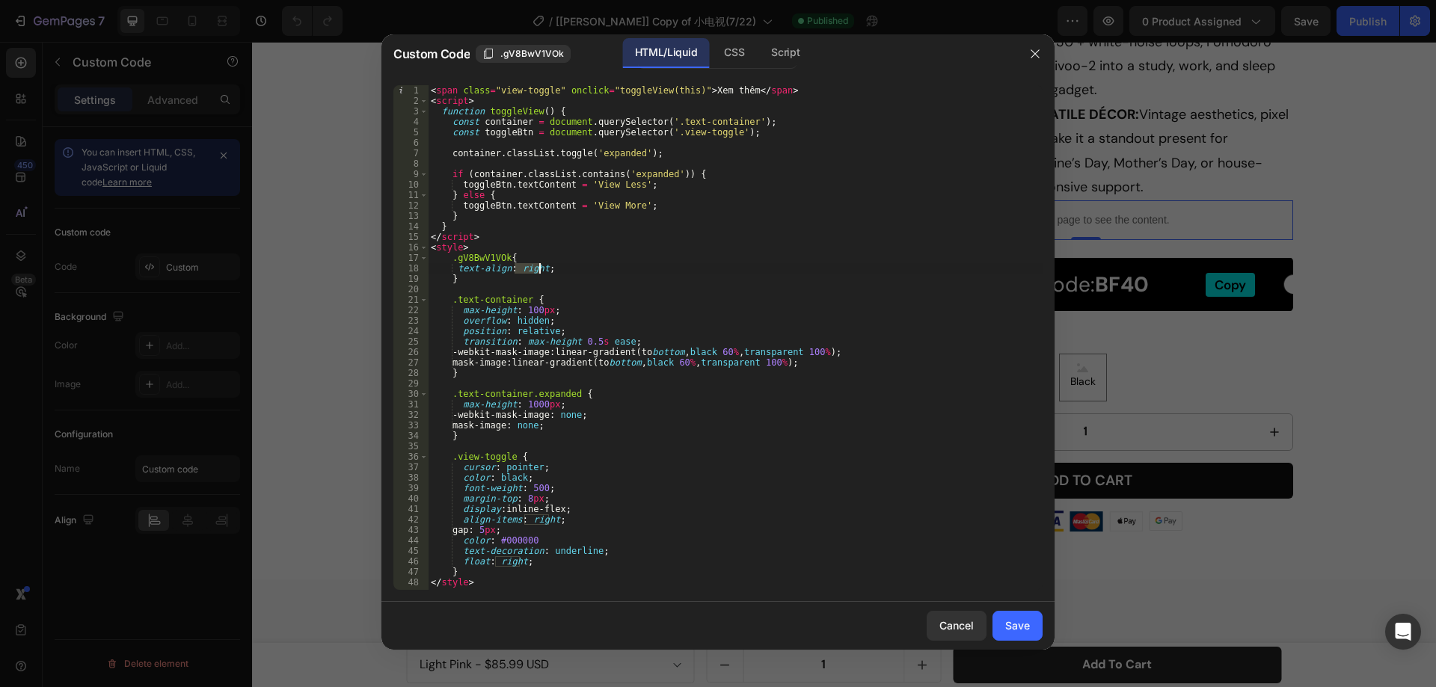
drag, startPoint x: 517, startPoint y: 269, endPoint x: 539, endPoint y: 266, distance: 22.6
click at [539, 266] on div "< span class = "view-toggle" onclick = "toggleView(this)" > Xem thêm </ span > …" at bounding box center [735, 348] width 615 height 526
click at [597, 273] on div "< span class = "view-toggle" onclick = "toggleView(this)" > Xem thêm </ span > …" at bounding box center [735, 348] width 615 height 526
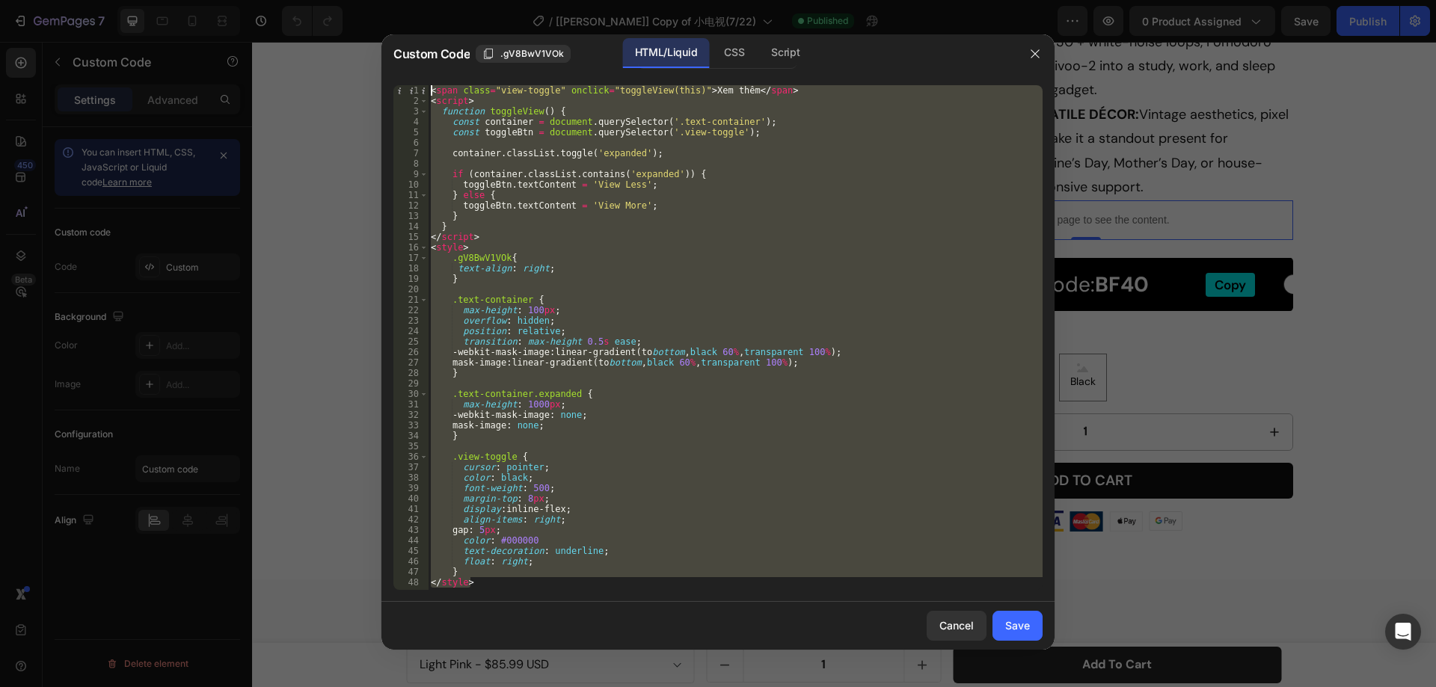
drag, startPoint x: 481, startPoint y: 586, endPoint x: 423, endPoint y: 85, distance: 503.8
click at [423, 85] on div "text-align: right; 1 2 3 4 5 6 7 8 9 10 11 12 13 14 15 16 17 18 19 20 21 22 23 …" at bounding box center [717, 337] width 649 height 505
type textarea "<span class="view-toggle" onclick="toggleView(this)">Xem thêm</span> <script>"
click at [1033, 52] on icon "button" at bounding box center [1035, 54] width 12 height 12
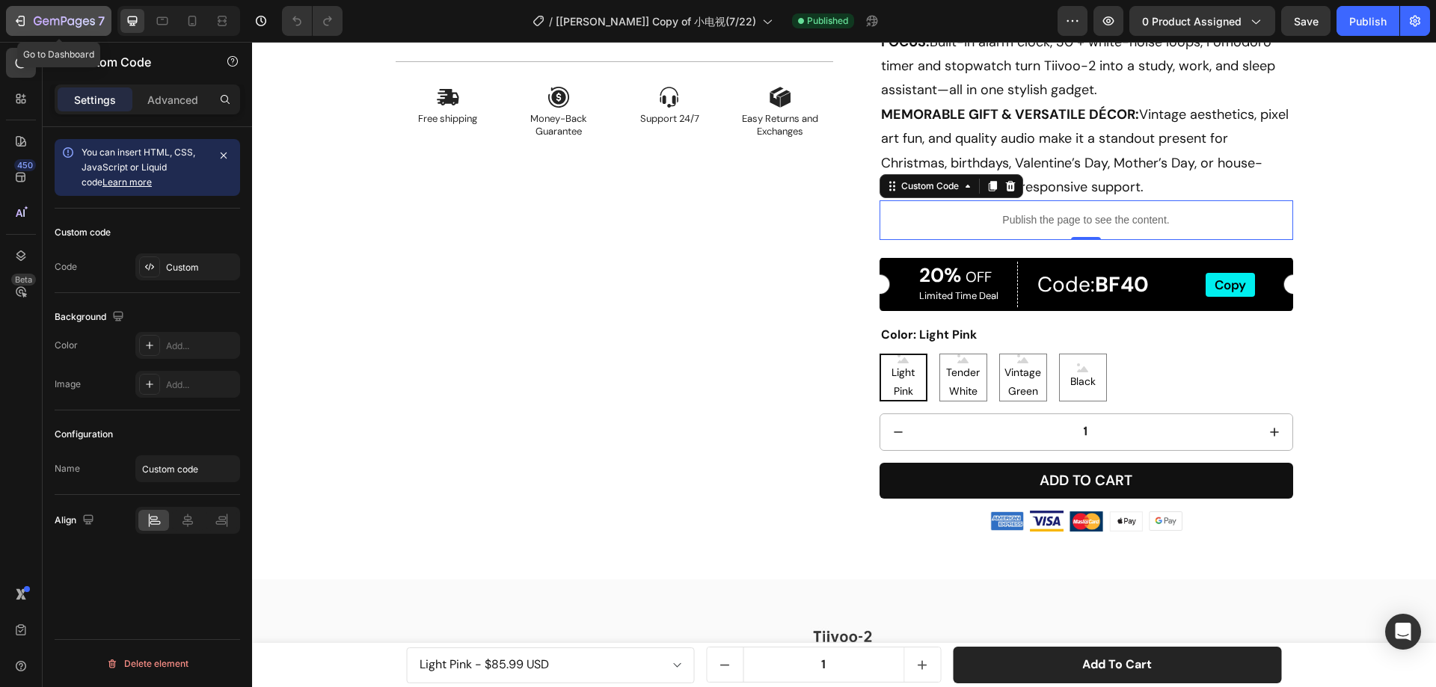
click at [46, 12] on div "7" at bounding box center [69, 21] width 71 height 18
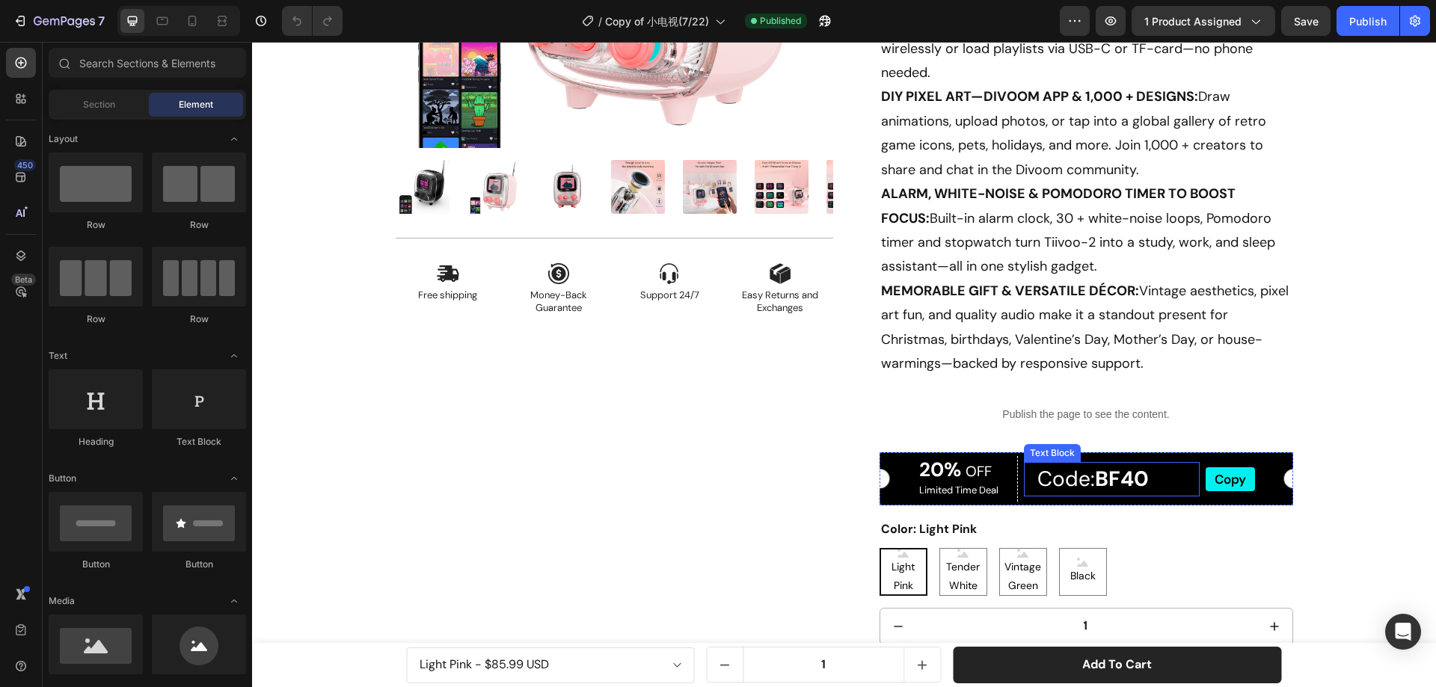
scroll to position [449, 0]
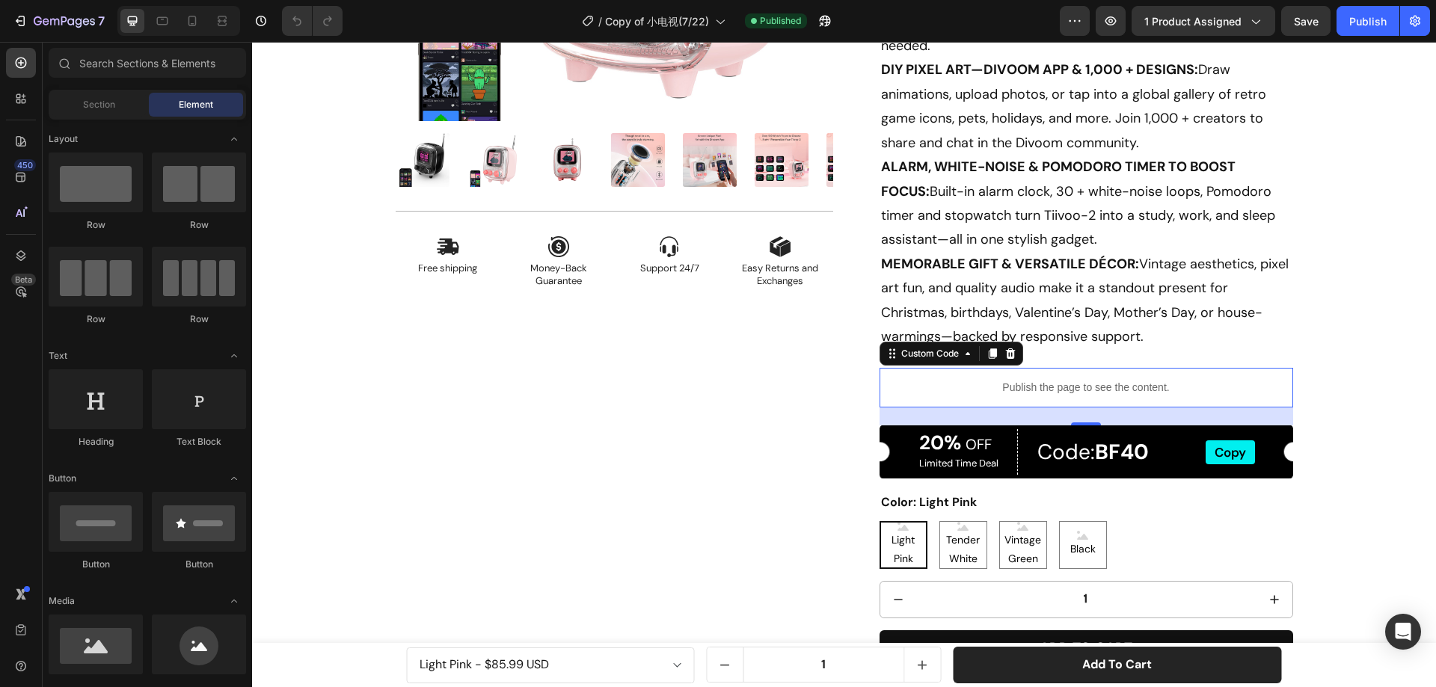
click at [964, 387] on p "Publish the page to see the content." at bounding box center [1087, 388] width 414 height 16
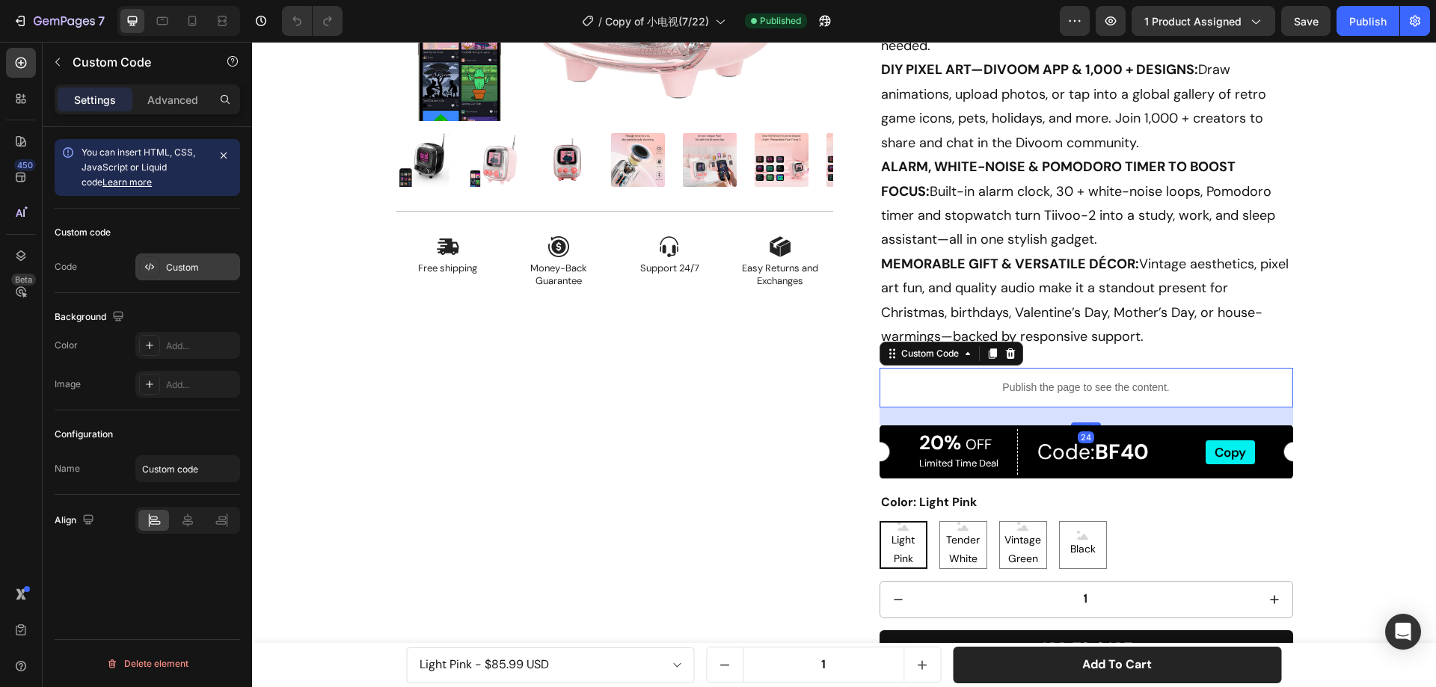
click at [186, 270] on div "Custom" at bounding box center [201, 267] width 70 height 13
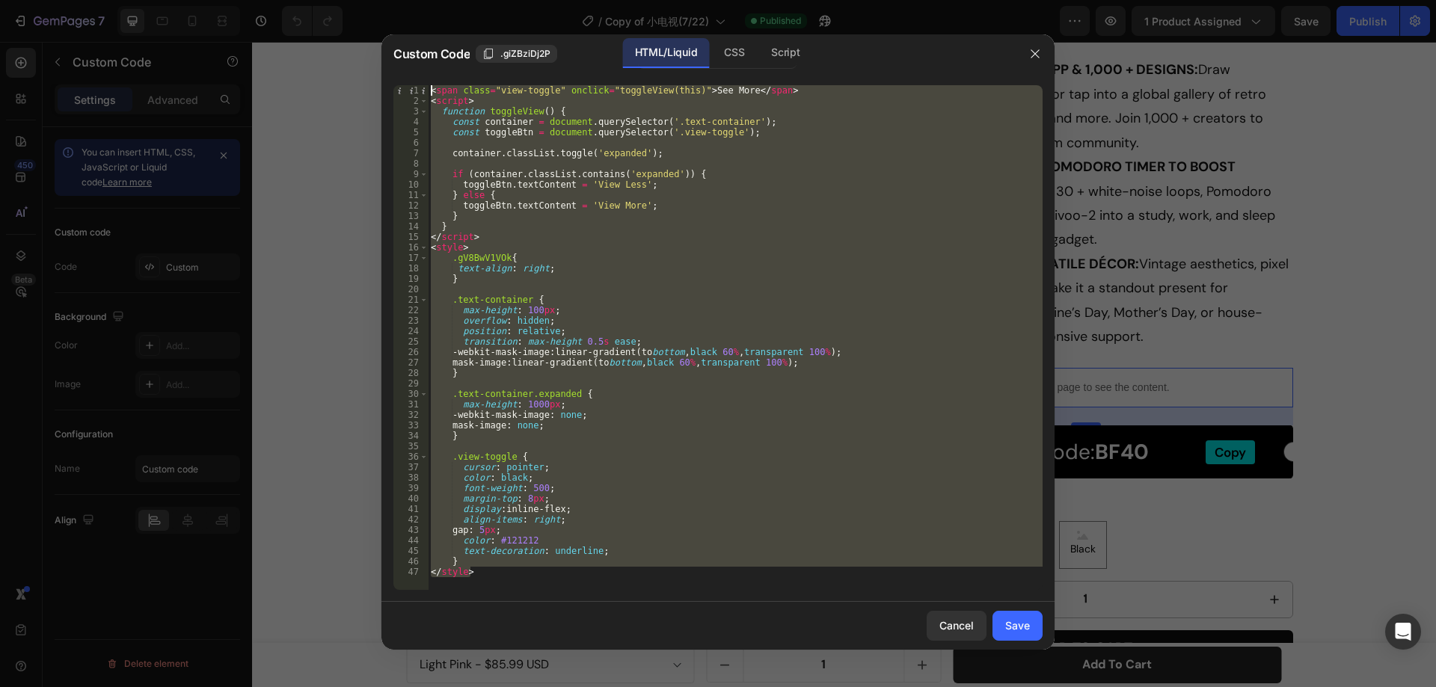
drag, startPoint x: 487, startPoint y: 573, endPoint x: 405, endPoint y: 72, distance: 507.9
click at [405, 72] on div "Custom Code .giZBziDj2P HTML/Liquid CSS Script </style> 1 2 3 4 5 6 7 8 9 10 11…" at bounding box center [717, 342] width 673 height 616
type textarea "<span class="view-toggle" onclick="toggleView(this)">See More</span> <script>"
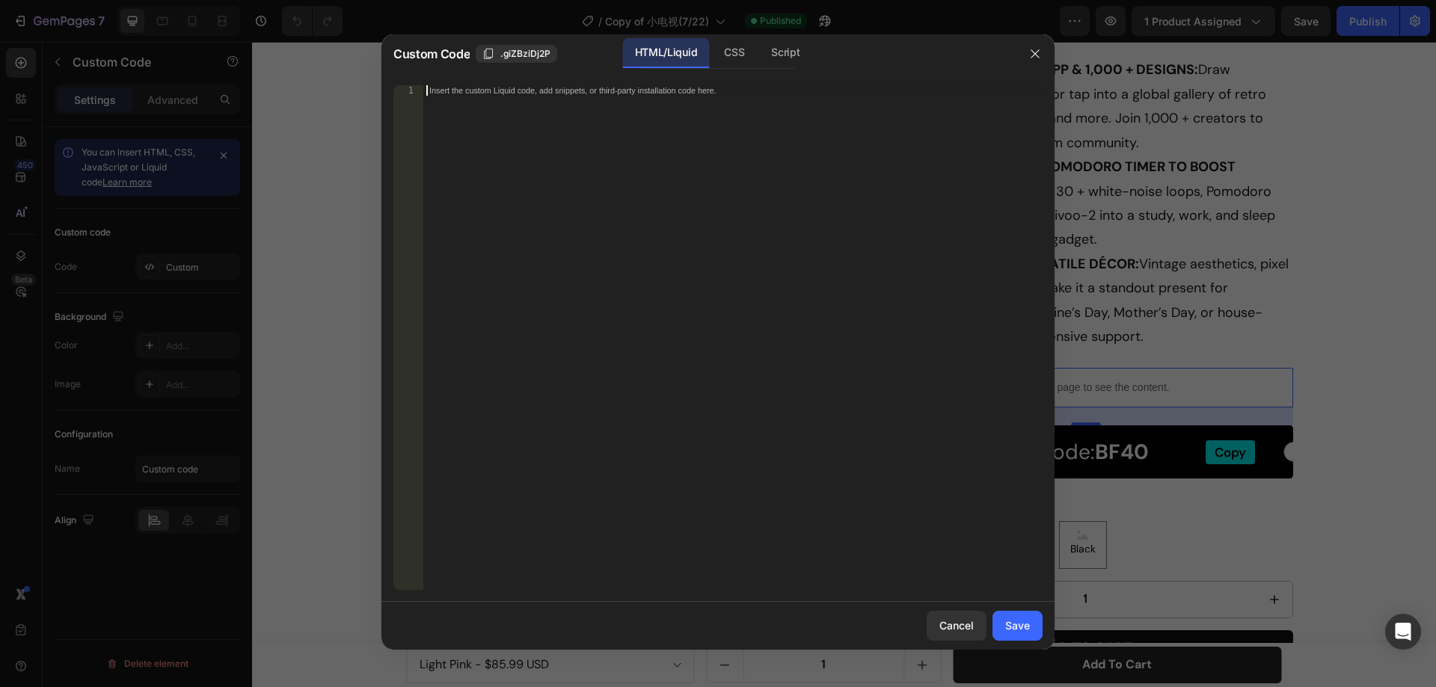
paste textarea "</style>"
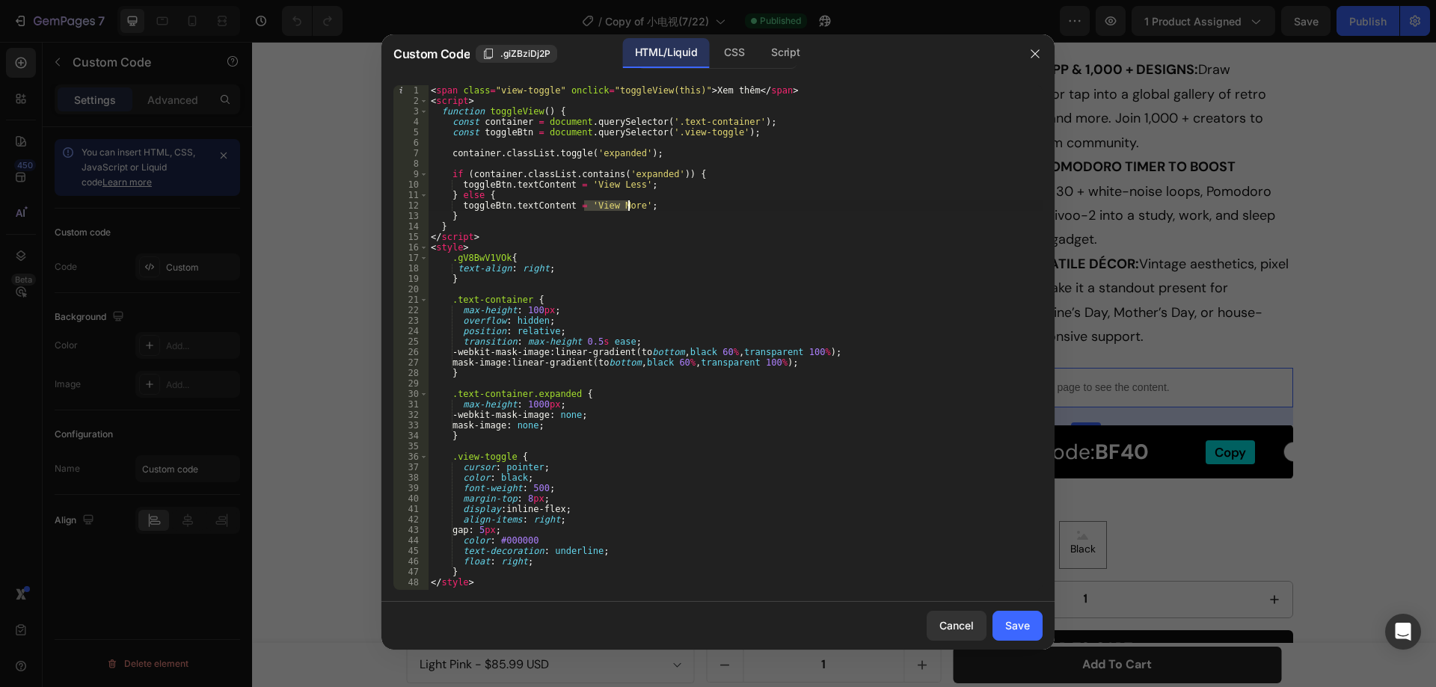
drag, startPoint x: 583, startPoint y: 203, endPoint x: 626, endPoint y: 203, distance: 42.6
click at [626, 203] on div "< span class = "view-toggle" onclick = "toggleView(this)" > Xem thêm </ span > …" at bounding box center [735, 348] width 615 height 526
drag, startPoint x: 695, startPoint y: 86, endPoint x: 732, endPoint y: 87, distance: 36.7
click at [732, 87] on div "< span class = "view-toggle" onclick = "toggleView(this)" > Xem thêm </ span > …" at bounding box center [735, 348] width 615 height 526
paste textarea "View More"
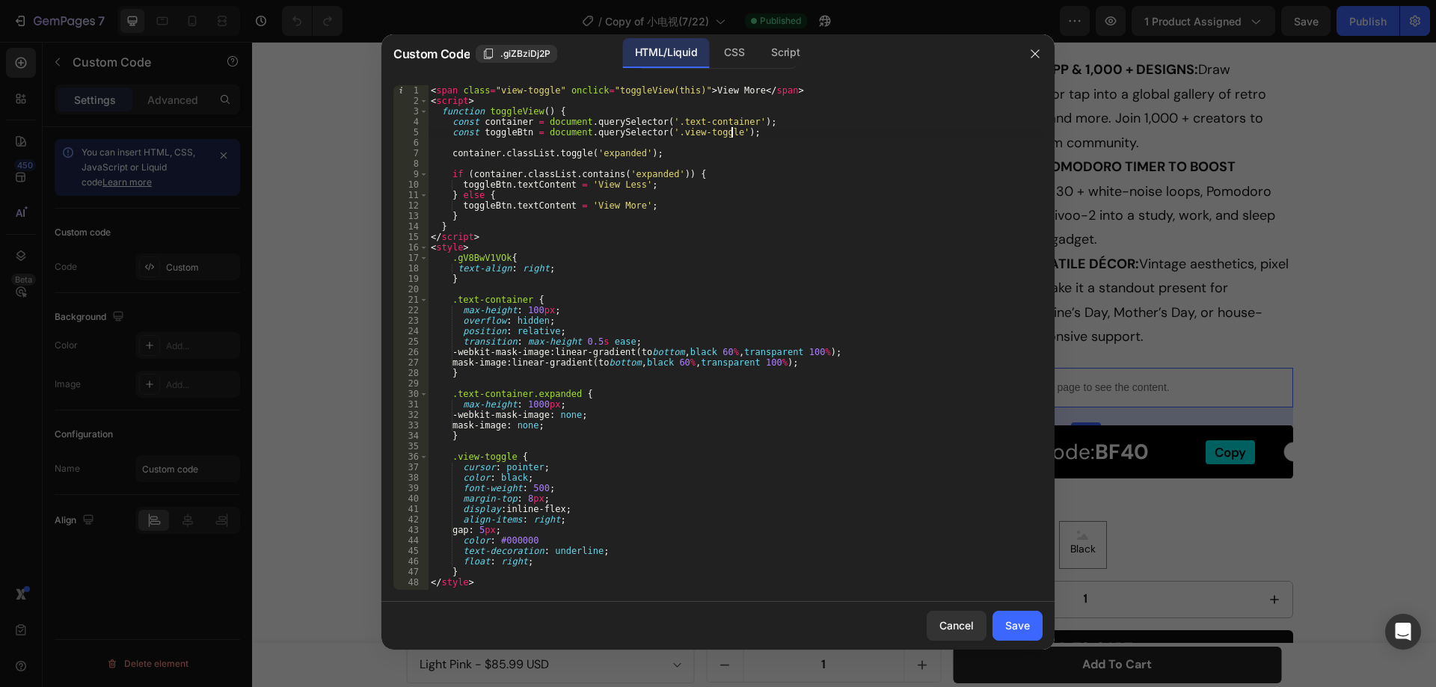
click at [811, 133] on div "< span class = "view-toggle" onclick = "toggleView(this)" > View More </ span >…" at bounding box center [735, 348] width 615 height 526
type textarea "const toggleBtn = document.querySelector('.view-toggle');"
click at [1022, 627] on div "Save" at bounding box center [1017, 626] width 25 height 16
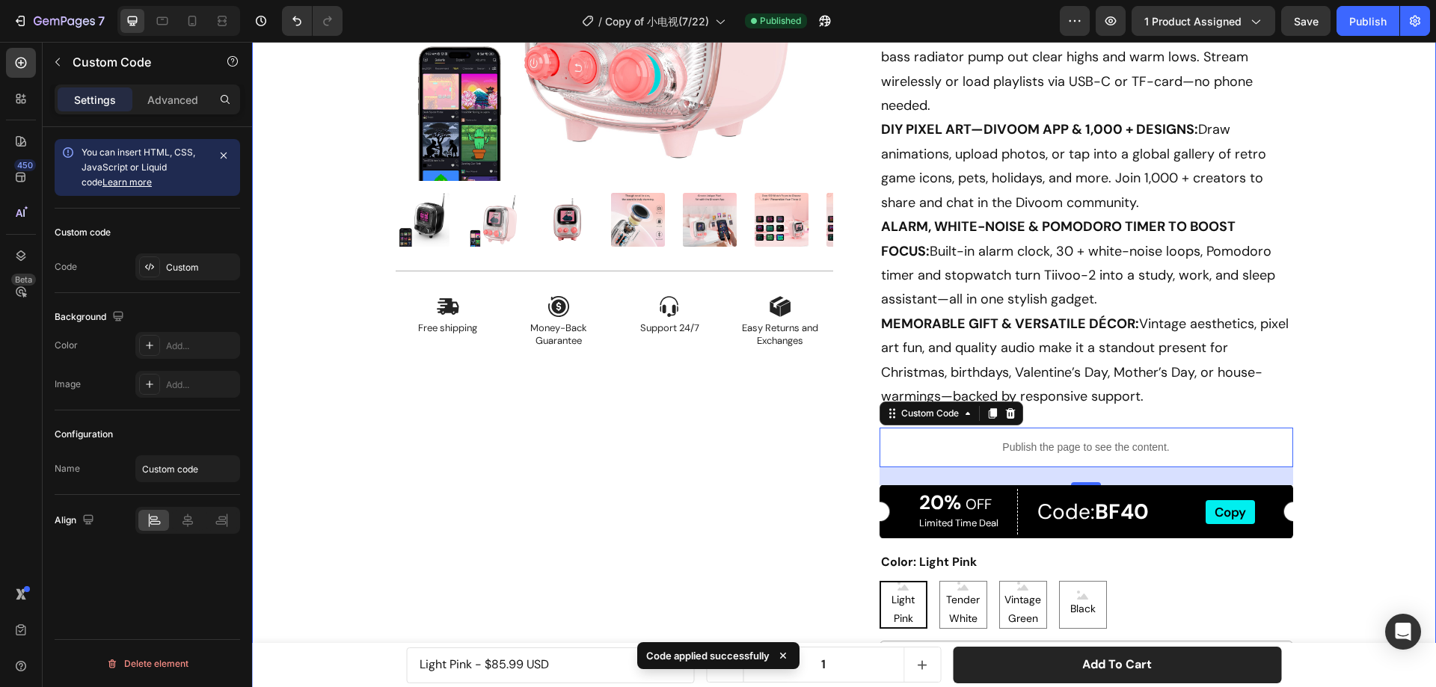
scroll to position [299, 0]
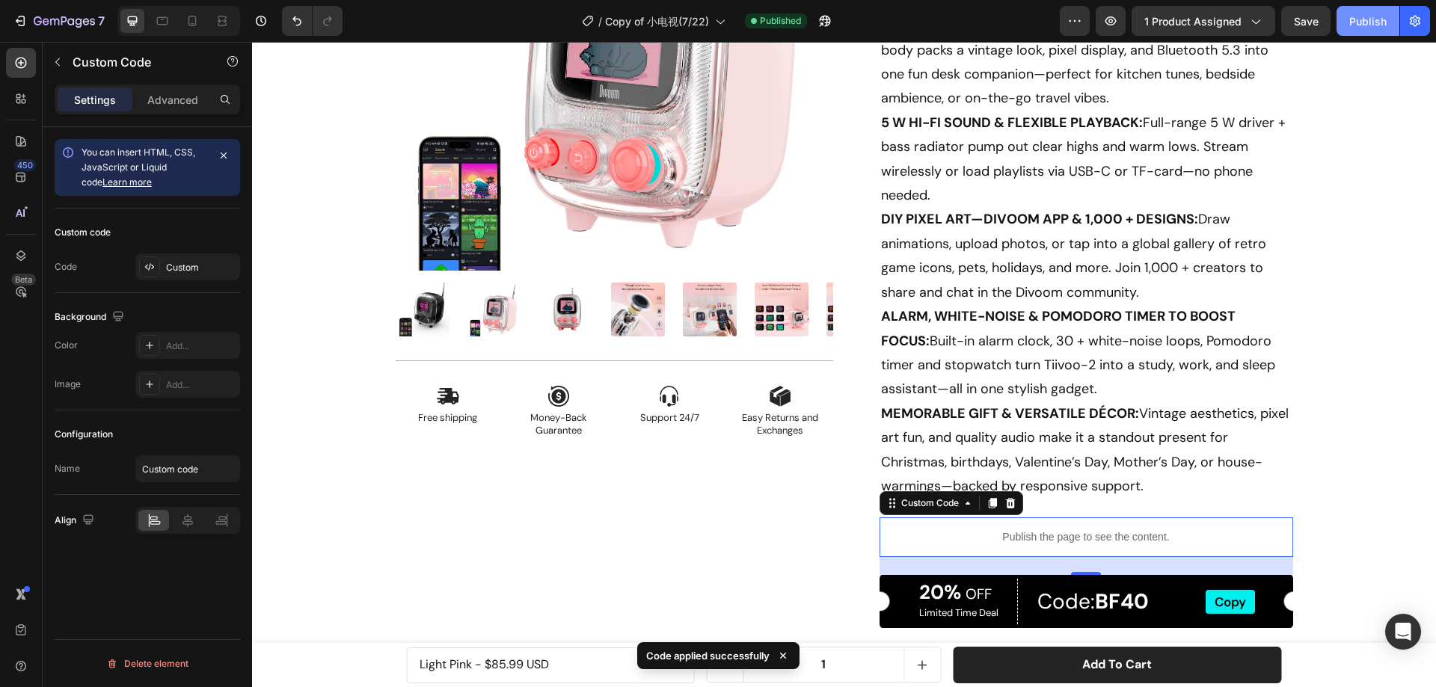
click at [1352, 25] on div "Publish" at bounding box center [1367, 21] width 37 height 16
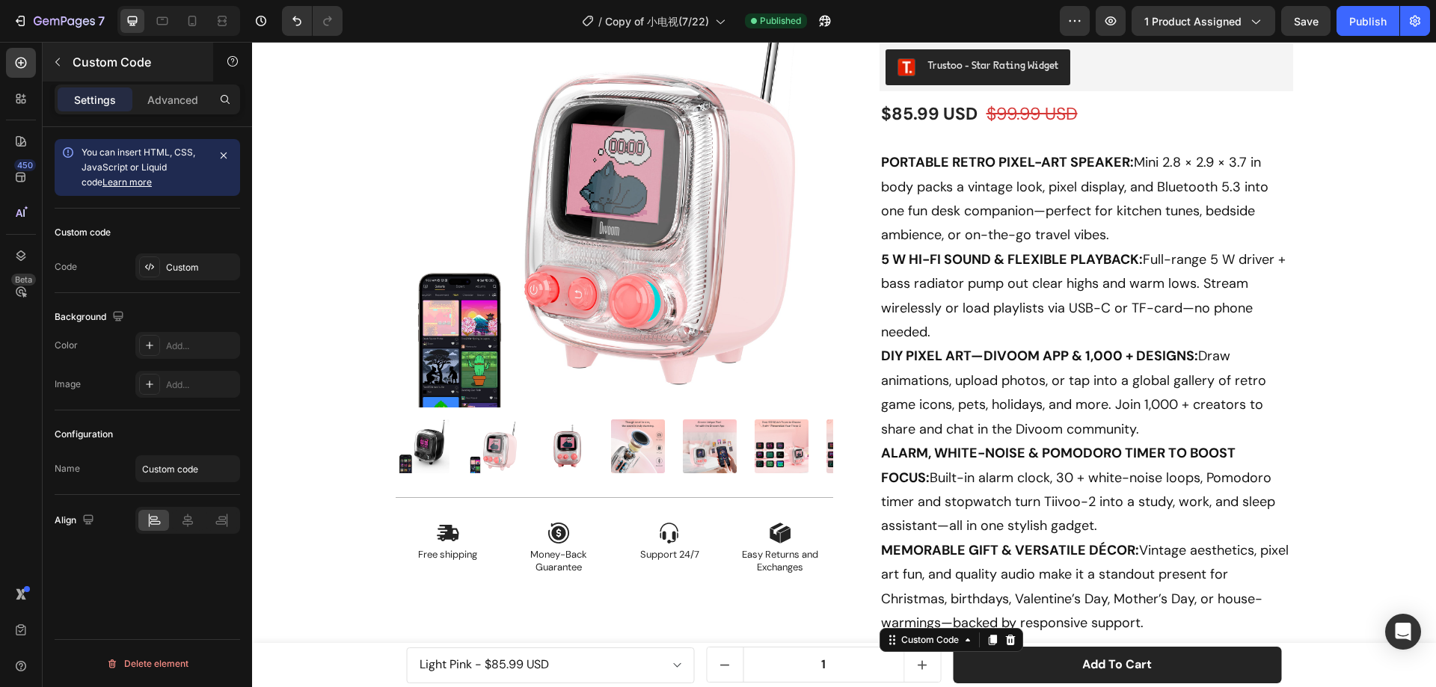
scroll to position [75, 0]
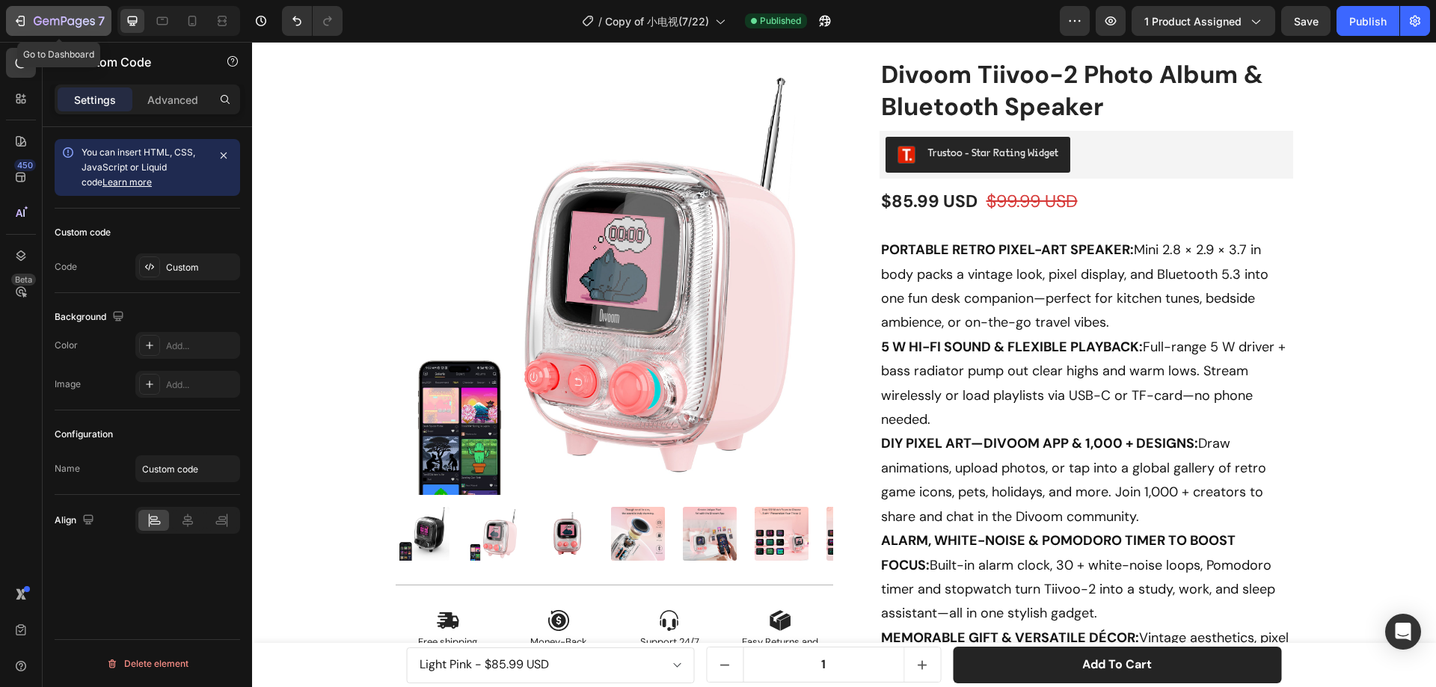
click at [31, 26] on div "7" at bounding box center [59, 21] width 92 height 18
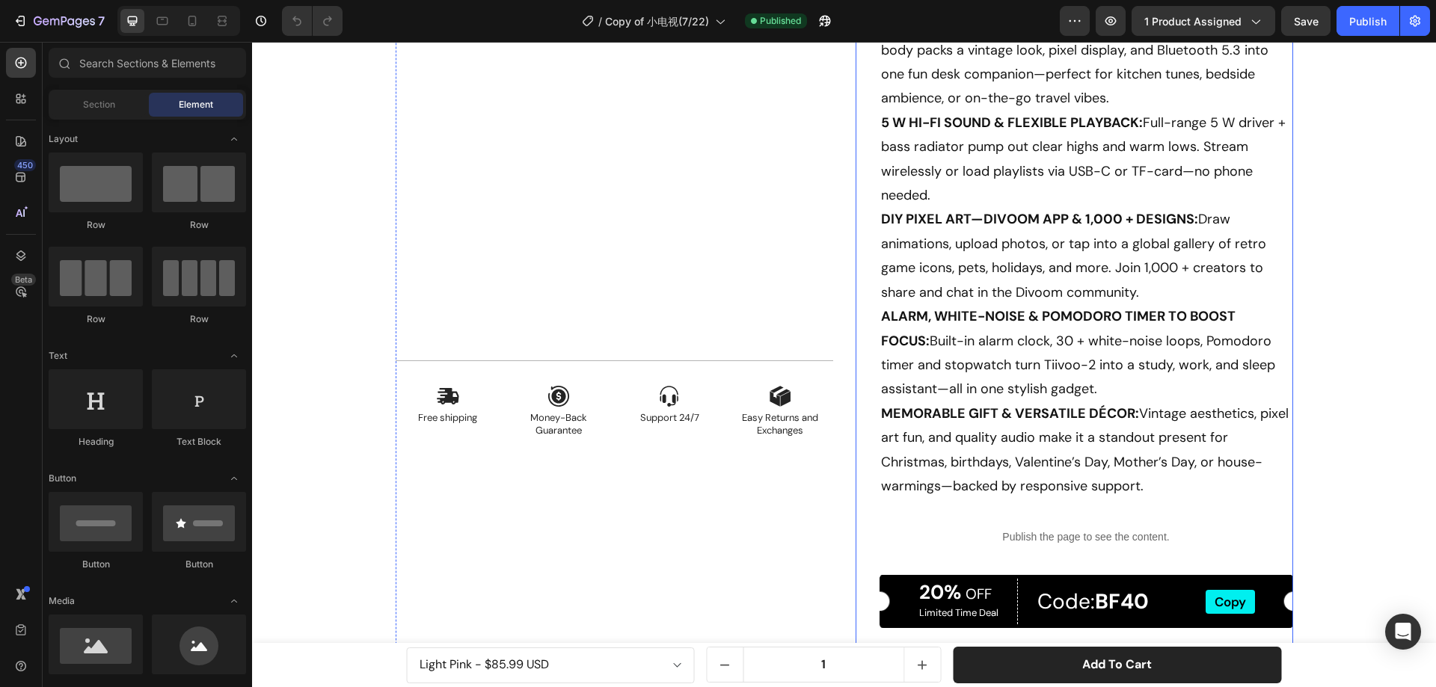
scroll to position [449, 0]
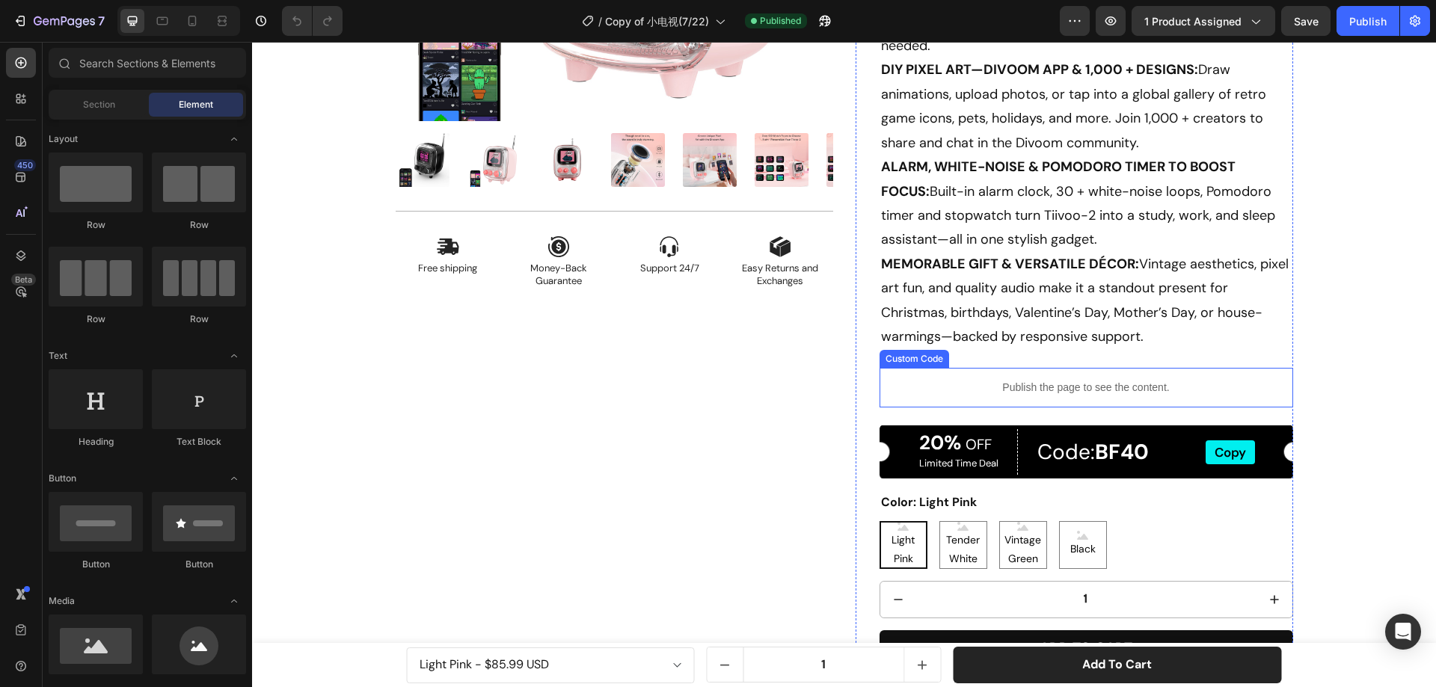
click at [1067, 390] on p "Publish the page to see the content." at bounding box center [1087, 388] width 414 height 16
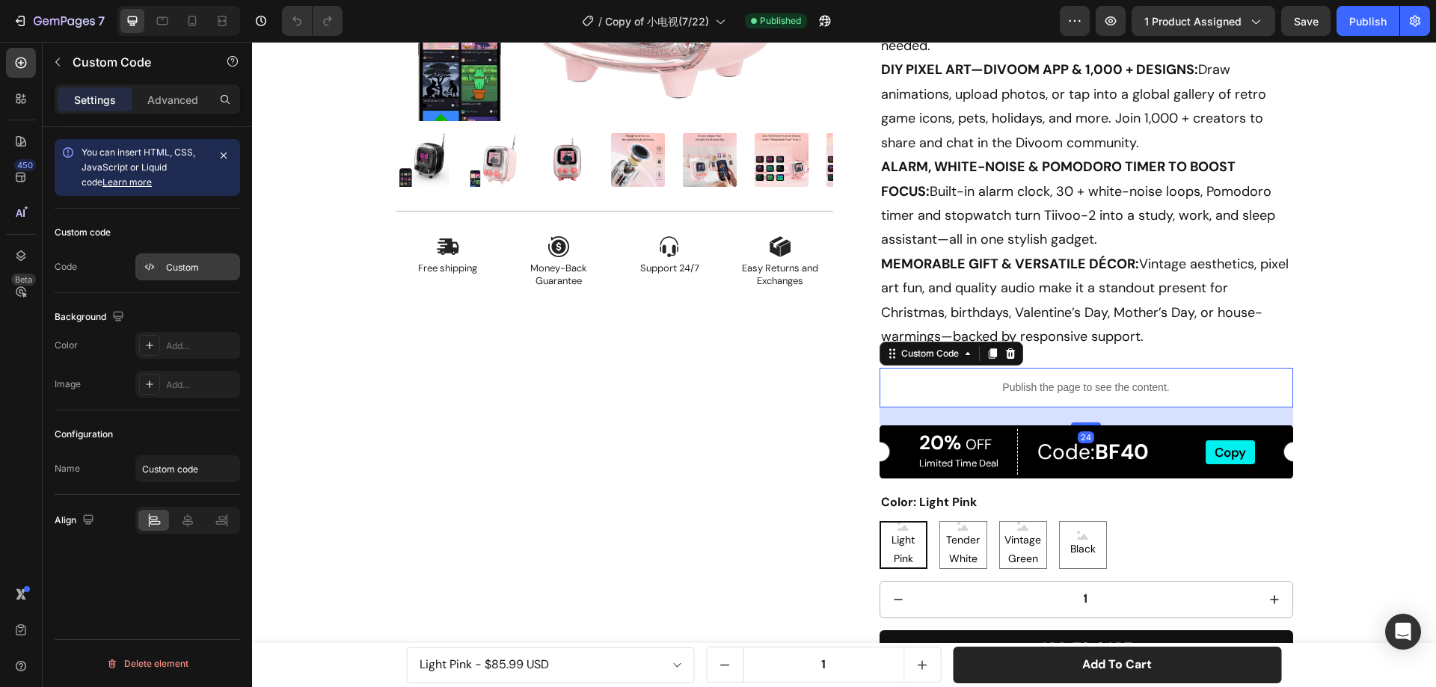
click at [186, 270] on div "Custom" at bounding box center [201, 267] width 70 height 13
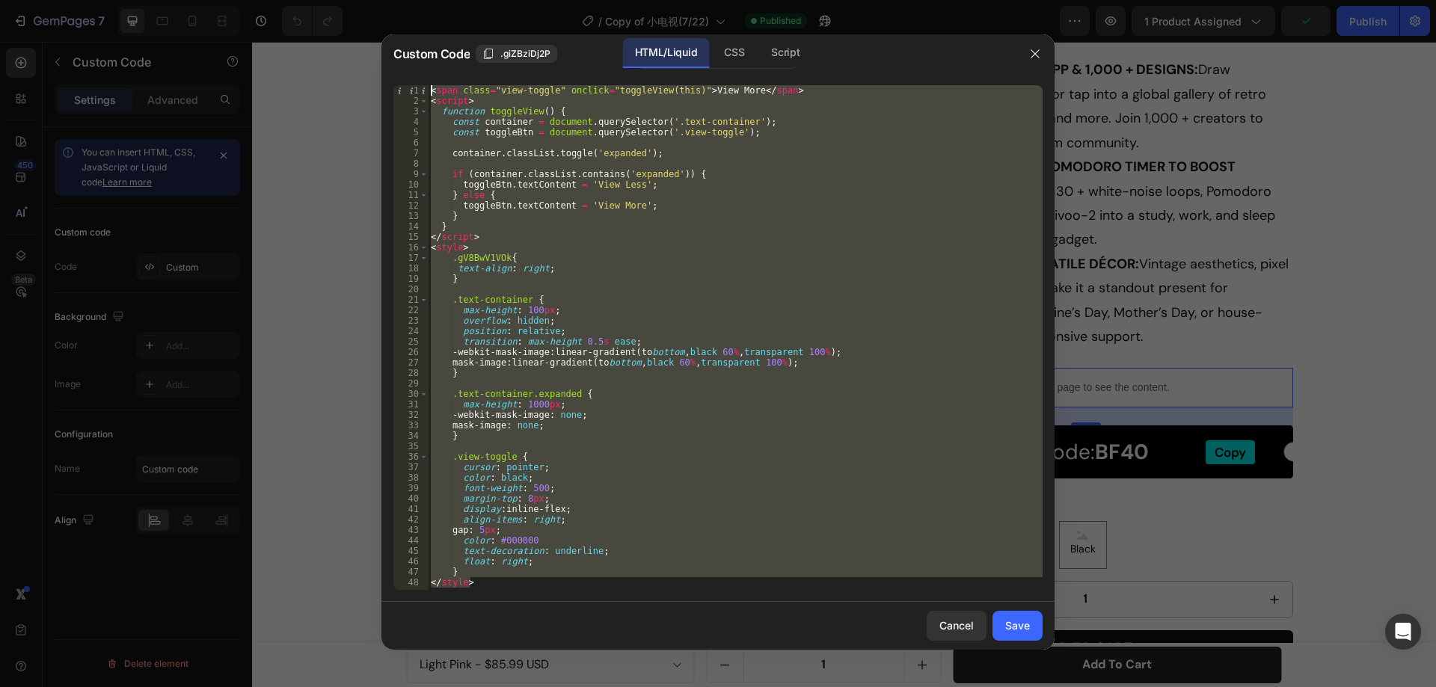
drag, startPoint x: 475, startPoint y: 582, endPoint x: 404, endPoint y: 76, distance: 511.4
click at [404, 76] on div "</style> 1 2 3 4 5 6 7 8 9 10 11 12 13 14 15 16 17 18 19 20 21 22 23 24 25 26 2…" at bounding box center [717, 337] width 673 height 529
type textarea "<span class="view-toggle" onclick="toggleView(this)">View More</span> <script>"
click at [1032, 58] on icon "button" at bounding box center [1035, 54] width 12 height 12
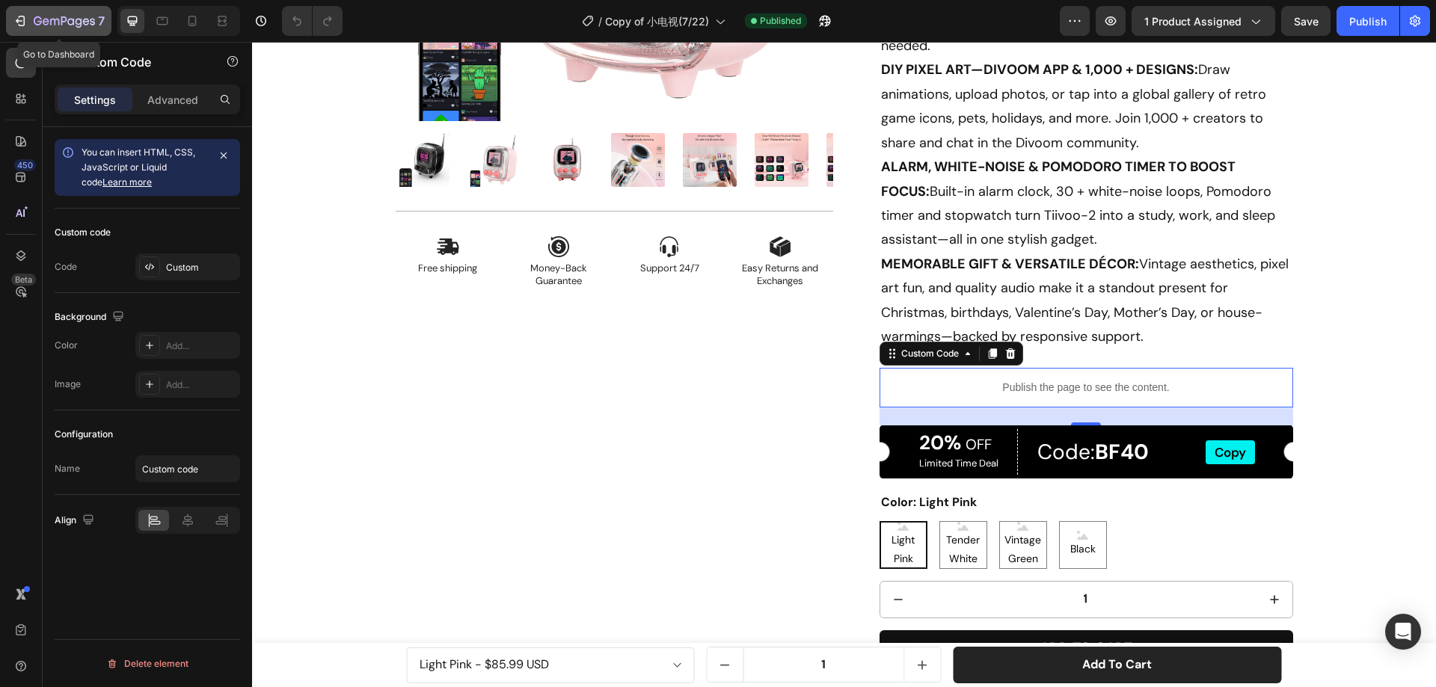
click at [53, 24] on icon "button" at bounding box center [64, 22] width 61 height 13
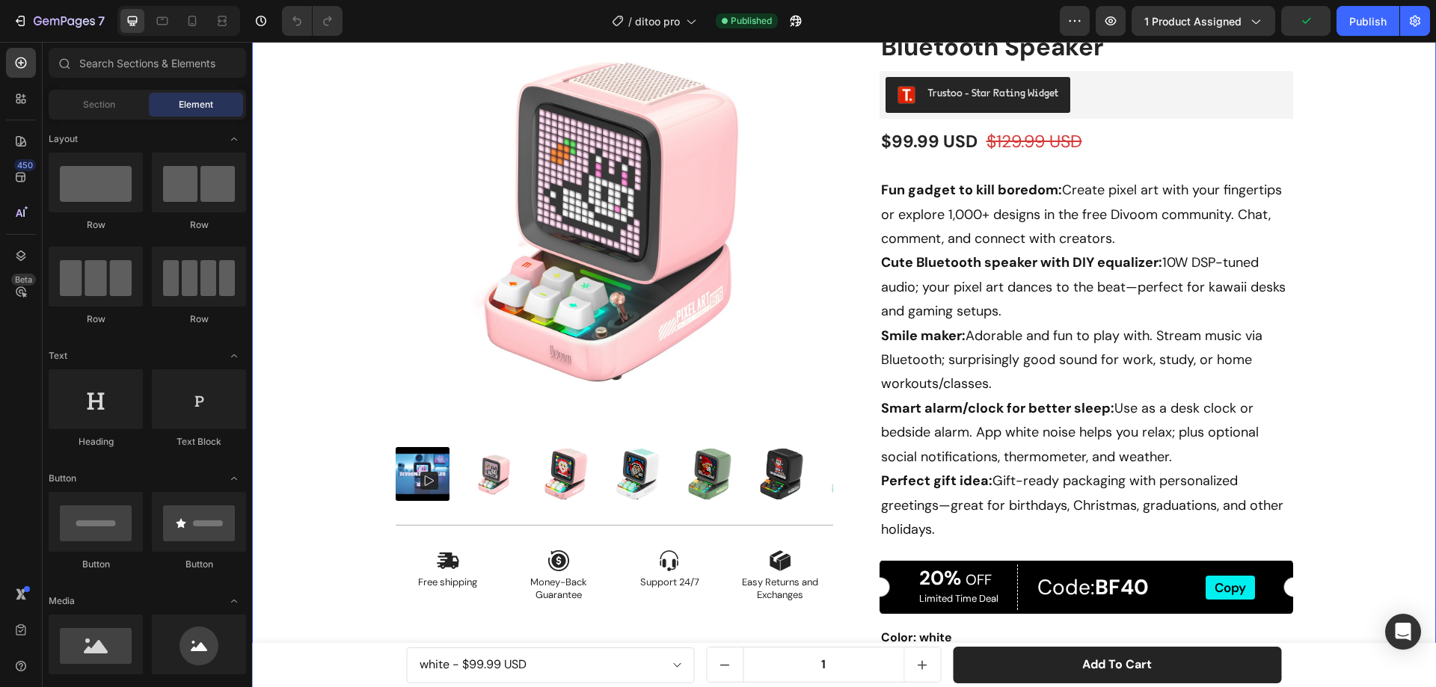
scroll to position [150, 0]
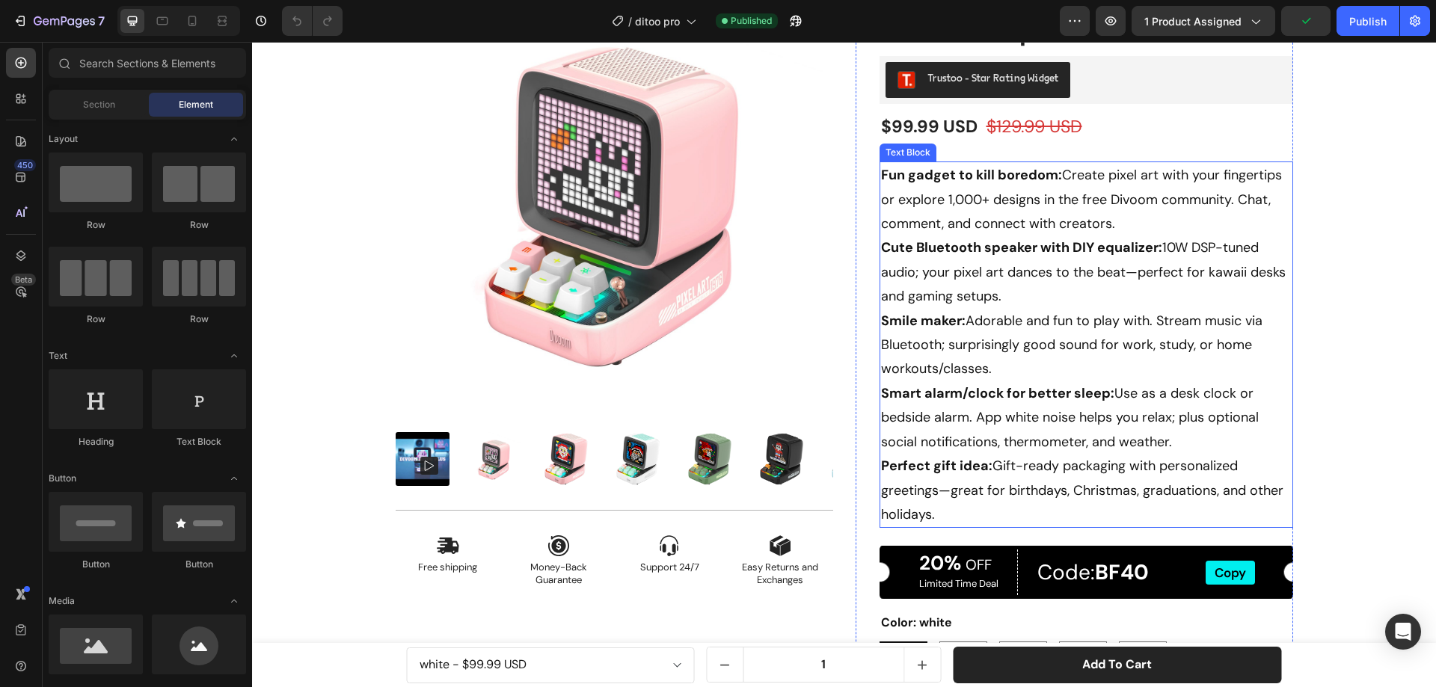
click at [1040, 335] on p "Fun gadget to kill boredom: Create pixel art with your fingertips or explore 1,…" at bounding box center [1086, 345] width 411 height 364
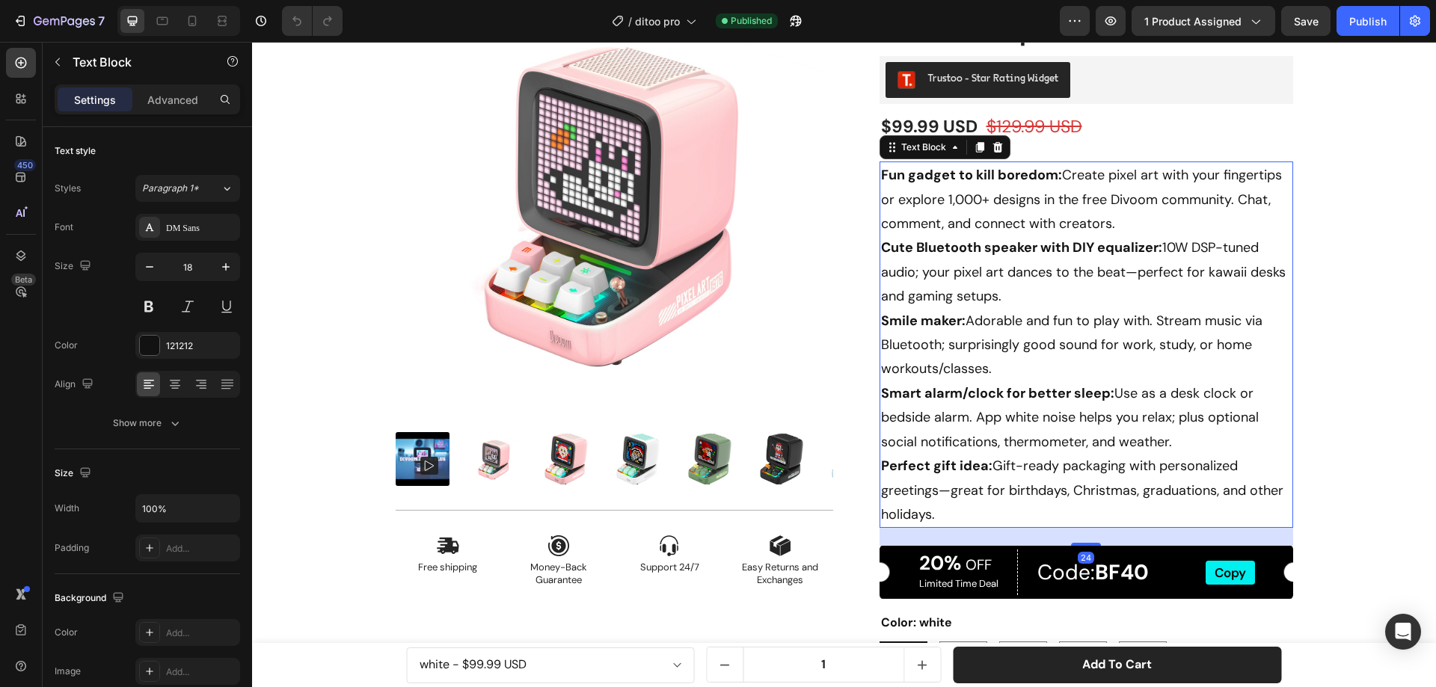
click at [196, 102] on p "Advanced" at bounding box center [172, 100] width 51 height 16
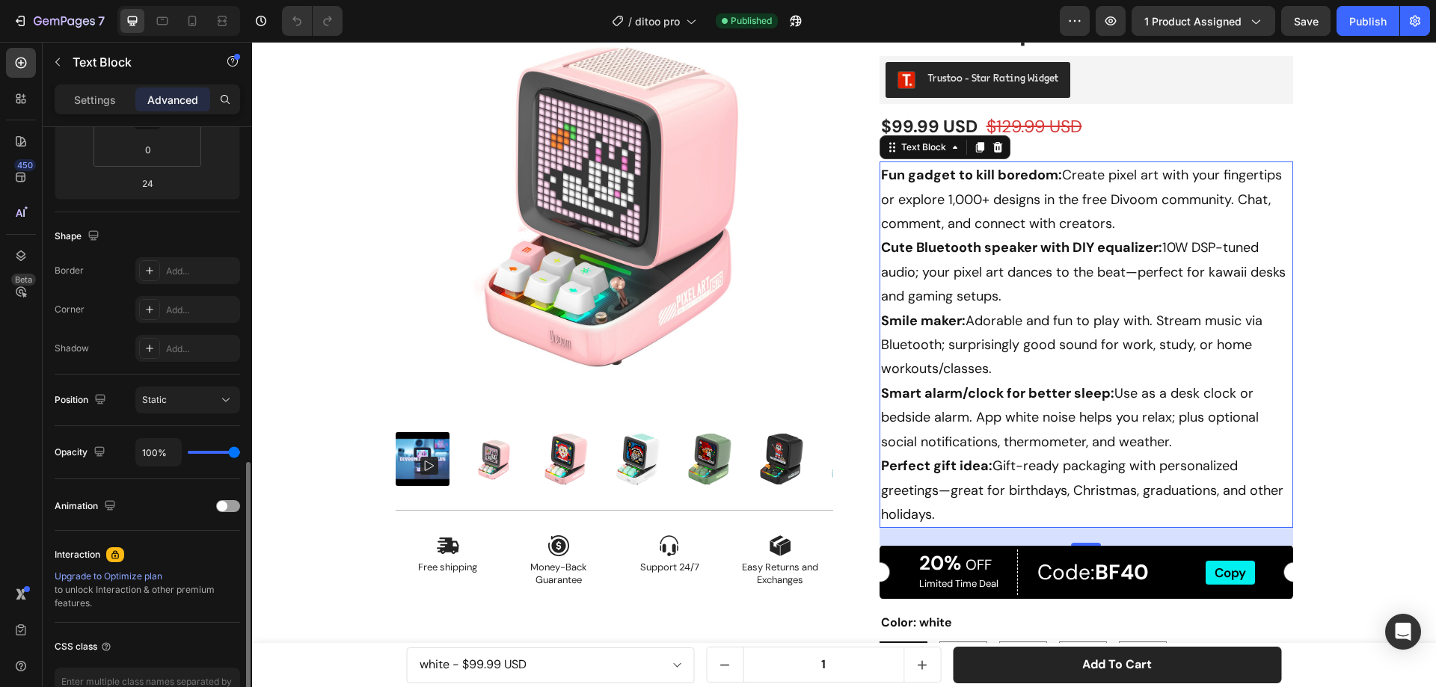
scroll to position [395, 0]
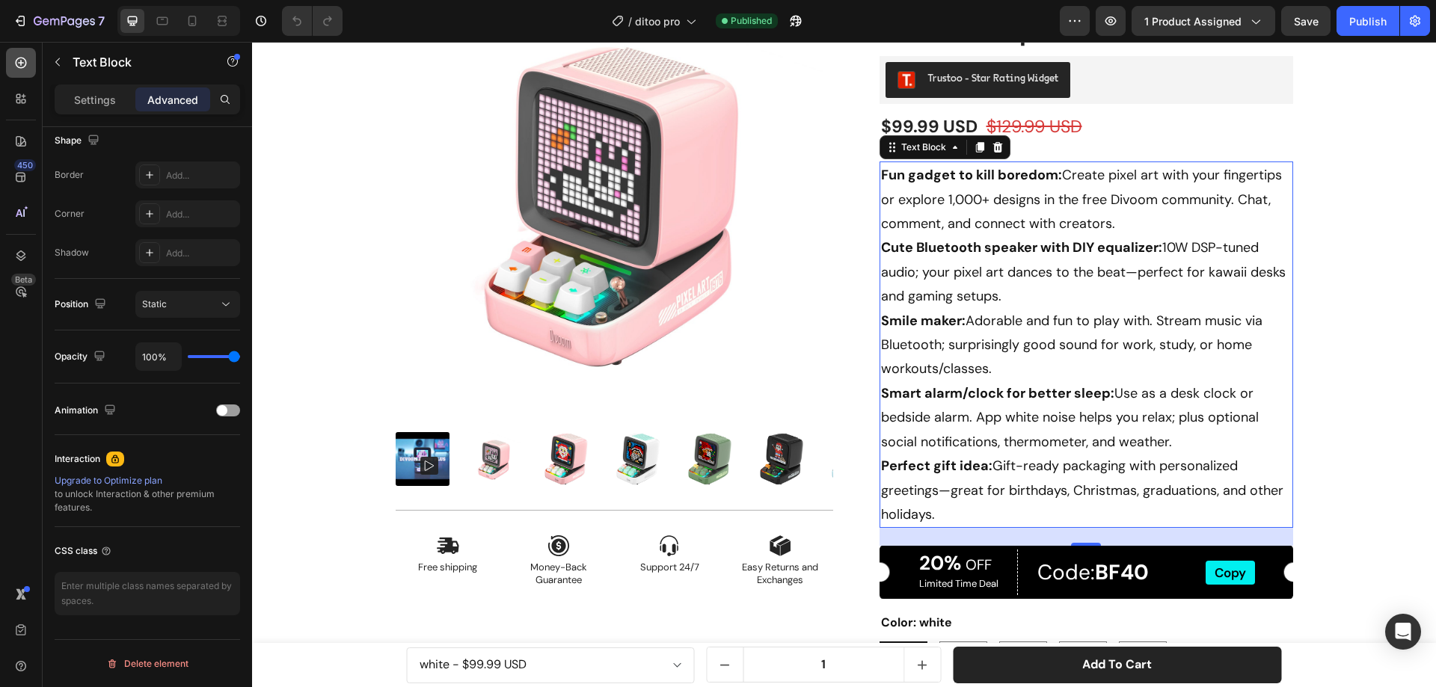
click at [16, 61] on icon at bounding box center [21, 63] width 11 height 11
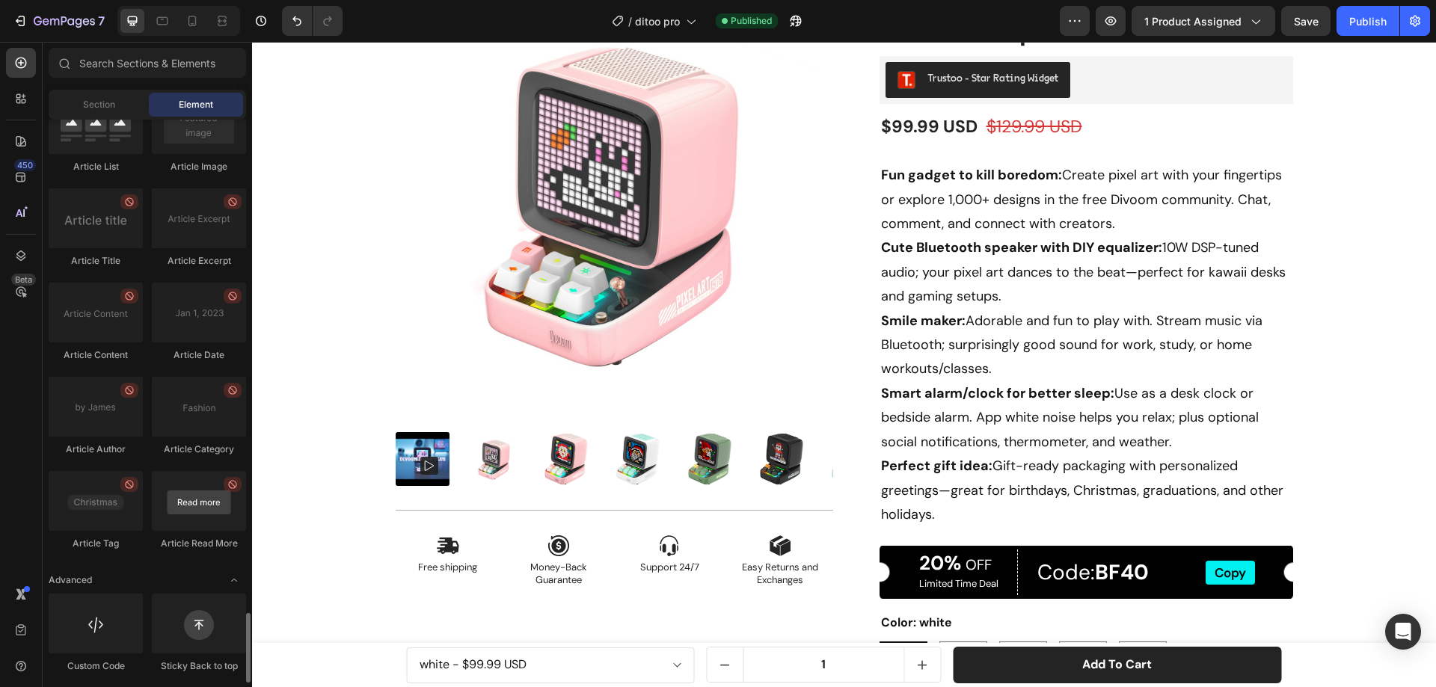
scroll to position [3967, 0]
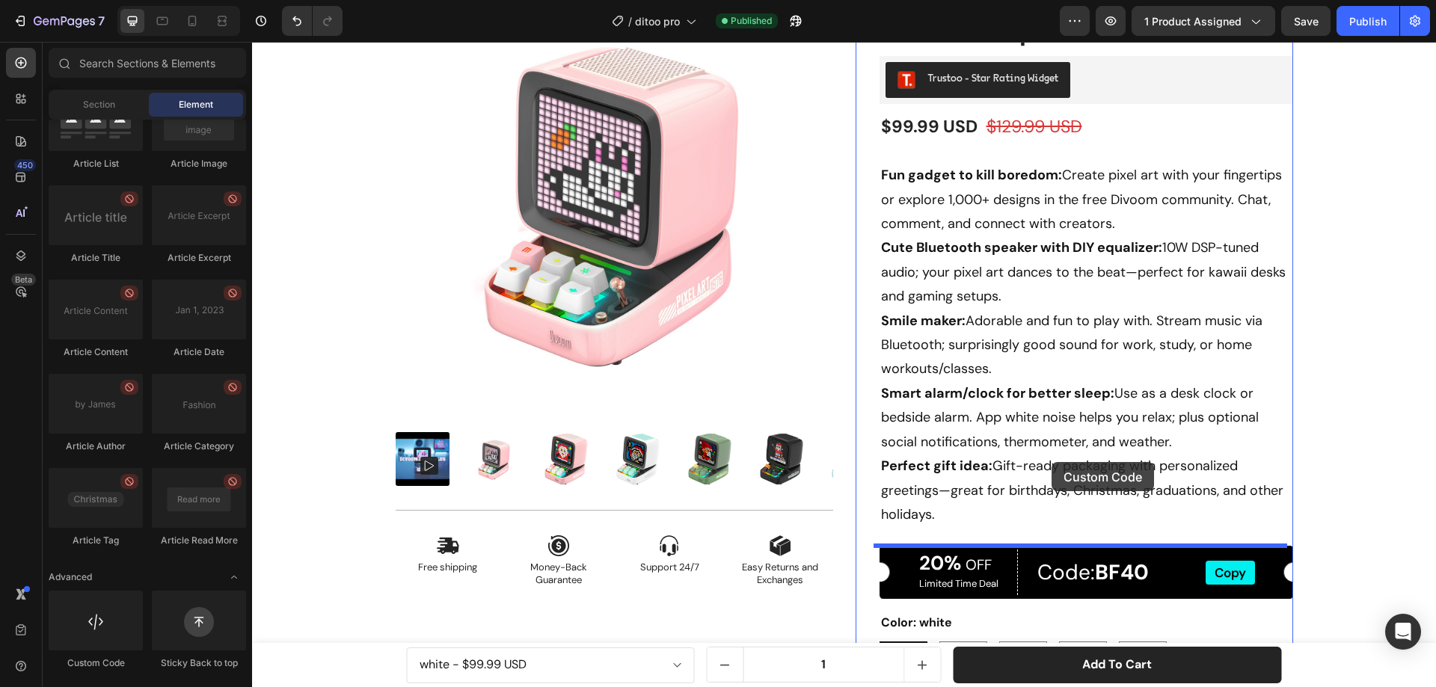
drag, startPoint x: 347, startPoint y: 672, endPoint x: 1052, endPoint y: 462, distance: 735.3
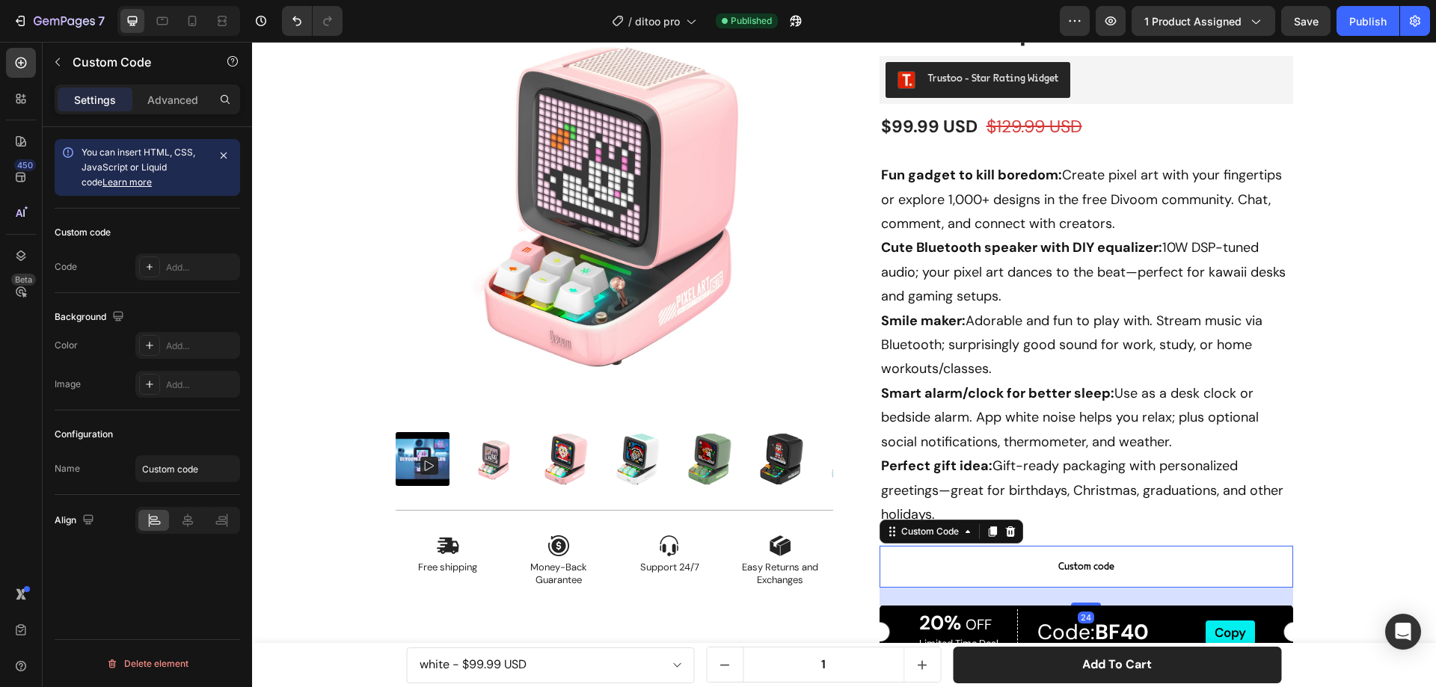
click at [1036, 562] on span "Custom code" at bounding box center [1087, 567] width 414 height 18
click at [194, 262] on div "Add..." at bounding box center [201, 267] width 70 height 13
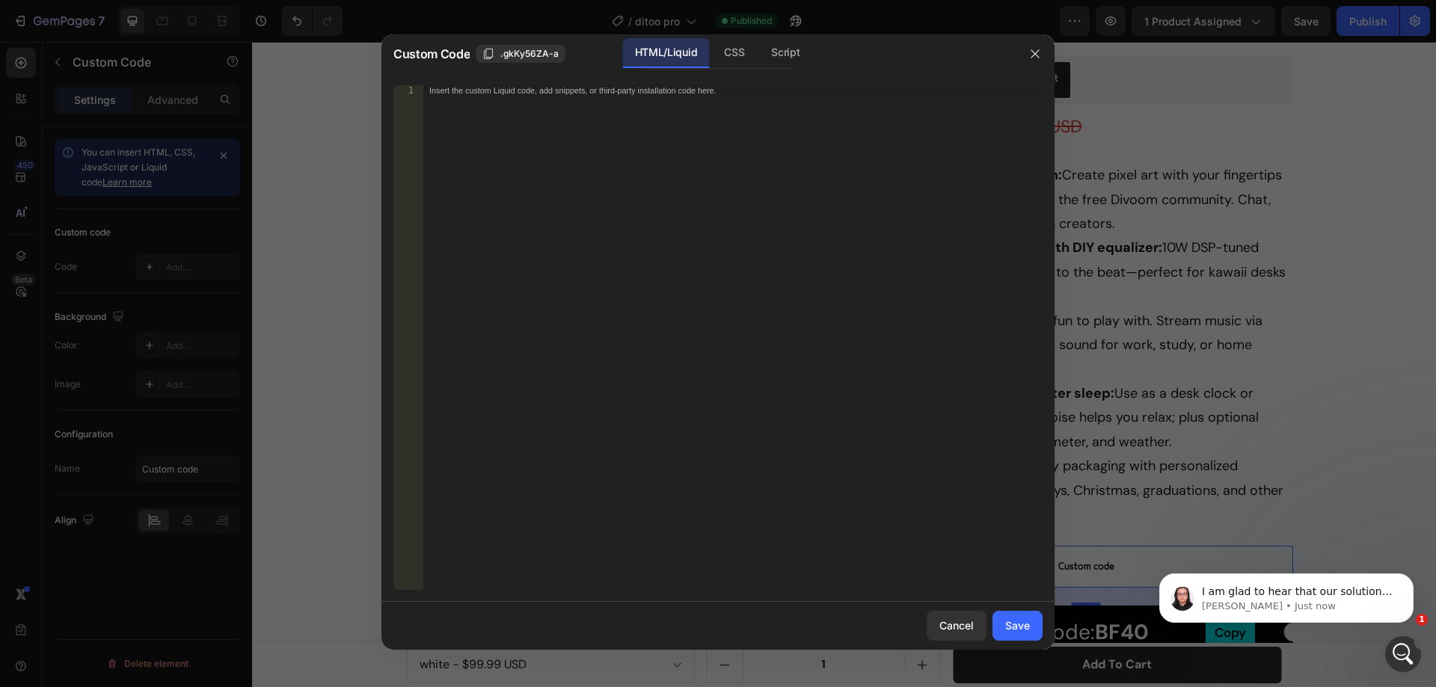
scroll to position [0, 0]
click at [476, 99] on div "Insert the custom Liquid code, add snippets, or third-party installation code h…" at bounding box center [732, 348] width 619 height 526
paste textarea "</style>"
type textarea "</style>"
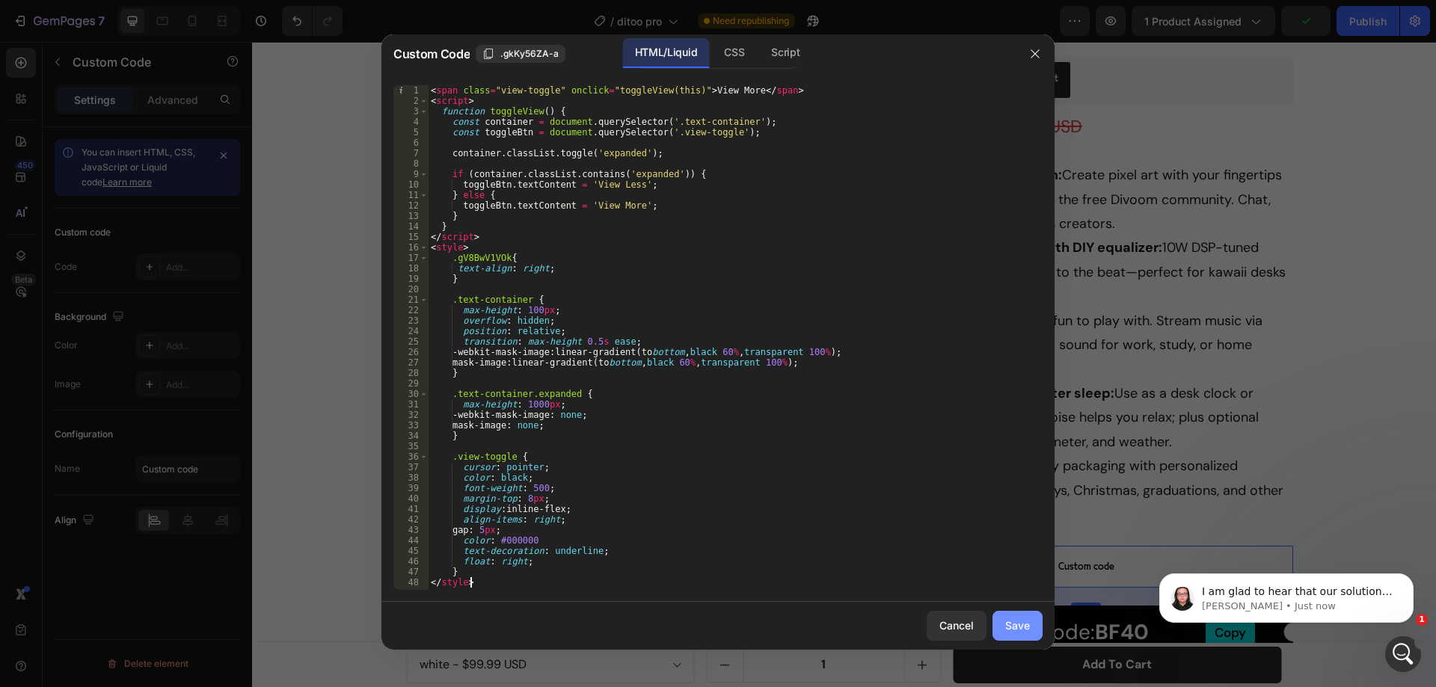
click at [1014, 627] on div "Save" at bounding box center [1017, 626] width 25 height 16
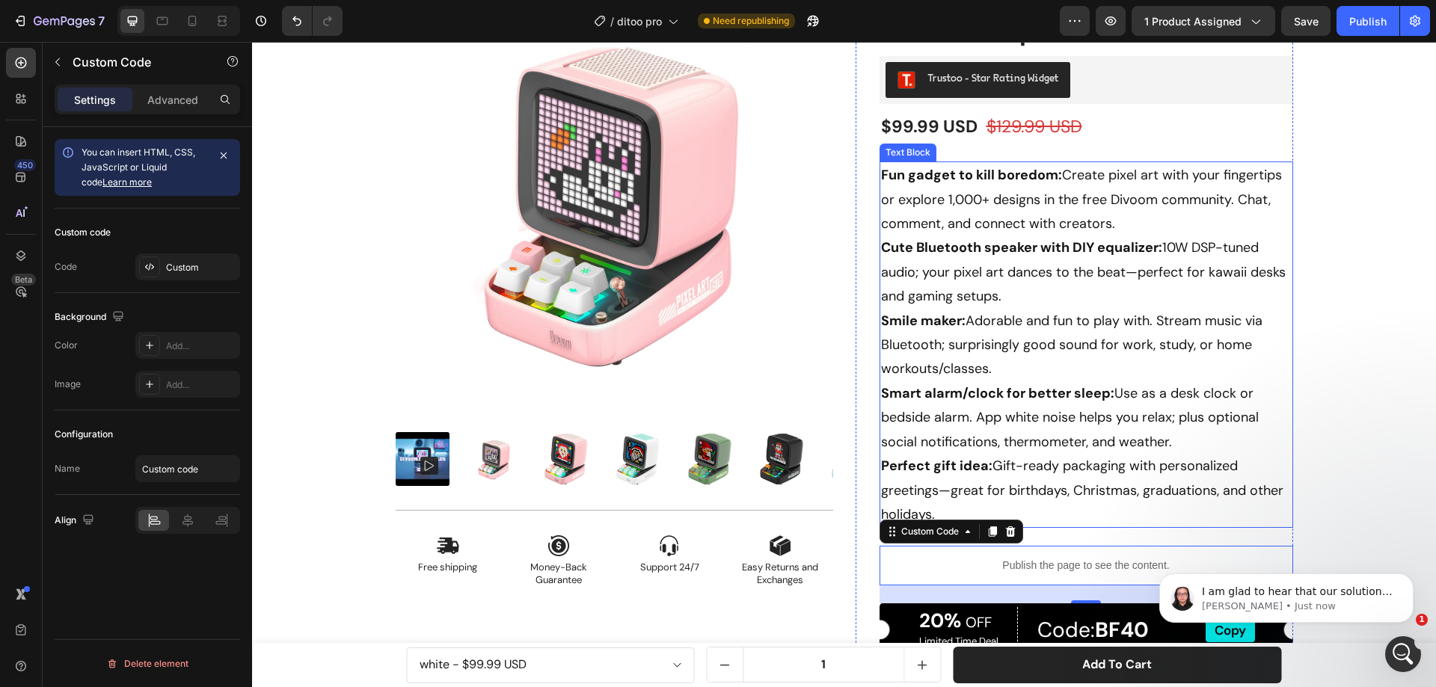
click at [978, 332] on p "Fun gadget to kill boredom: Create pixel art with your fingertips or explore 1,…" at bounding box center [1086, 345] width 411 height 364
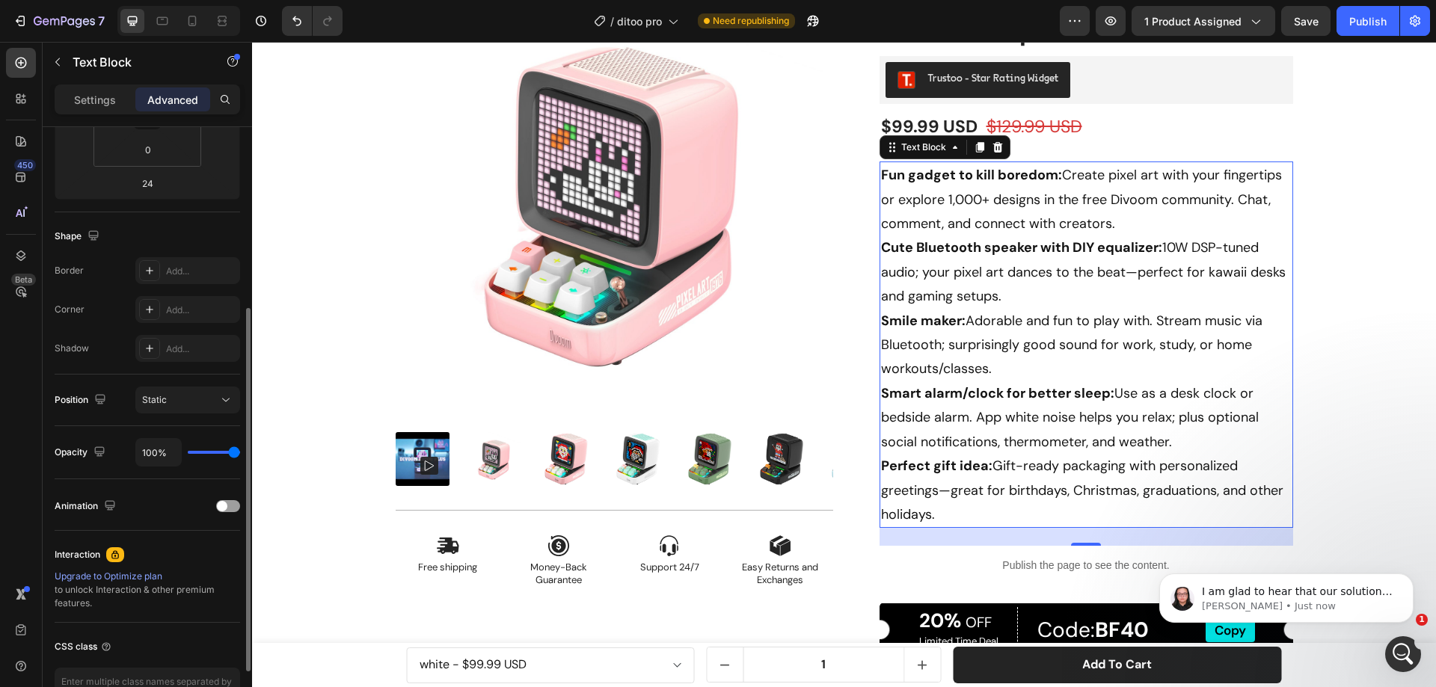
scroll to position [395, 0]
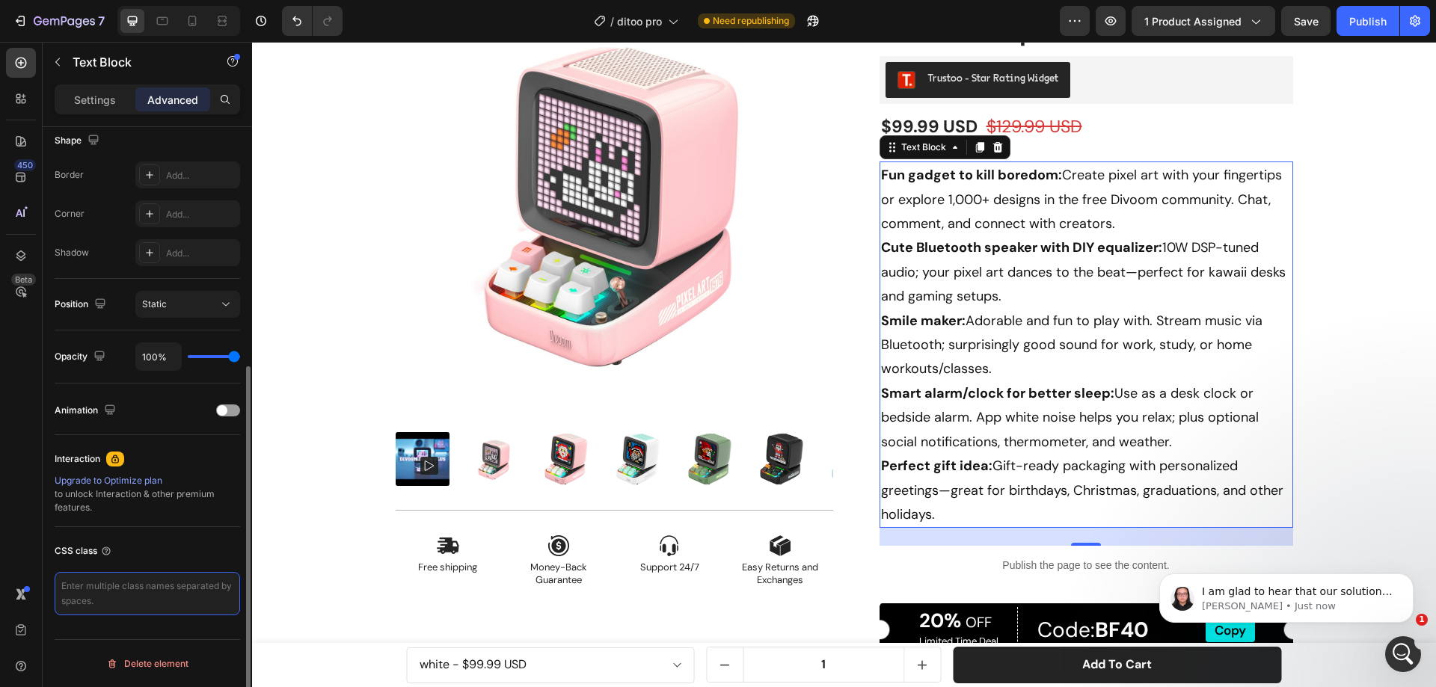
click at [105, 583] on textarea at bounding box center [148, 593] width 186 height 43
paste textarea "text-container"
type textarea "text-container"
drag, startPoint x: 1144, startPoint y: 120, endPoint x: 1368, endPoint y: 37, distance: 238.8
click at [1370, 18] on div "Publish" at bounding box center [1367, 21] width 37 height 16
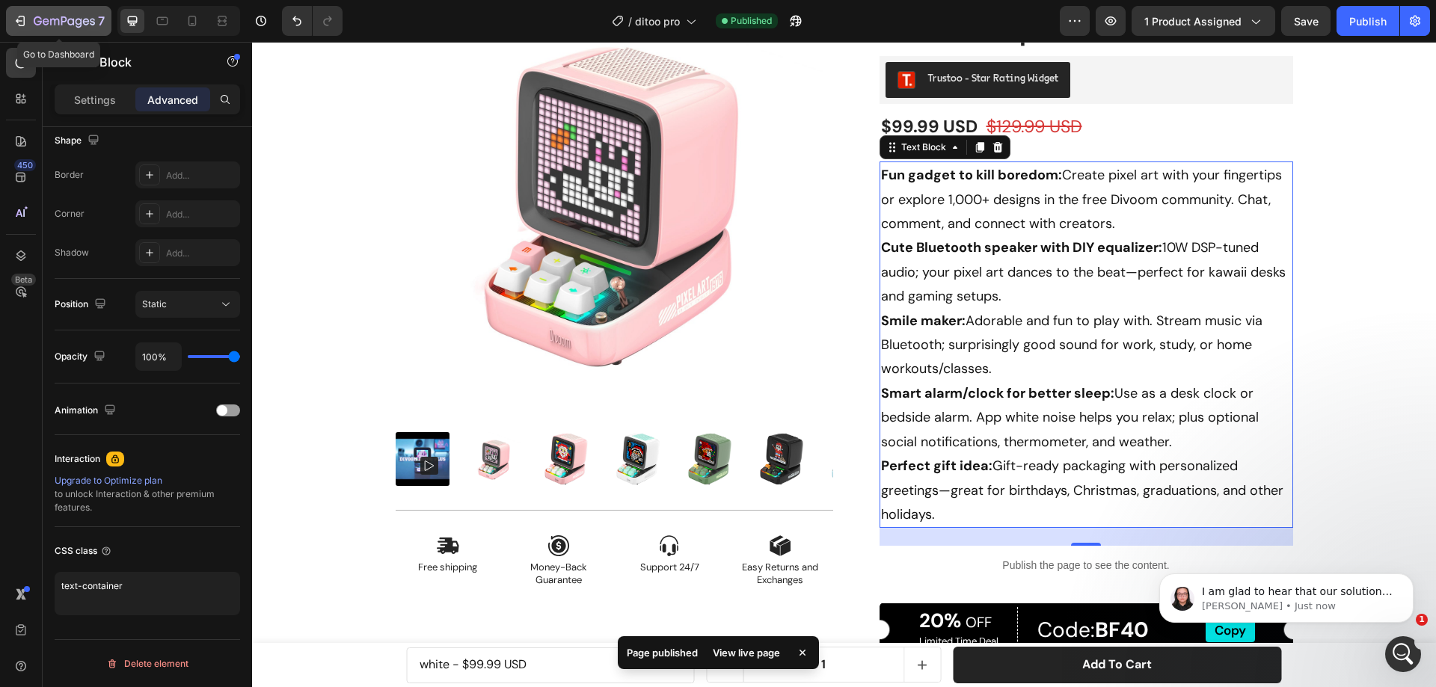
click at [48, 24] on icon "button" at bounding box center [46, 21] width 7 height 7
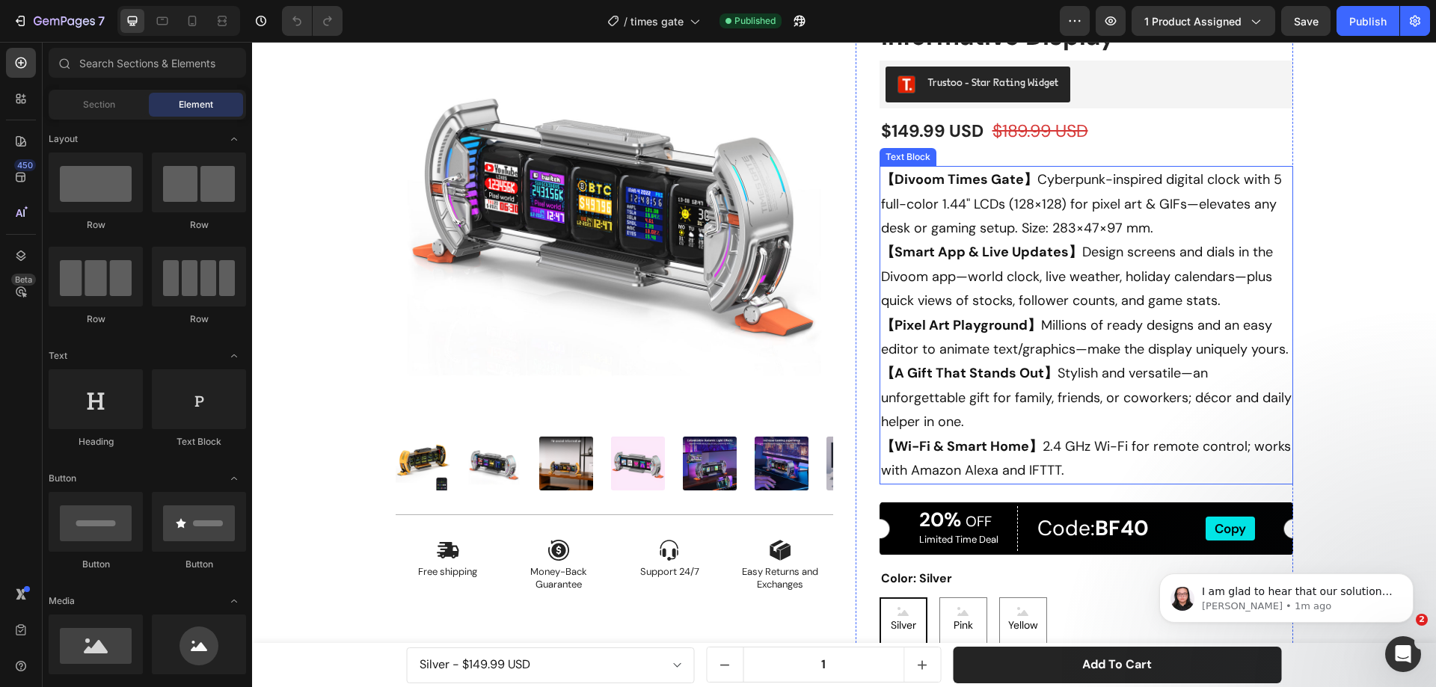
scroll to position [150, 0]
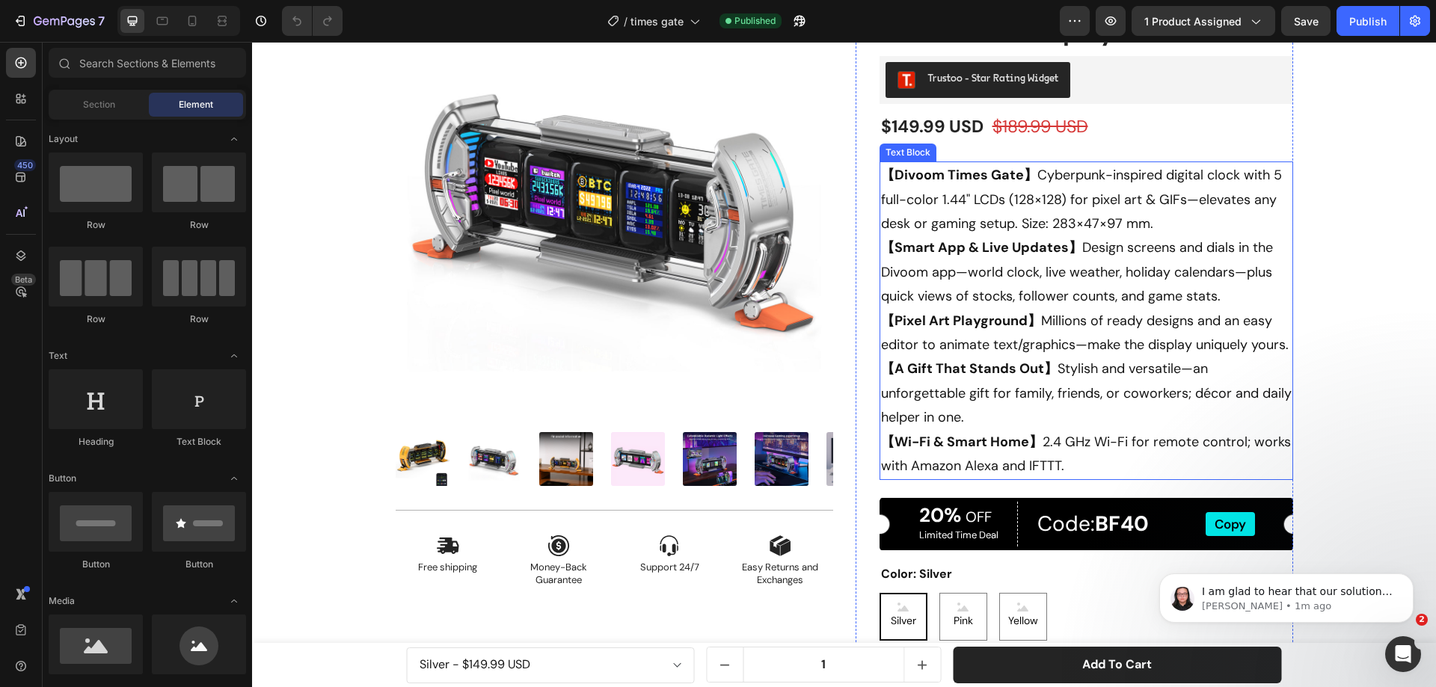
click at [1020, 296] on p "【Divoom Times Gate】 Cyberpunk-inspired digital clock with 5 full-color 1.44" LC…" at bounding box center [1086, 320] width 411 height 315
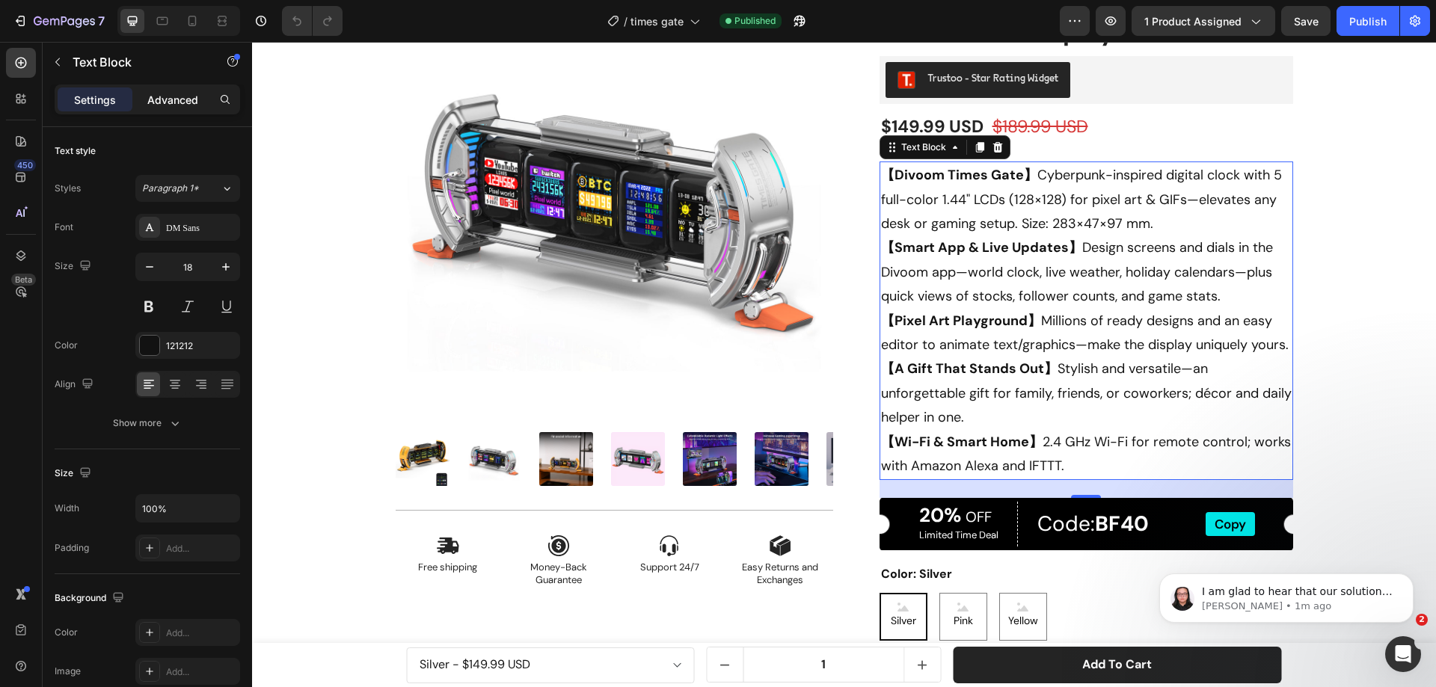
click at [165, 102] on p "Advanced" at bounding box center [172, 100] width 51 height 16
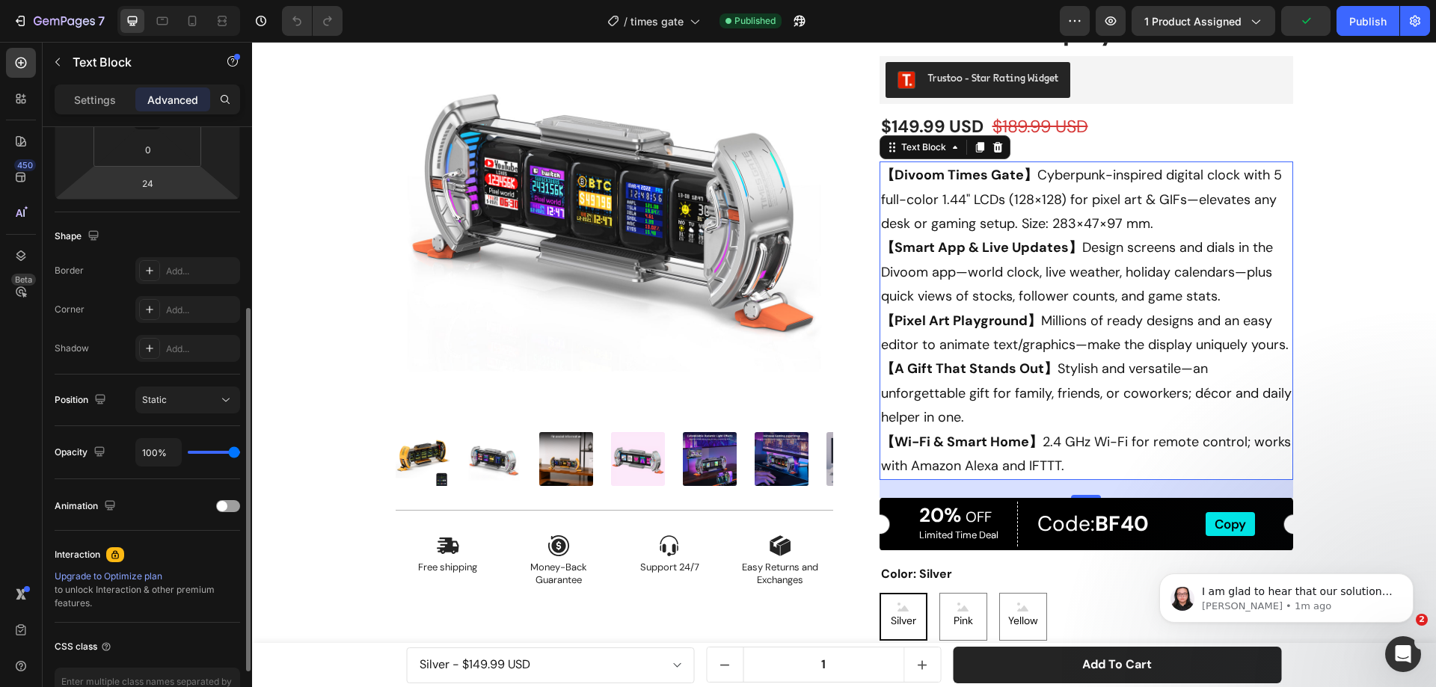
scroll to position [395, 0]
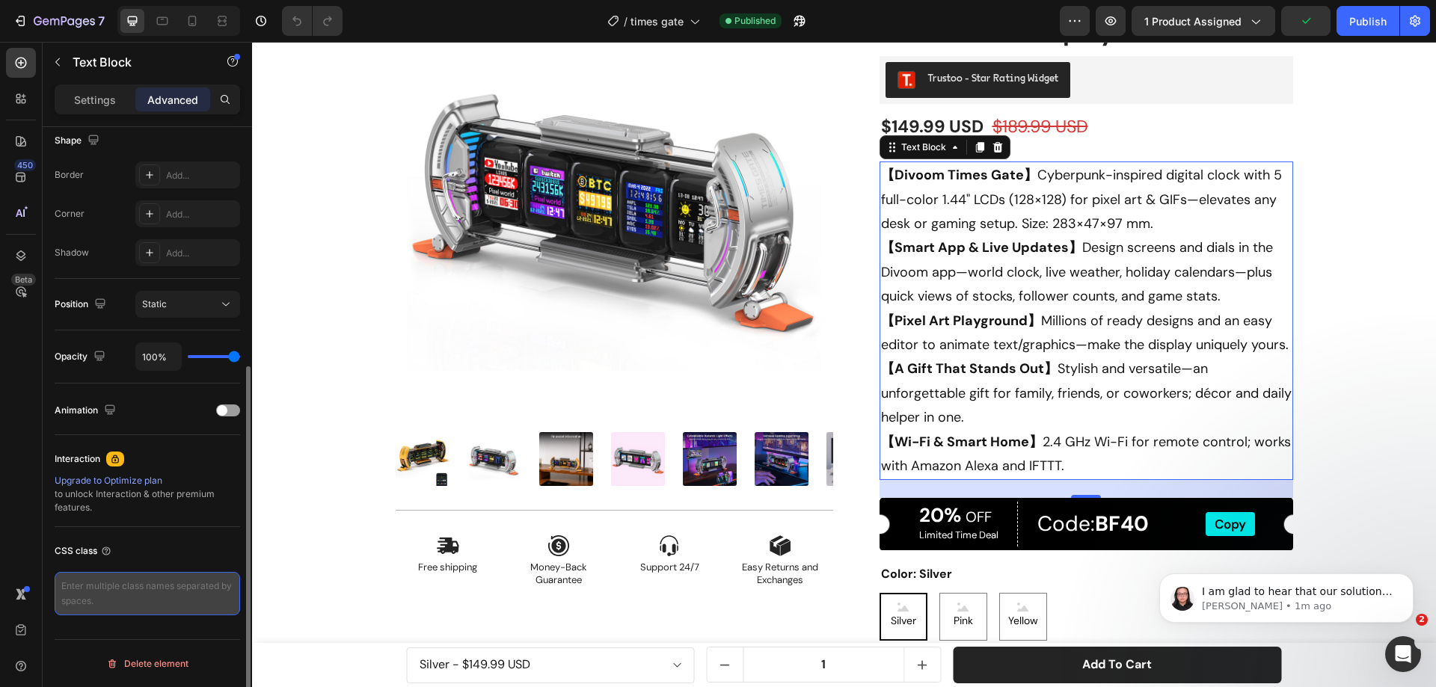
click at [113, 586] on textarea at bounding box center [148, 593] width 186 height 43
paste textarea "text-container"
type textarea "text-container"
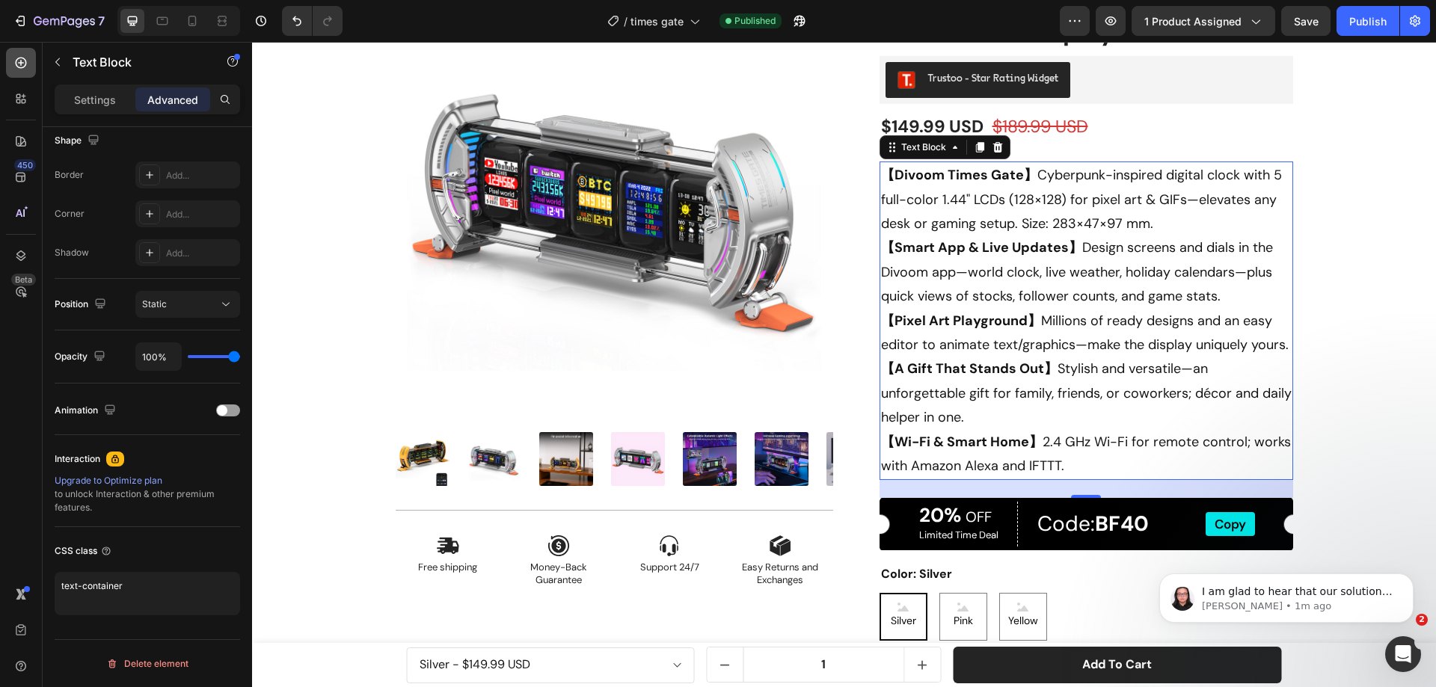
click at [25, 61] on icon at bounding box center [20, 62] width 15 height 15
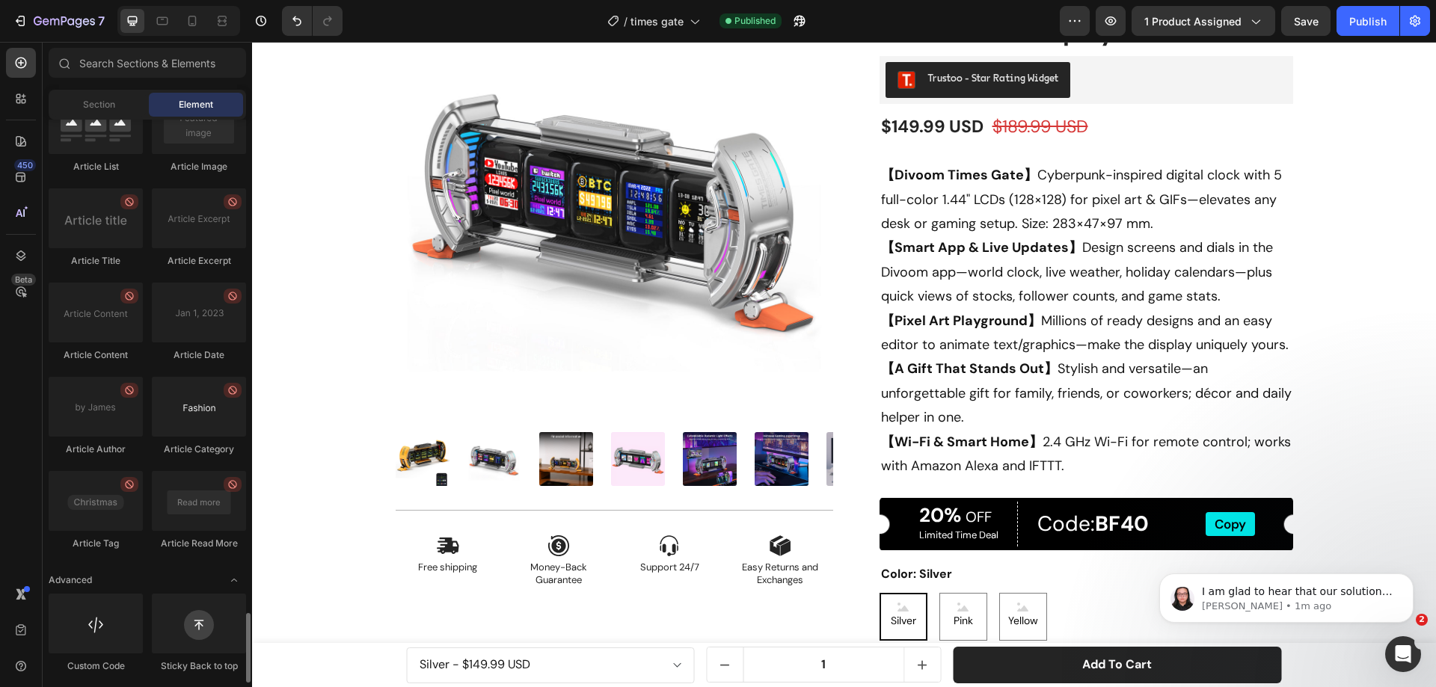
scroll to position [3967, 0]
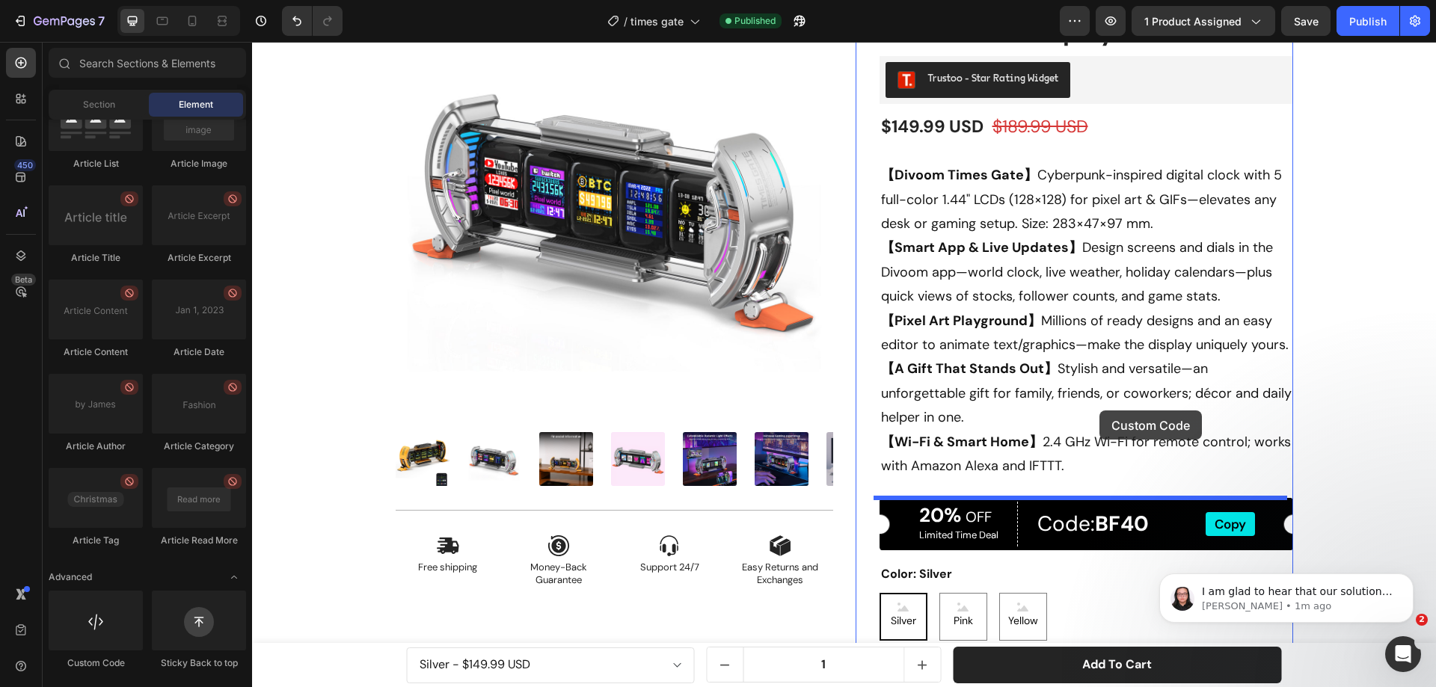
drag, startPoint x: 351, startPoint y: 669, endPoint x: 1100, endPoint y: 411, distance: 792.2
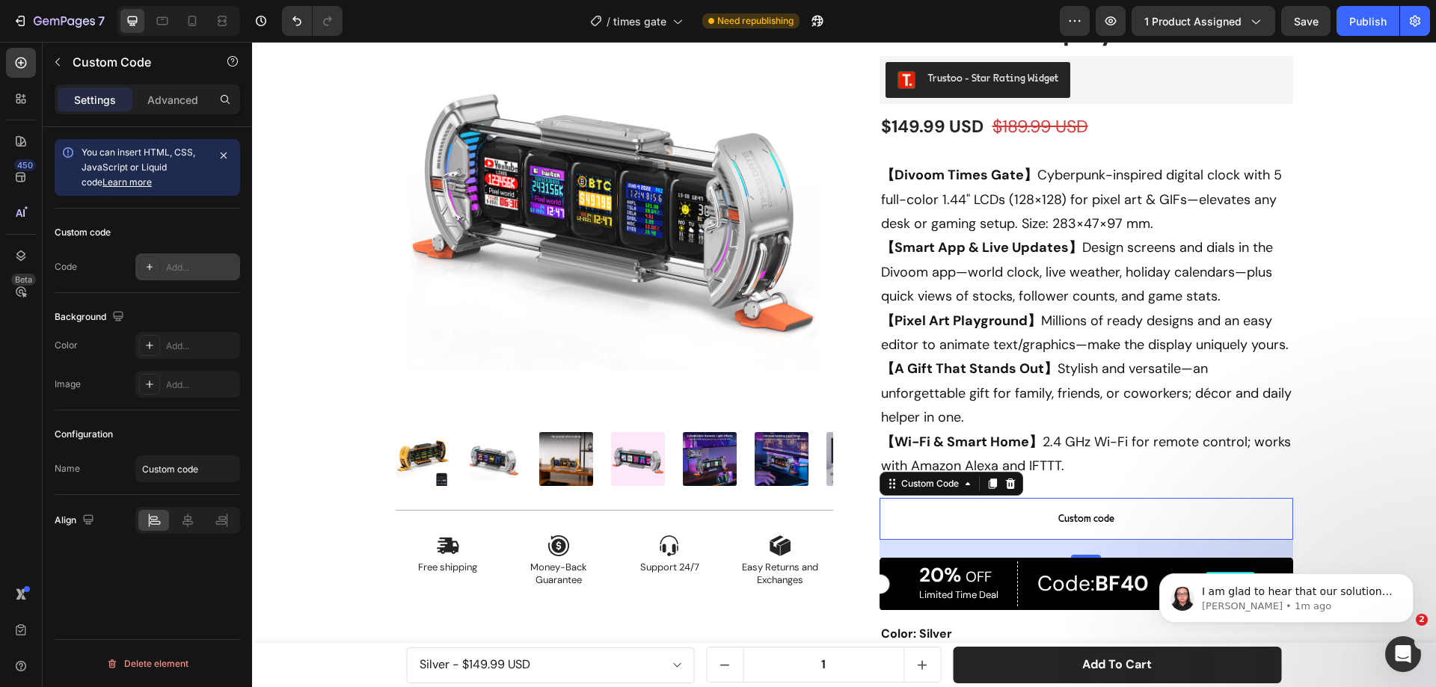
click at [167, 268] on div "Add..." at bounding box center [201, 267] width 70 height 13
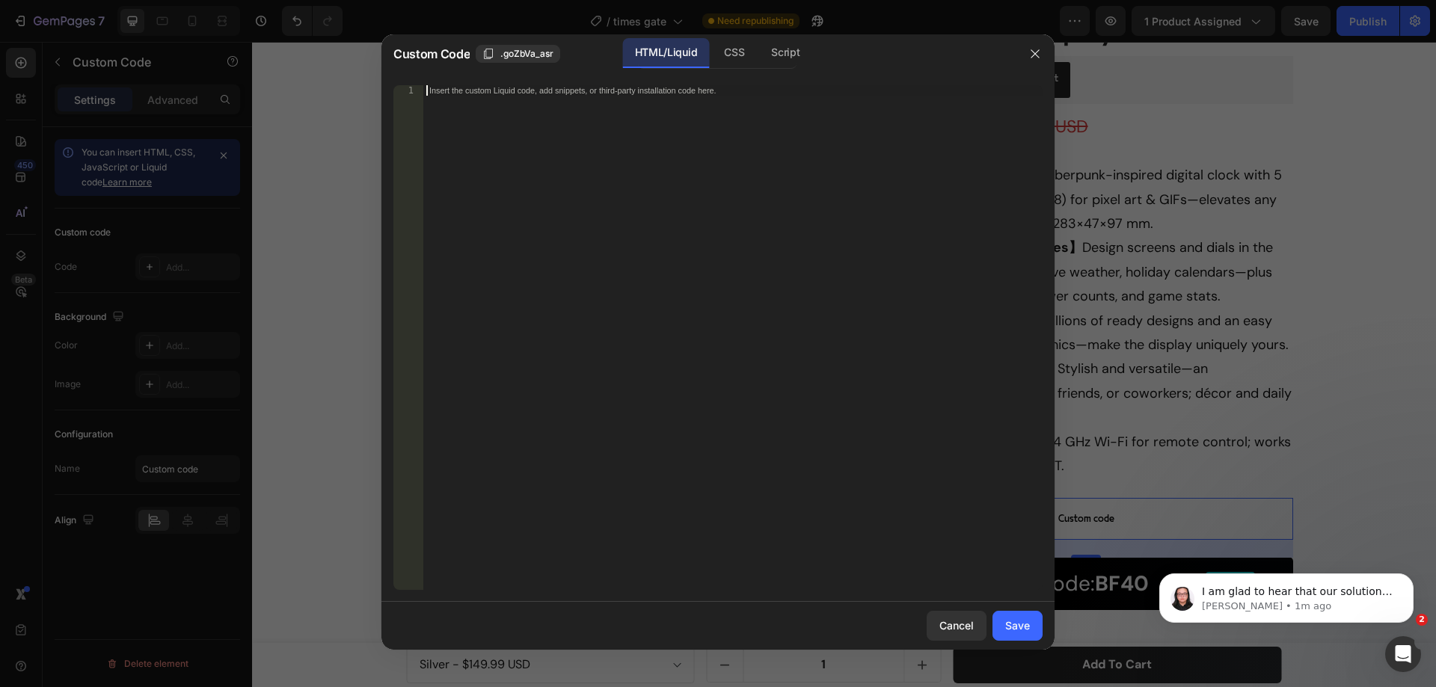
click at [523, 137] on div "Insert the custom Liquid code, add snippets, or third-party installation code h…" at bounding box center [732, 348] width 619 height 526
paste textarea "</style>"
type textarea "</style>"
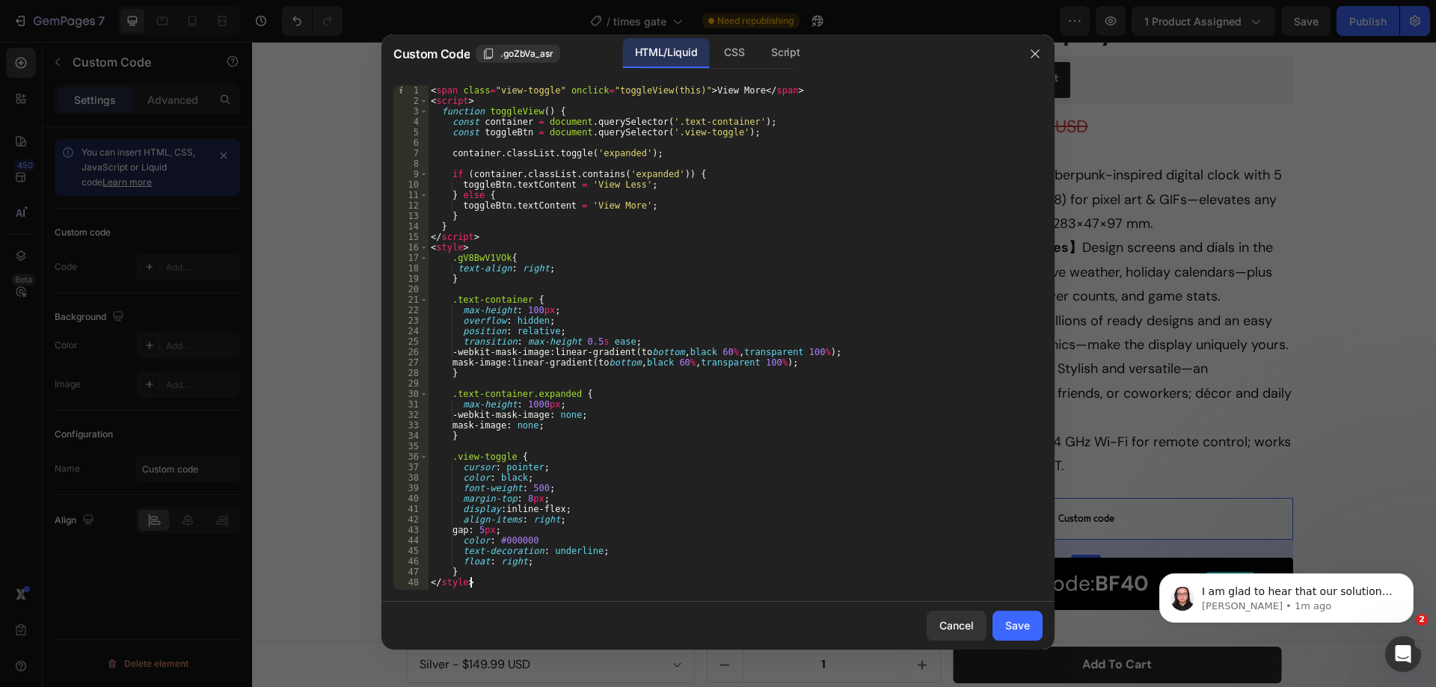
drag, startPoint x: 1005, startPoint y: 620, endPoint x: 1046, endPoint y: 568, distance: 67.1
click at [1005, 620] on button "Save" at bounding box center [1018, 626] width 50 height 30
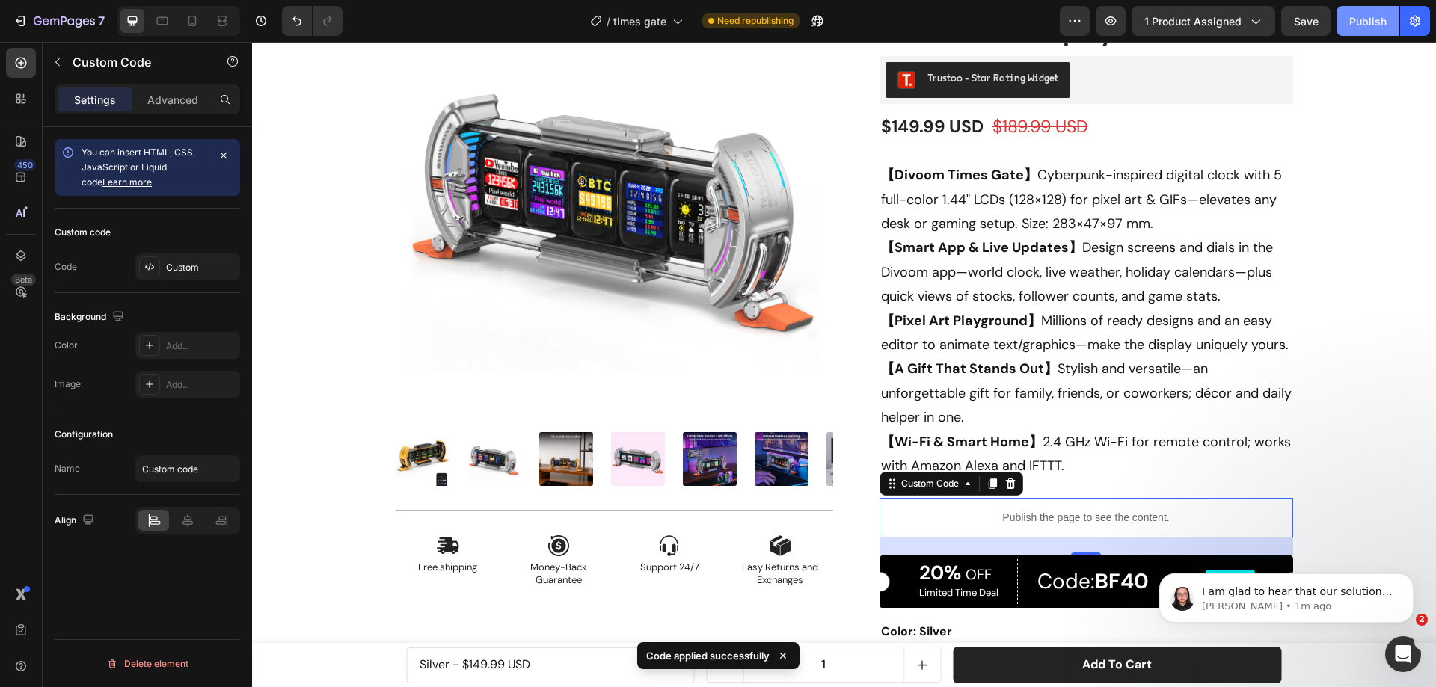
click at [1368, 28] on div "Publish" at bounding box center [1367, 21] width 37 height 16
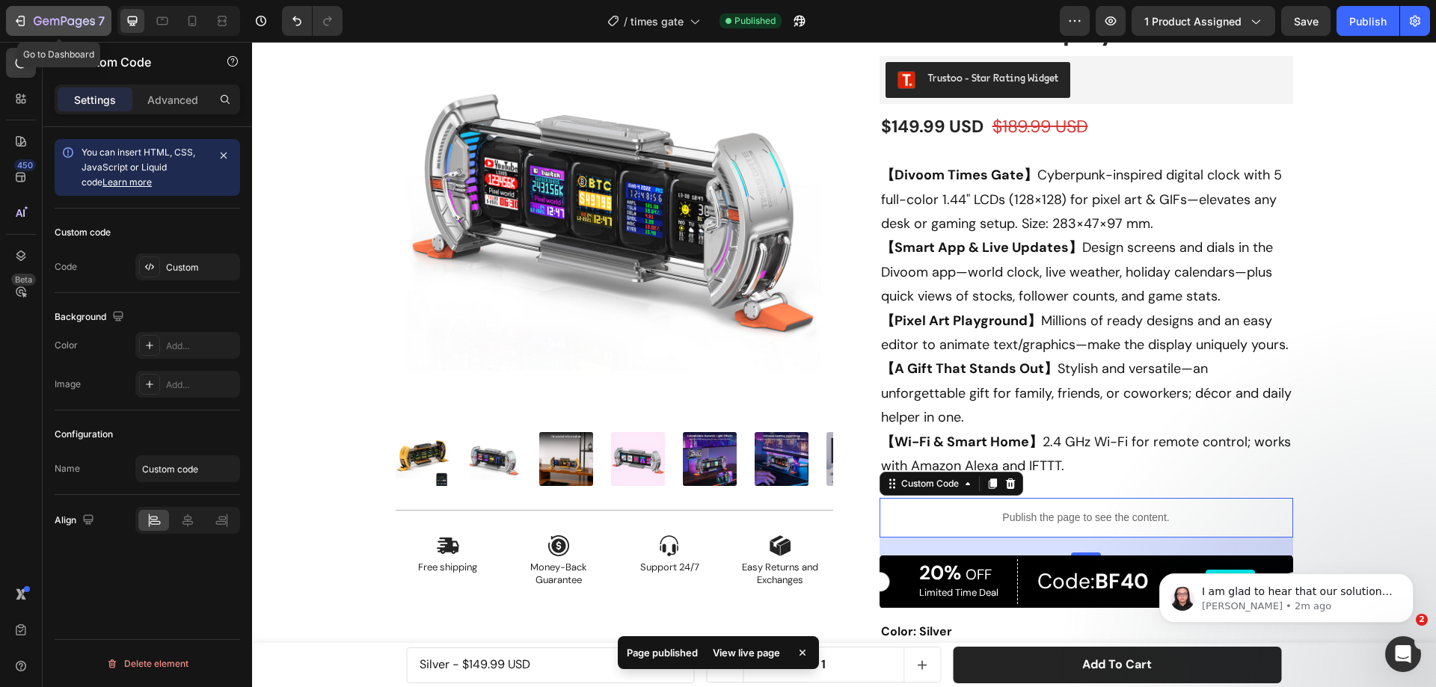
click at [40, 19] on icon "button" at bounding box center [64, 22] width 61 height 13
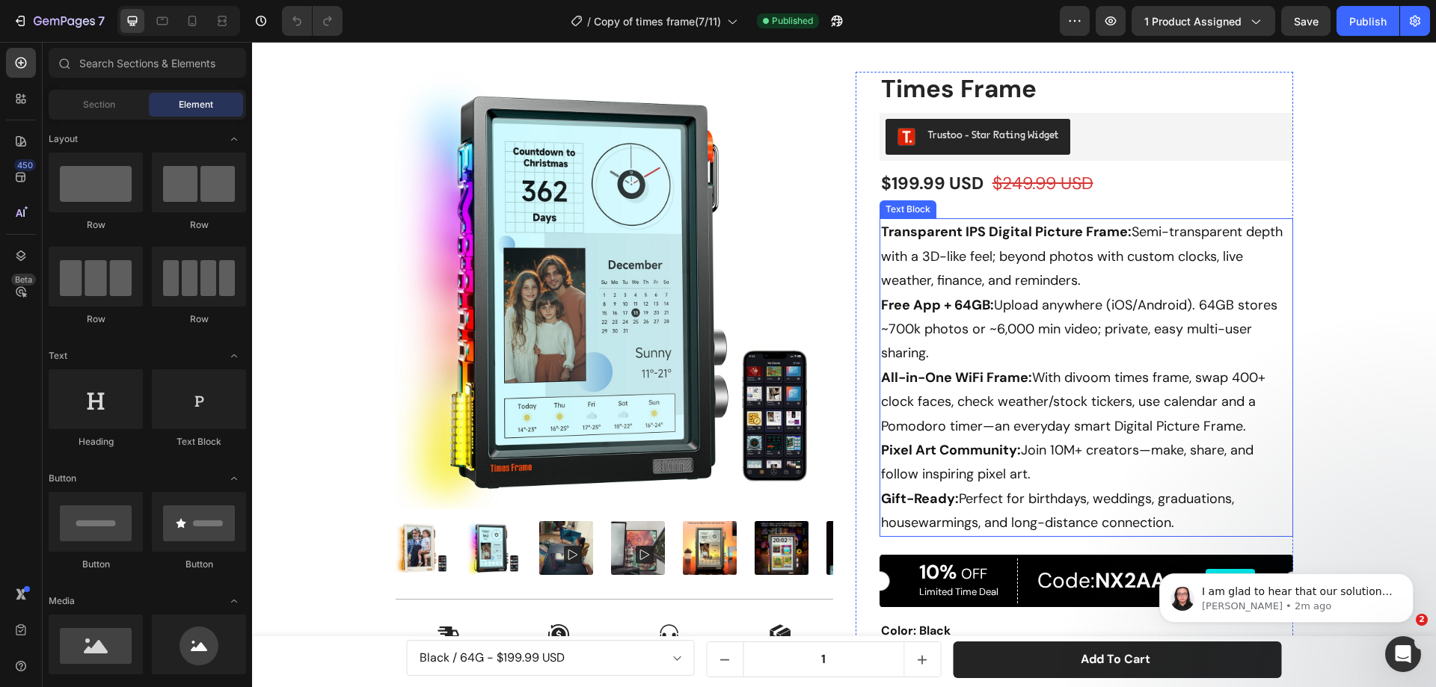
scroll to position [75, 0]
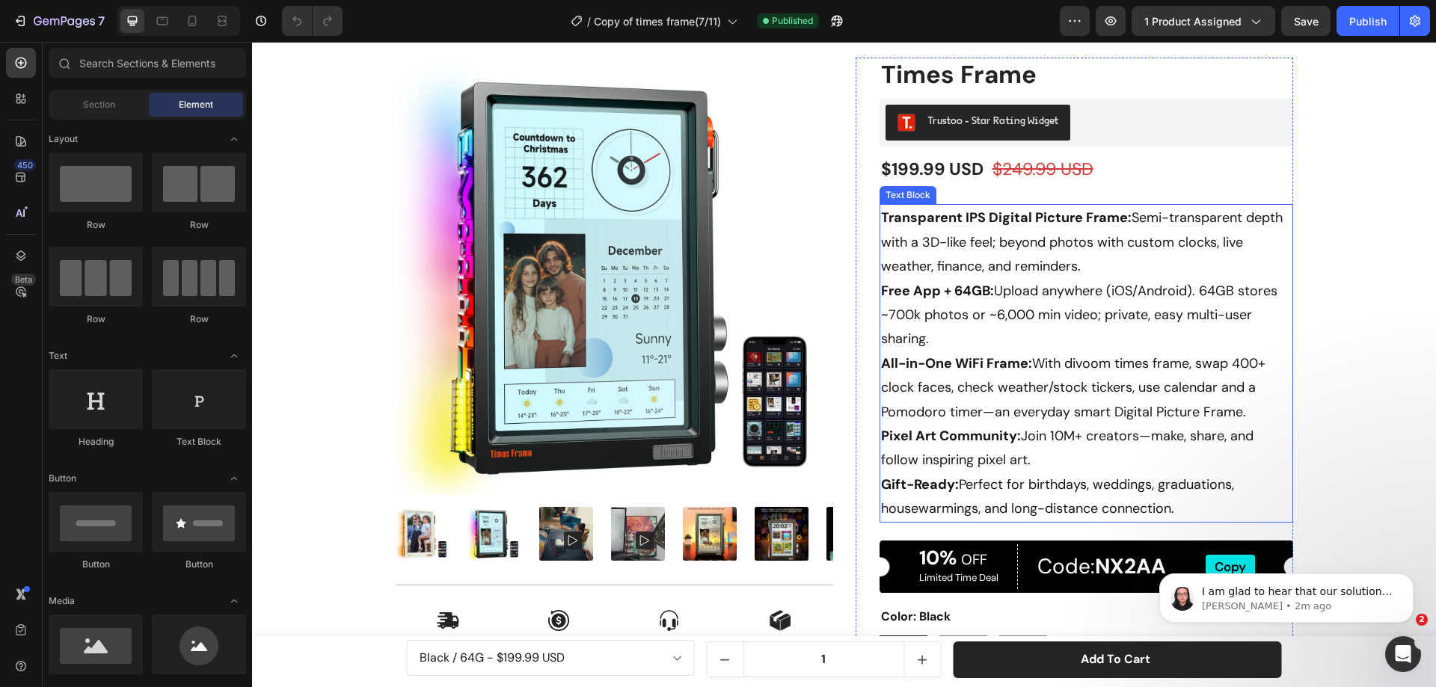
click at [1035, 321] on p "Free App + 64GB: Upload anywhere (iOS/Android). 64GB stores ~700k photos or ~6,…" at bounding box center [1086, 315] width 411 height 73
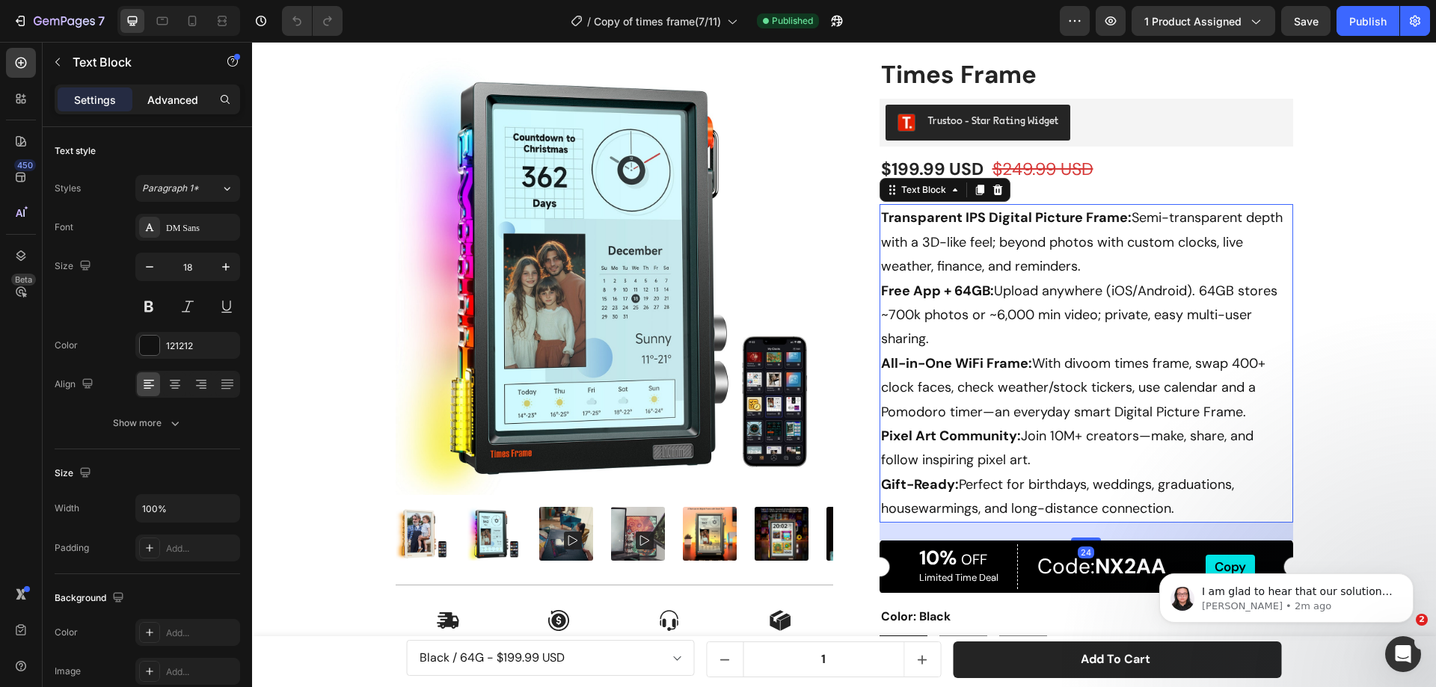
click at [179, 102] on p "Advanced" at bounding box center [172, 100] width 51 height 16
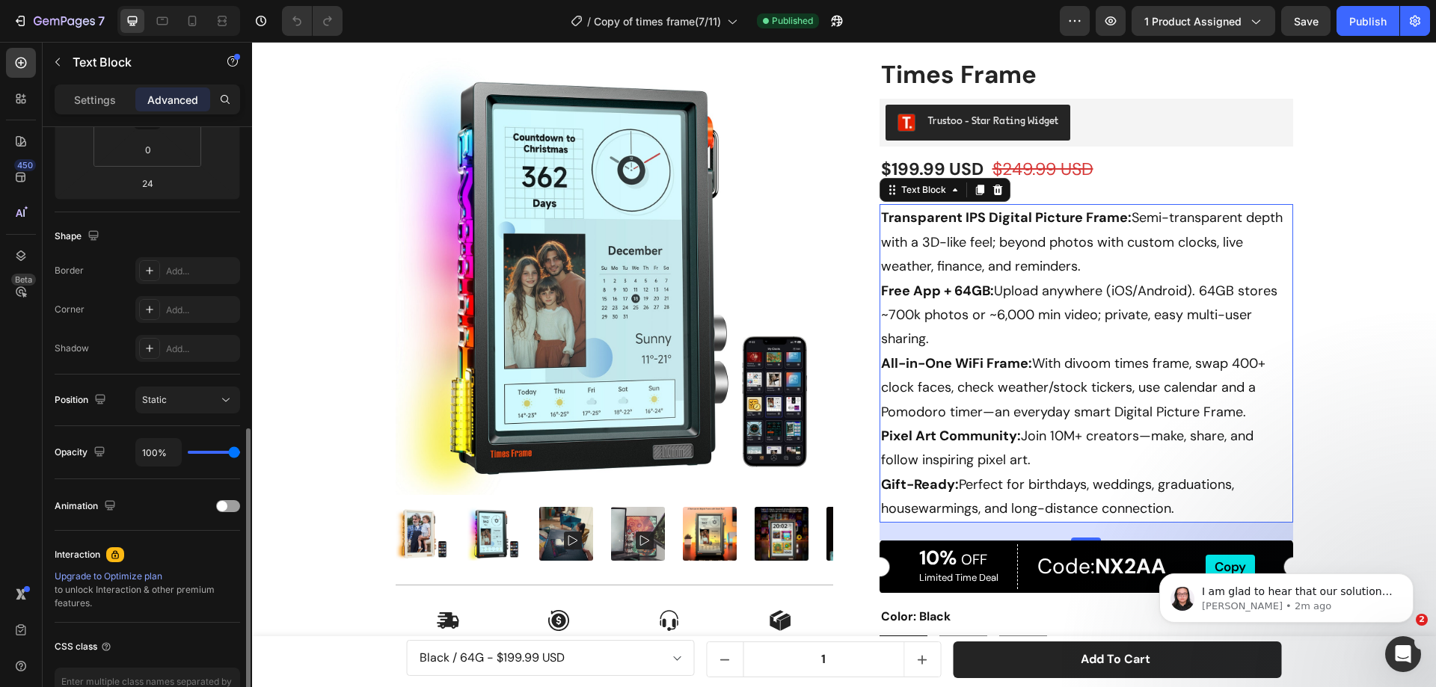
scroll to position [395, 0]
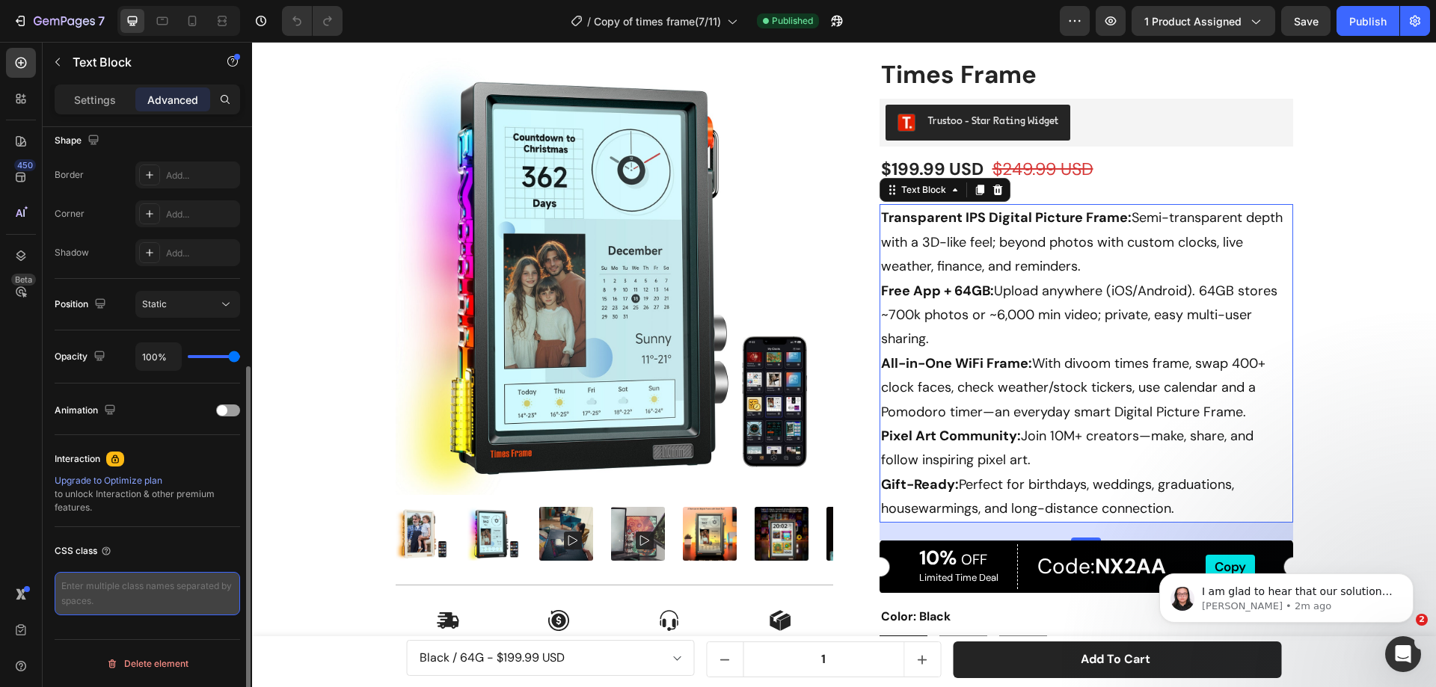
click at [104, 586] on textarea at bounding box center [148, 593] width 186 height 43
paste textarea "text-container"
type textarea "text-container"
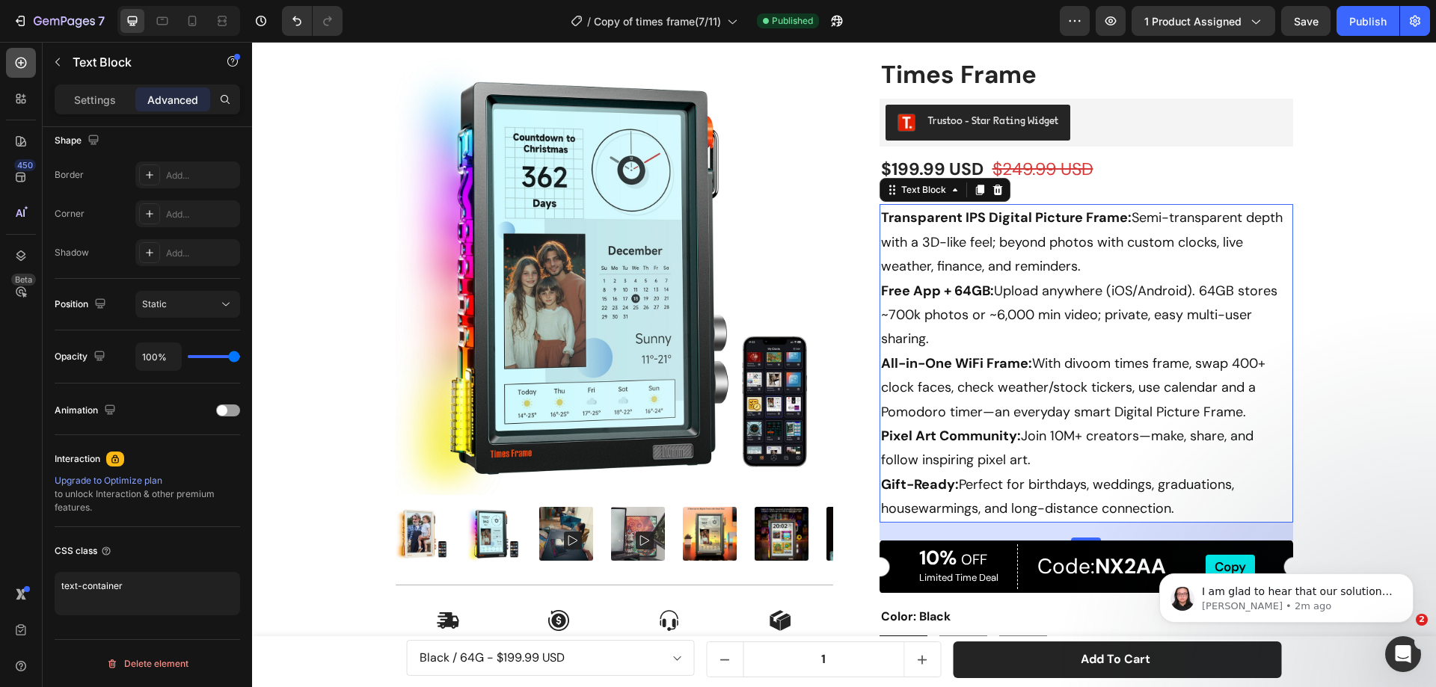
click at [21, 57] on icon at bounding box center [20, 62] width 15 height 15
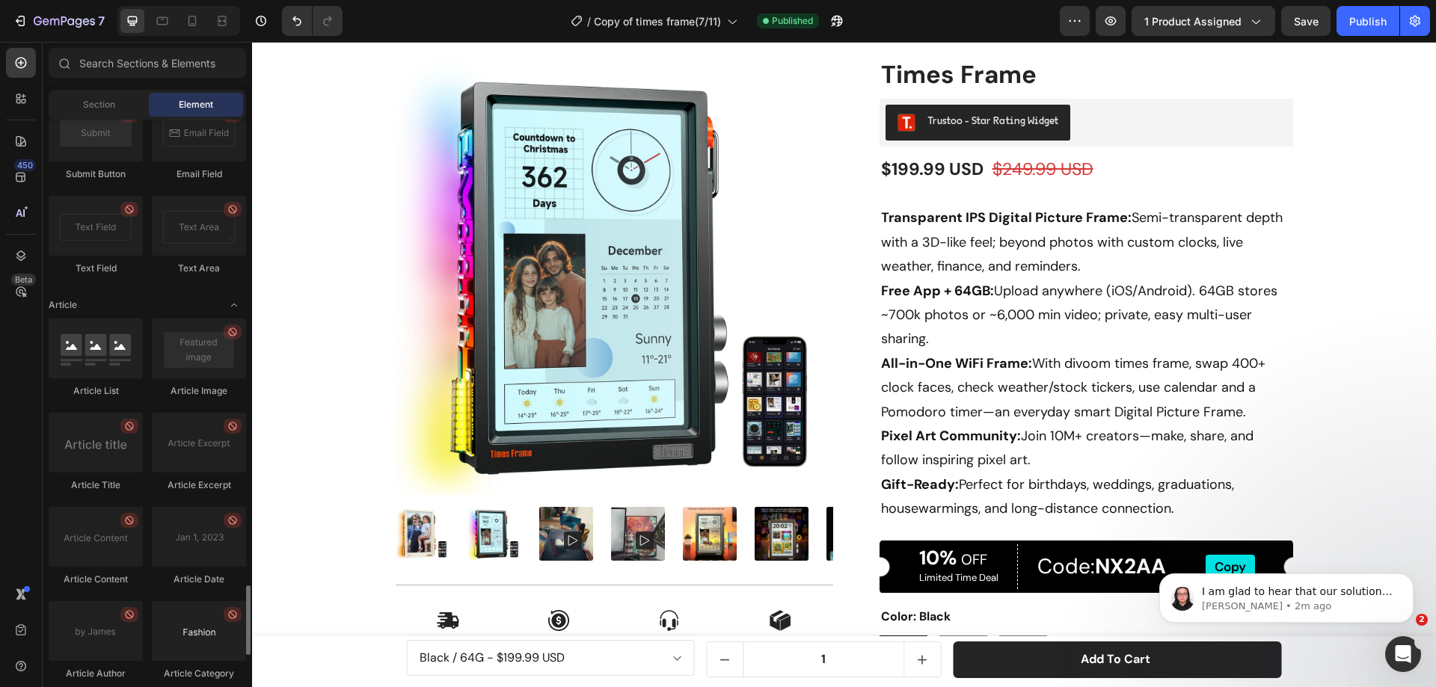
scroll to position [3967, 0]
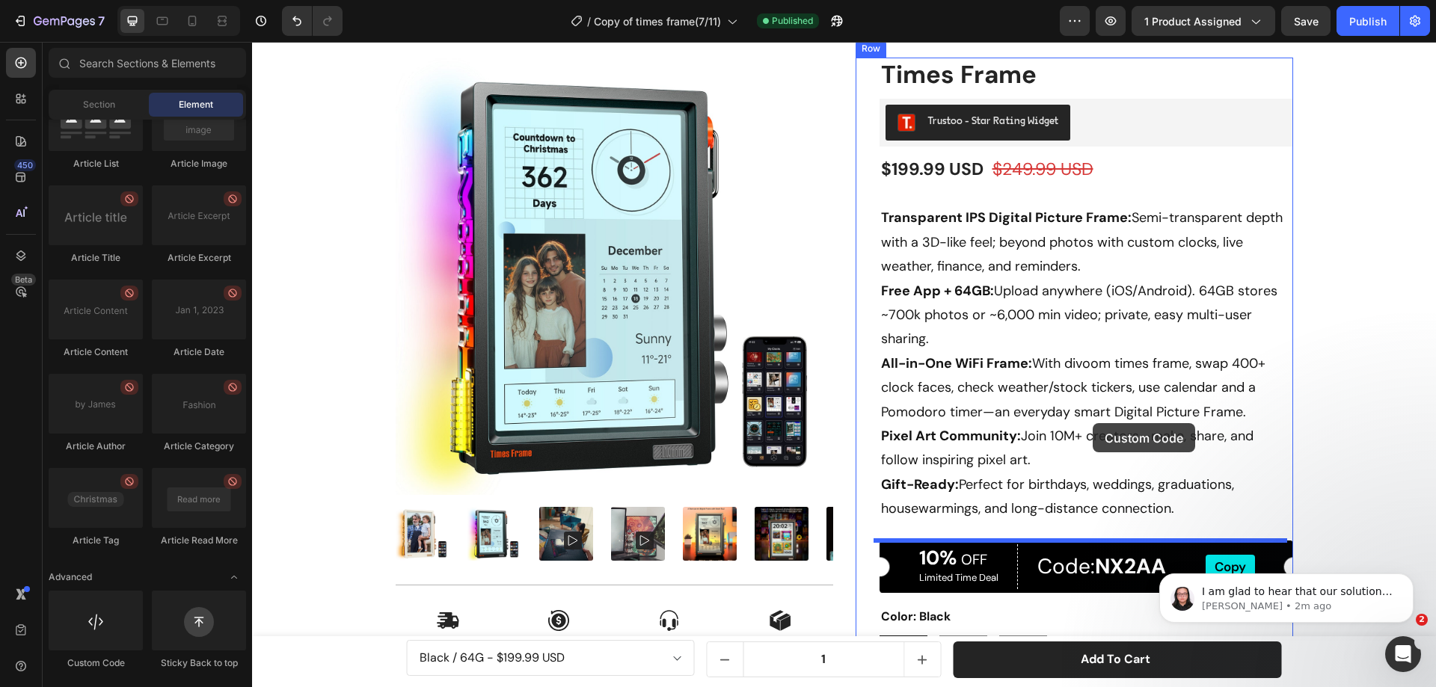
drag, startPoint x: 361, startPoint y: 667, endPoint x: 1093, endPoint y: 423, distance: 771.8
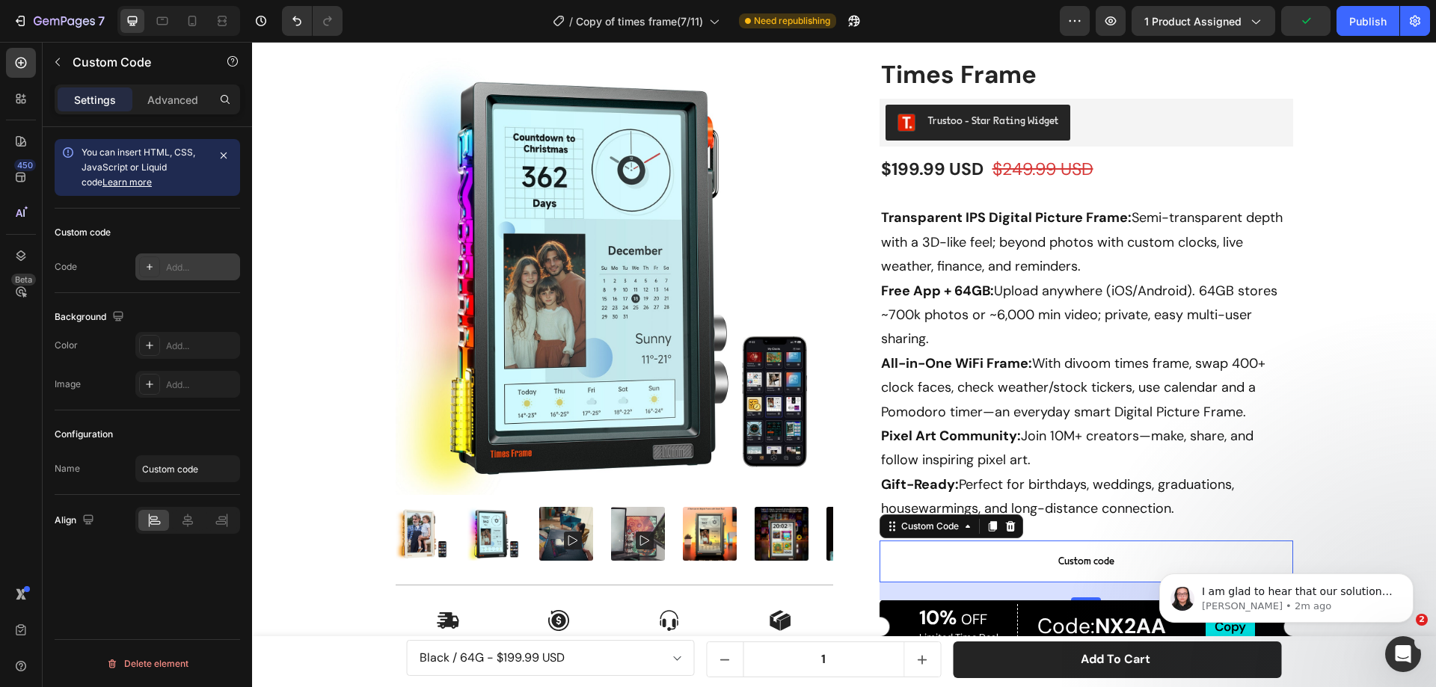
click at [196, 259] on div "Add..." at bounding box center [187, 267] width 105 height 27
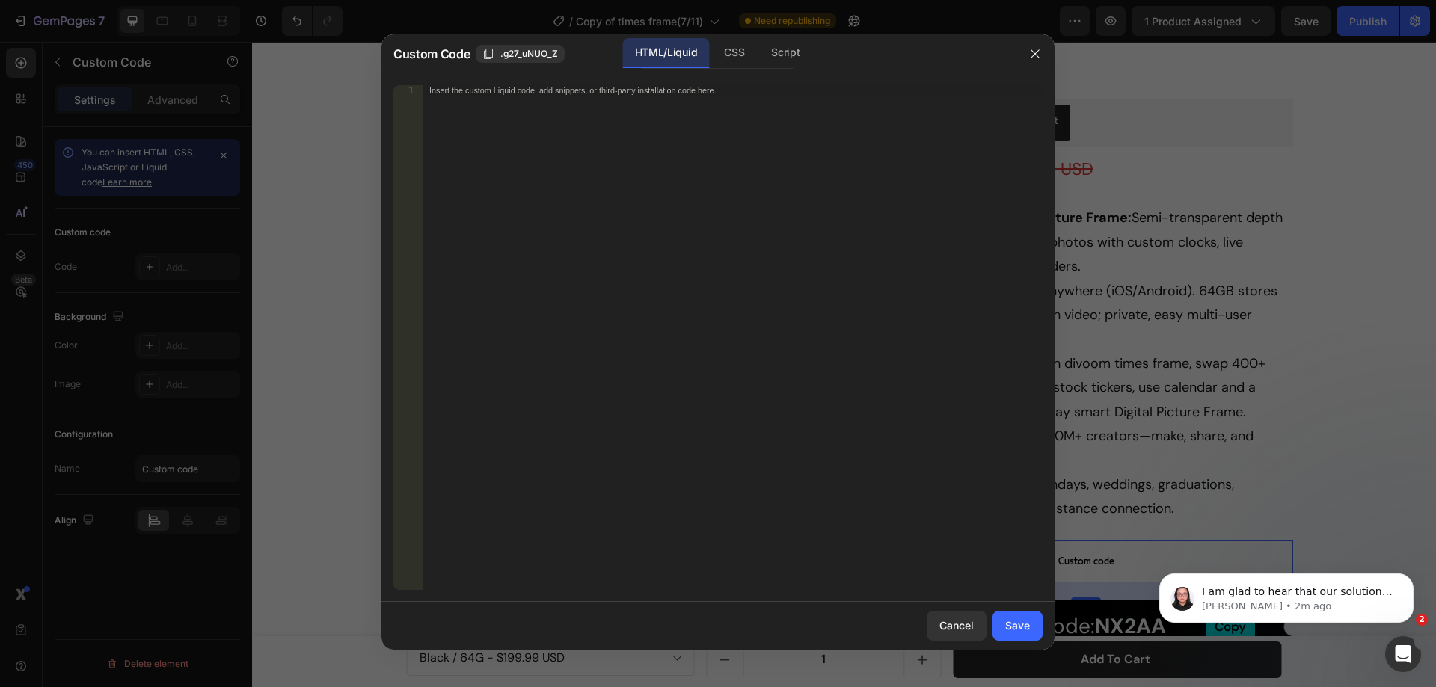
click at [506, 96] on div "Insert the custom Liquid code, add snippets, or third-party installation code h…" at bounding box center [732, 348] width 619 height 526
paste textarea "</style>"
type textarea "</style>"
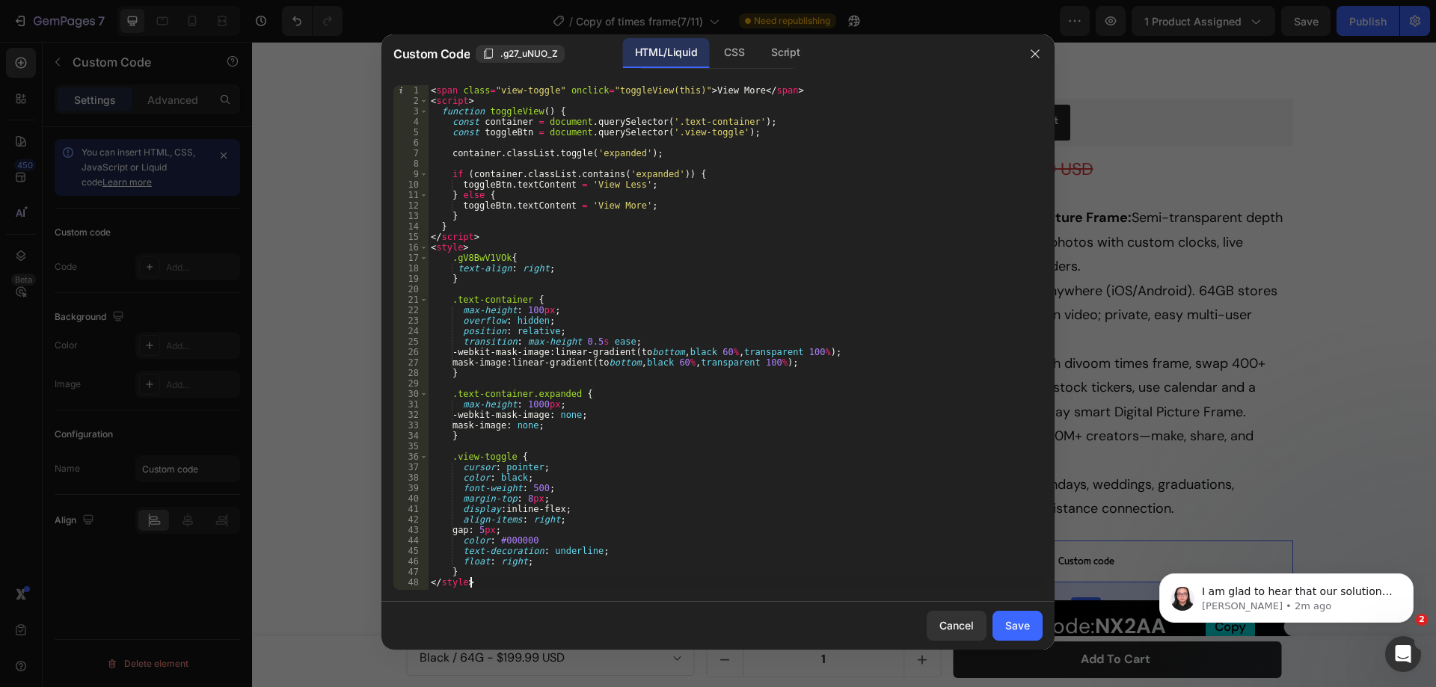
drag, startPoint x: 1008, startPoint y: 618, endPoint x: 1028, endPoint y: 597, distance: 29.1
click at [1008, 618] on div "Save" at bounding box center [1017, 626] width 25 height 16
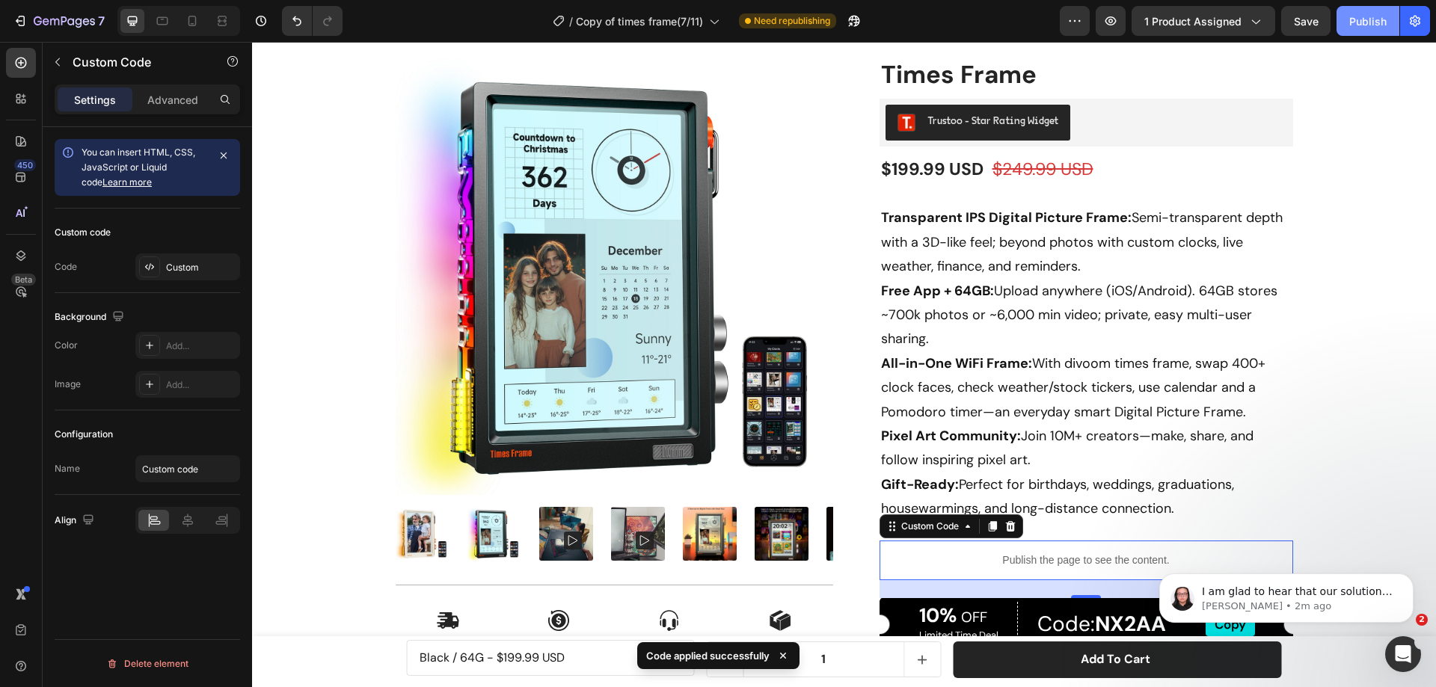
drag, startPoint x: 1362, startPoint y: 23, endPoint x: 1150, endPoint y: 122, distance: 234.3
click at [1362, 23] on div "Publish" at bounding box center [1367, 21] width 37 height 16
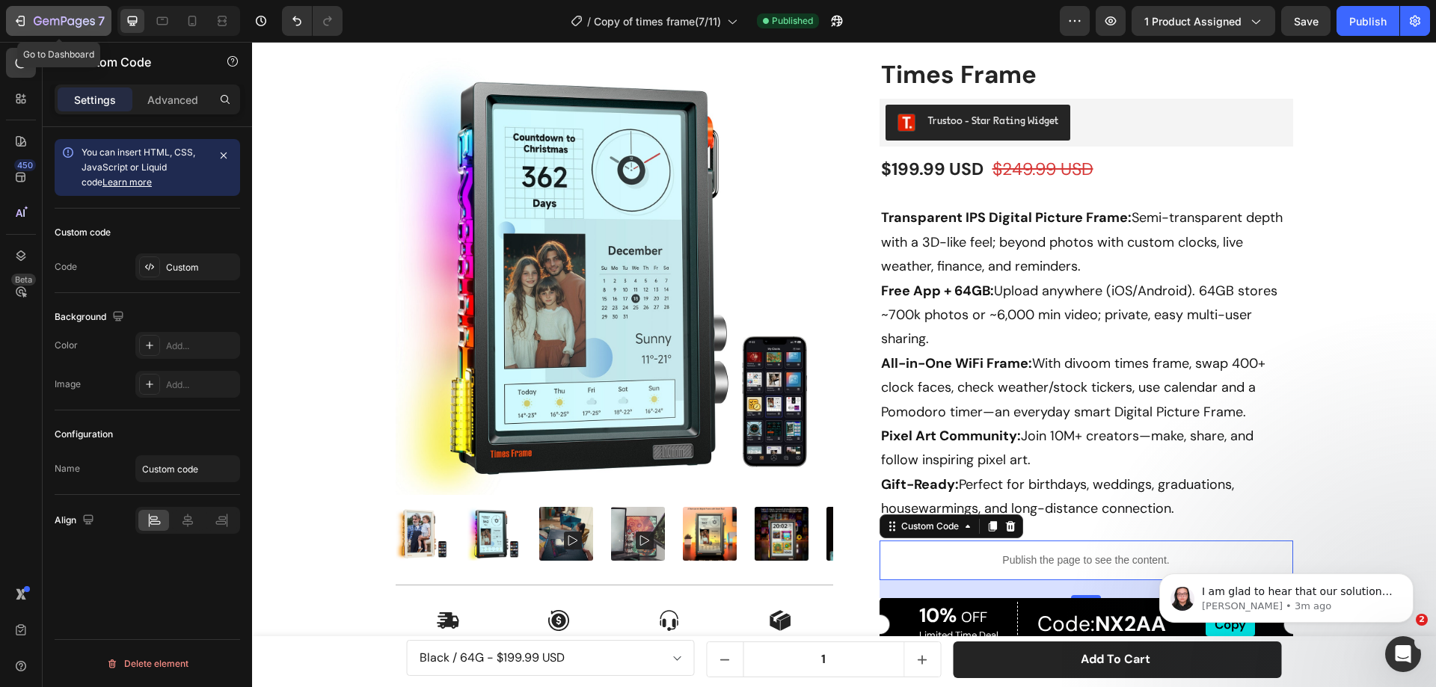
click at [68, 19] on icon "button" at bounding box center [64, 22] width 61 height 13
